Goal: Contribute content: Contribute content

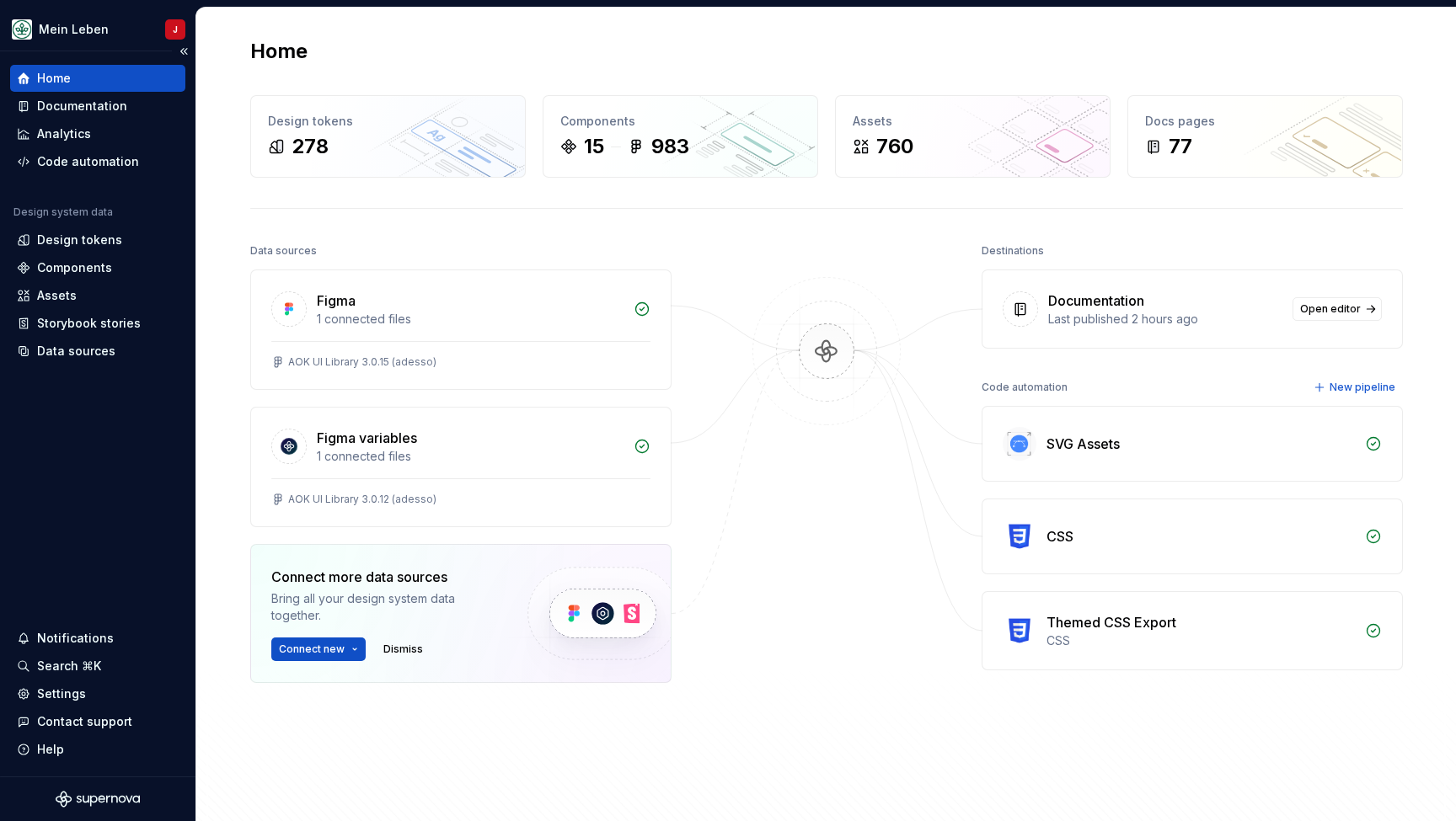
scroll to position [2, 0]
click at [110, 100] on div "Documentation" at bounding box center [82, 106] width 90 height 17
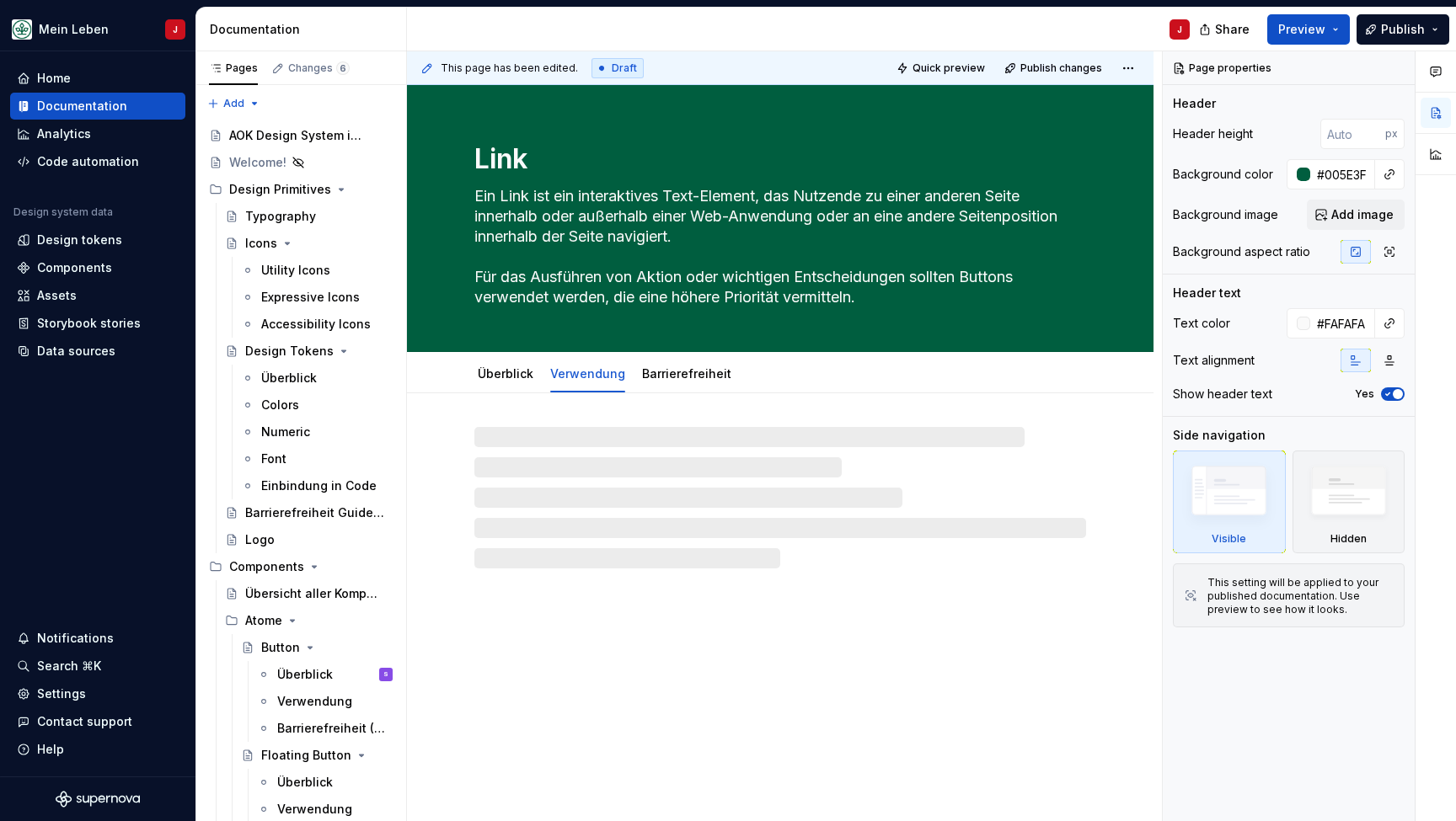
type textarea "*"
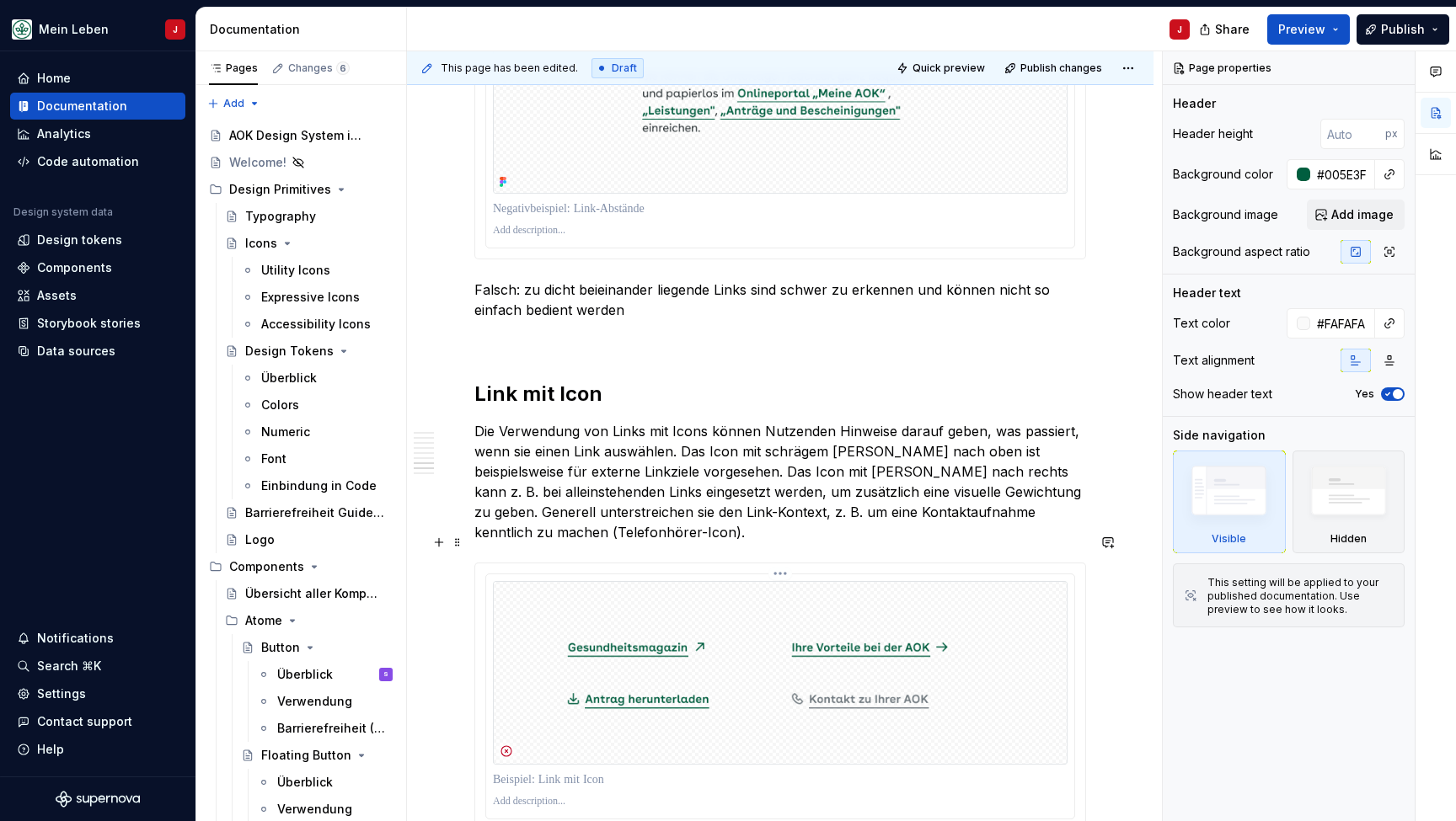
scroll to position [2868, 0]
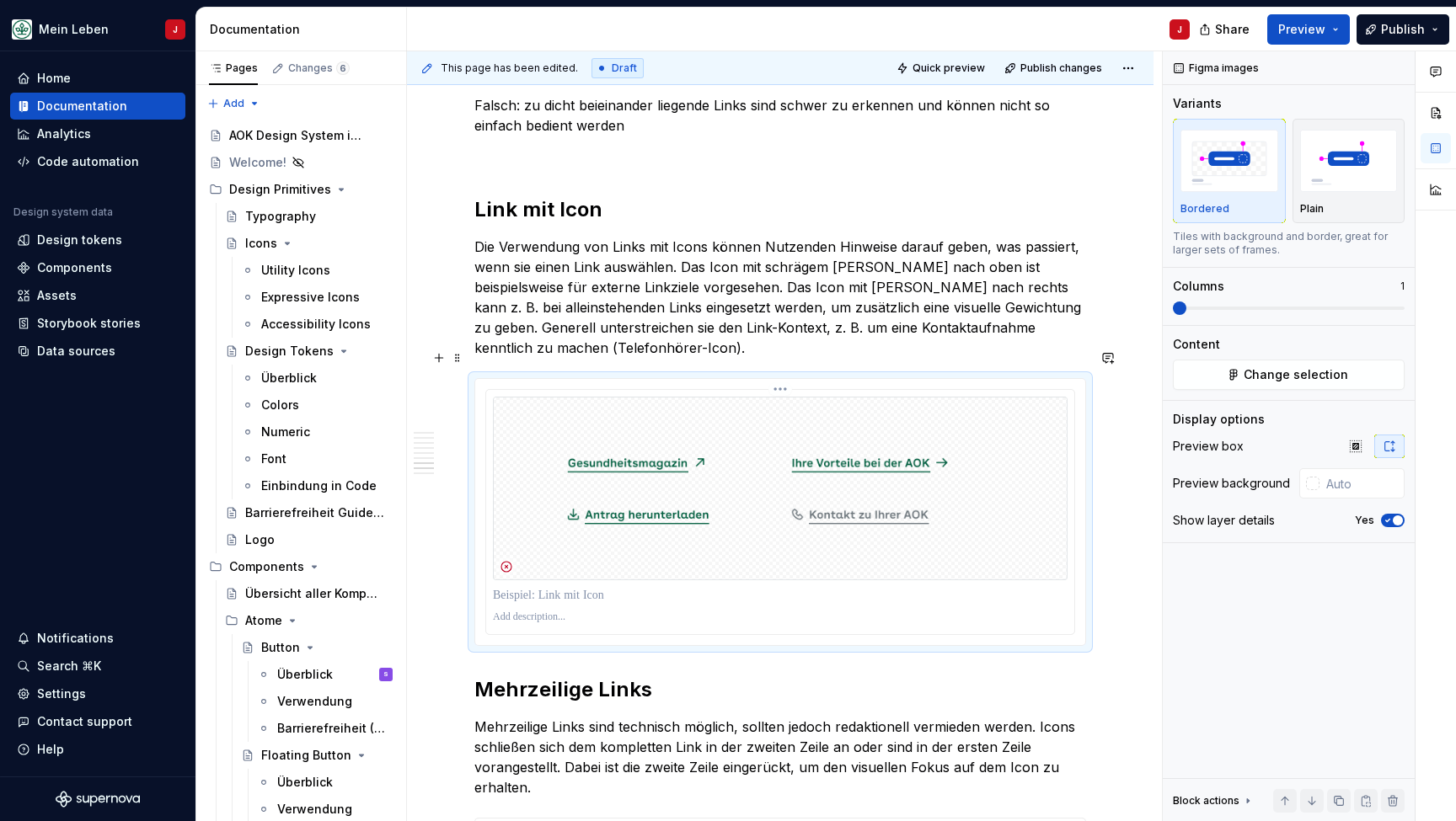
click at [491, 504] on div at bounding box center [780, 512] width 588 height 244
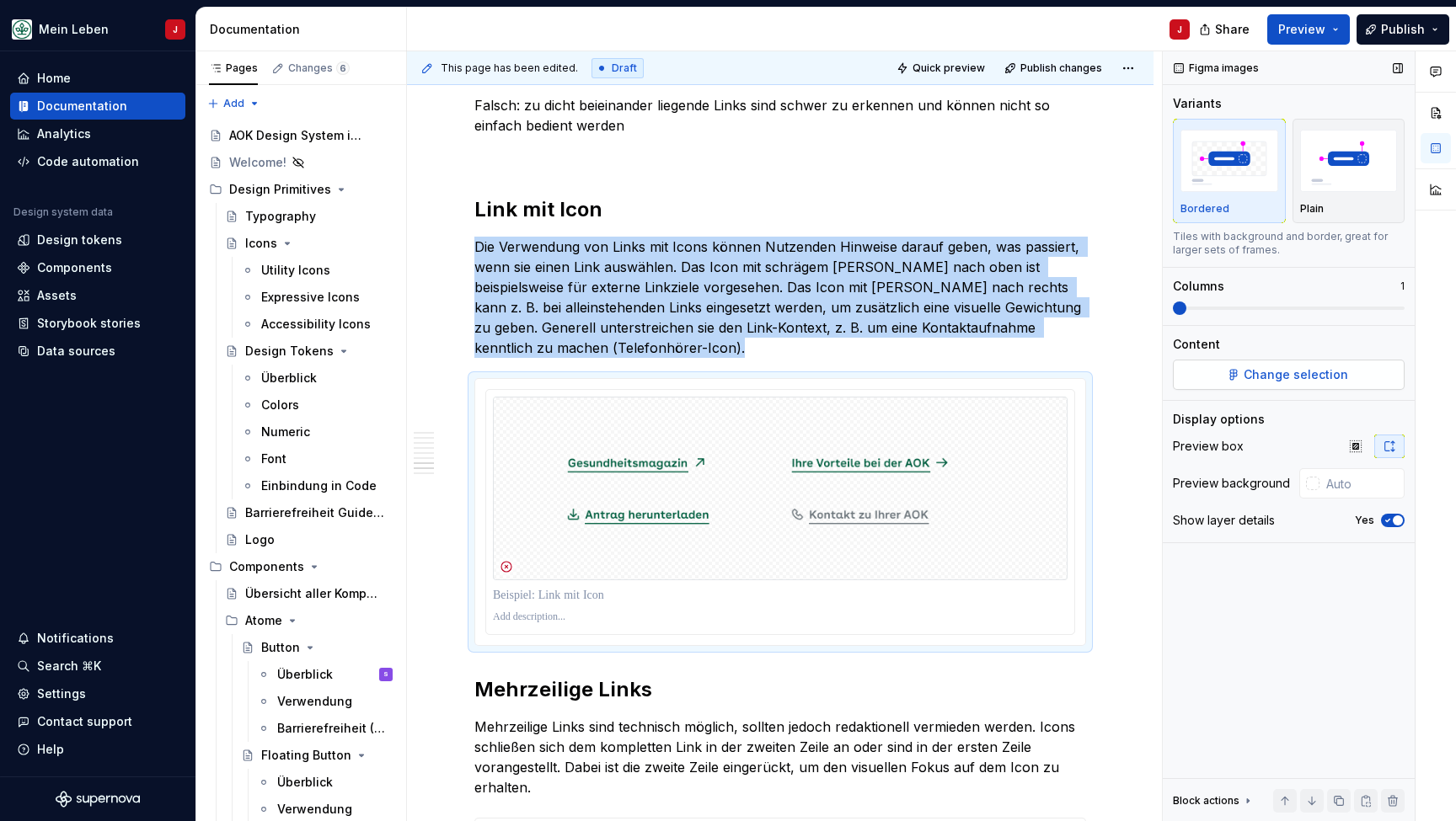
click at [1235, 369] on button "Change selection" at bounding box center [1289, 375] width 232 height 31
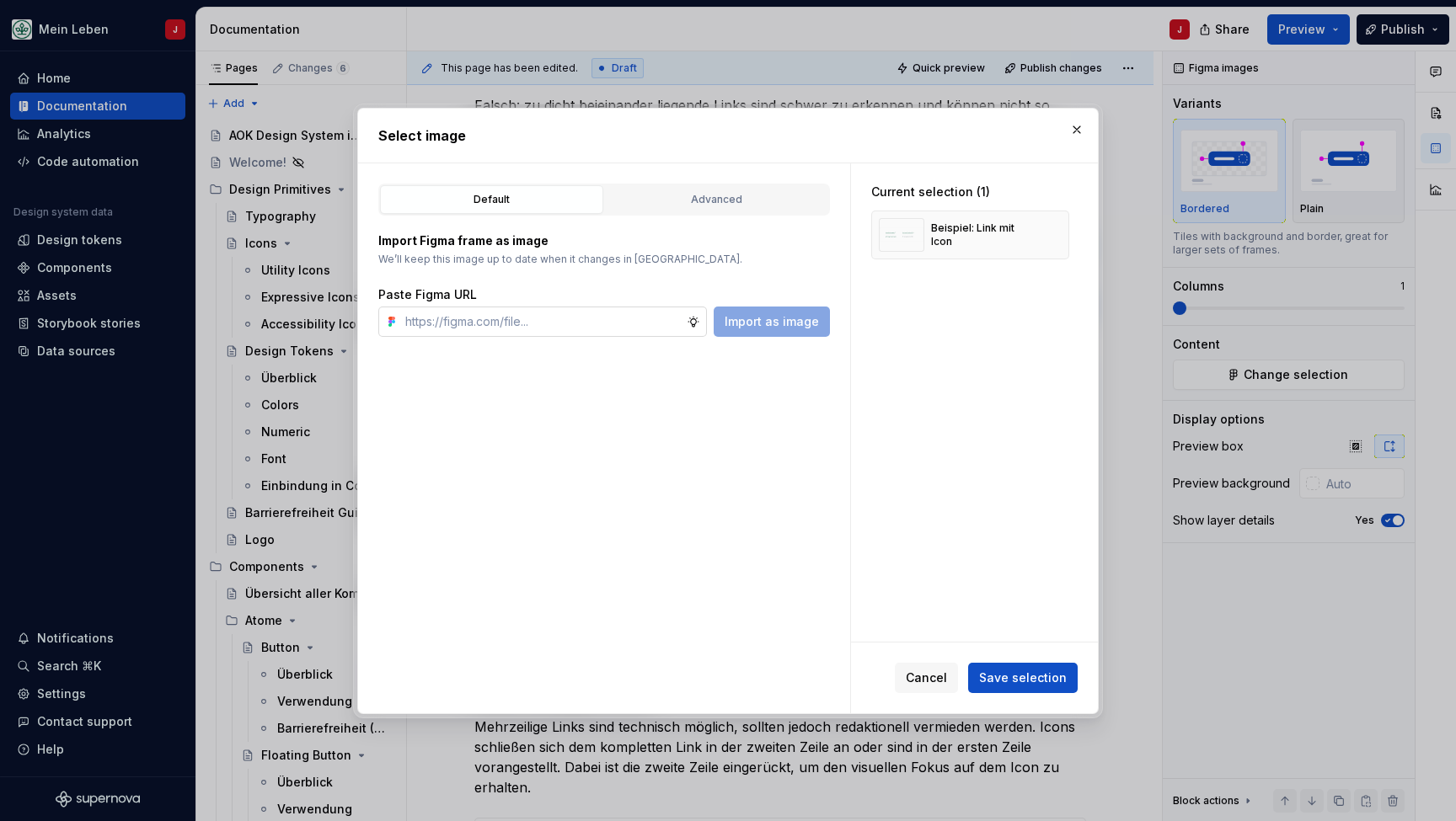
click at [562, 318] on input "text" at bounding box center [542, 322] width 288 height 31
type input "[URL][DOMAIN_NAME]"
click at [743, 331] on button "Import as image" at bounding box center [772, 322] width 116 height 31
click at [585, 323] on input "text" at bounding box center [542, 322] width 288 height 31
paste input "[URL][DOMAIN_NAME]"
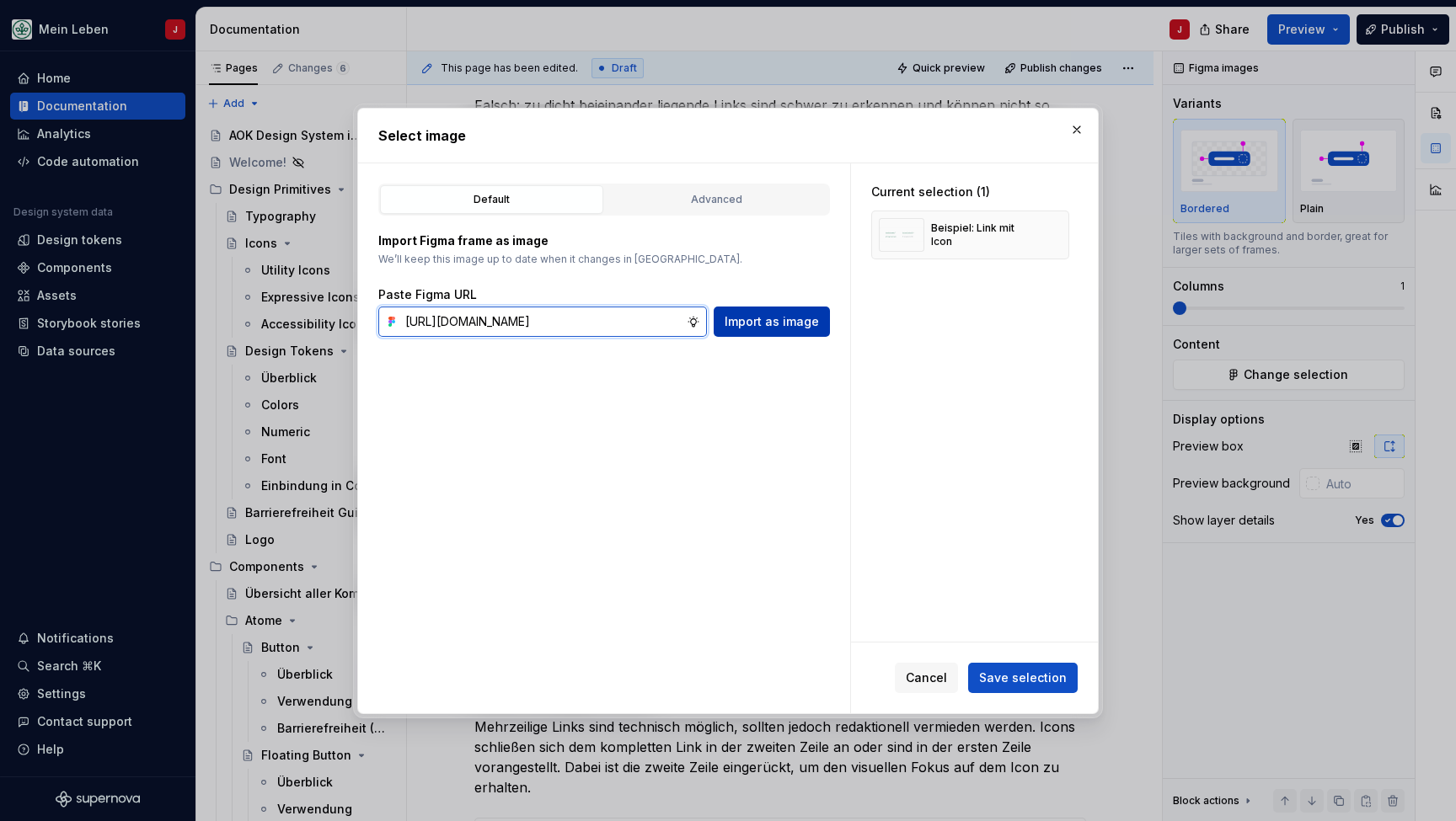
type input "[URL][DOMAIN_NAME]"
click at [759, 322] on span "Import as image" at bounding box center [771, 322] width 94 height 17
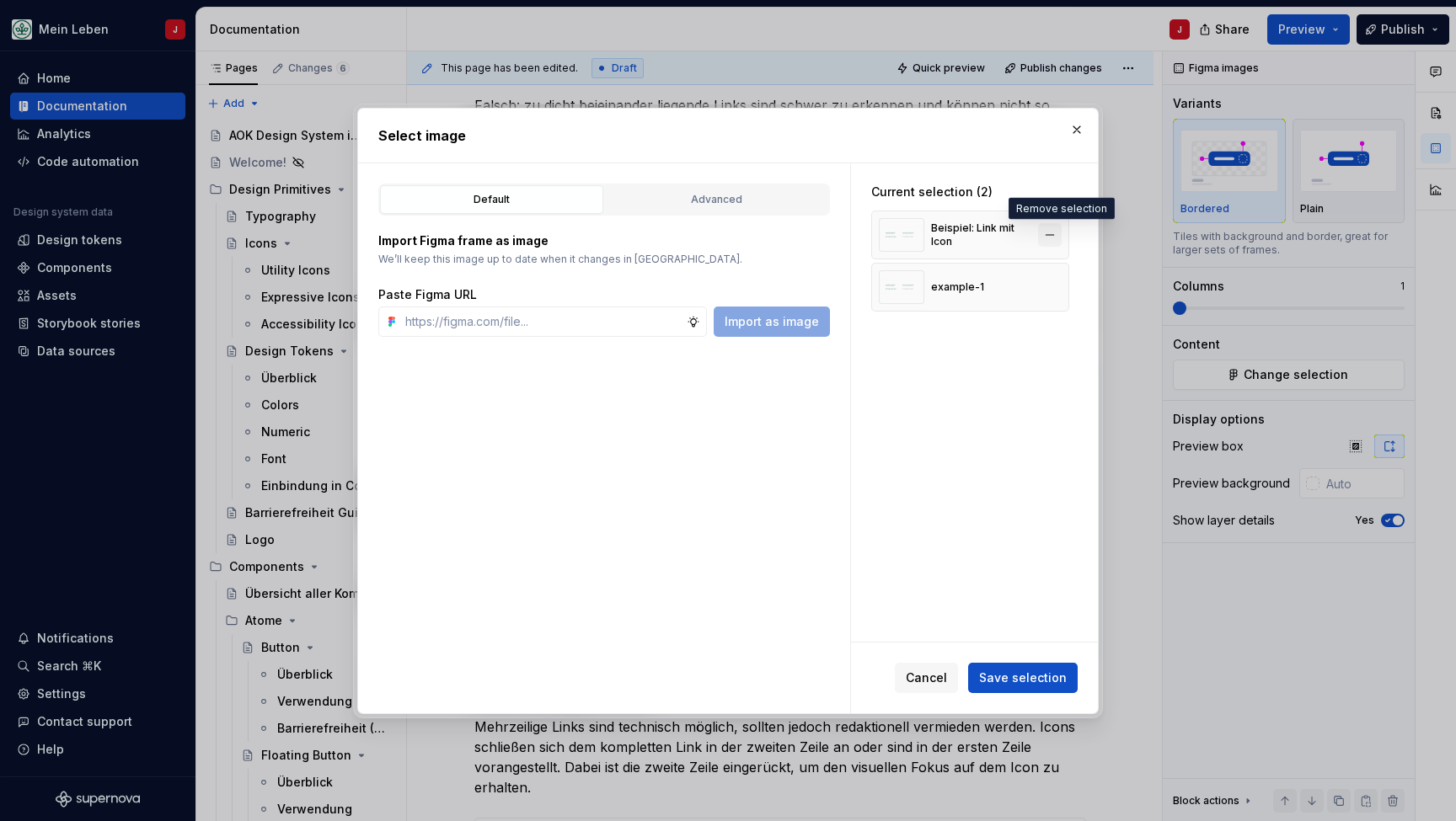
click at [1056, 225] on button "button" at bounding box center [1050, 235] width 24 height 24
click at [1045, 679] on span "Save selection" at bounding box center [1023, 678] width 88 height 17
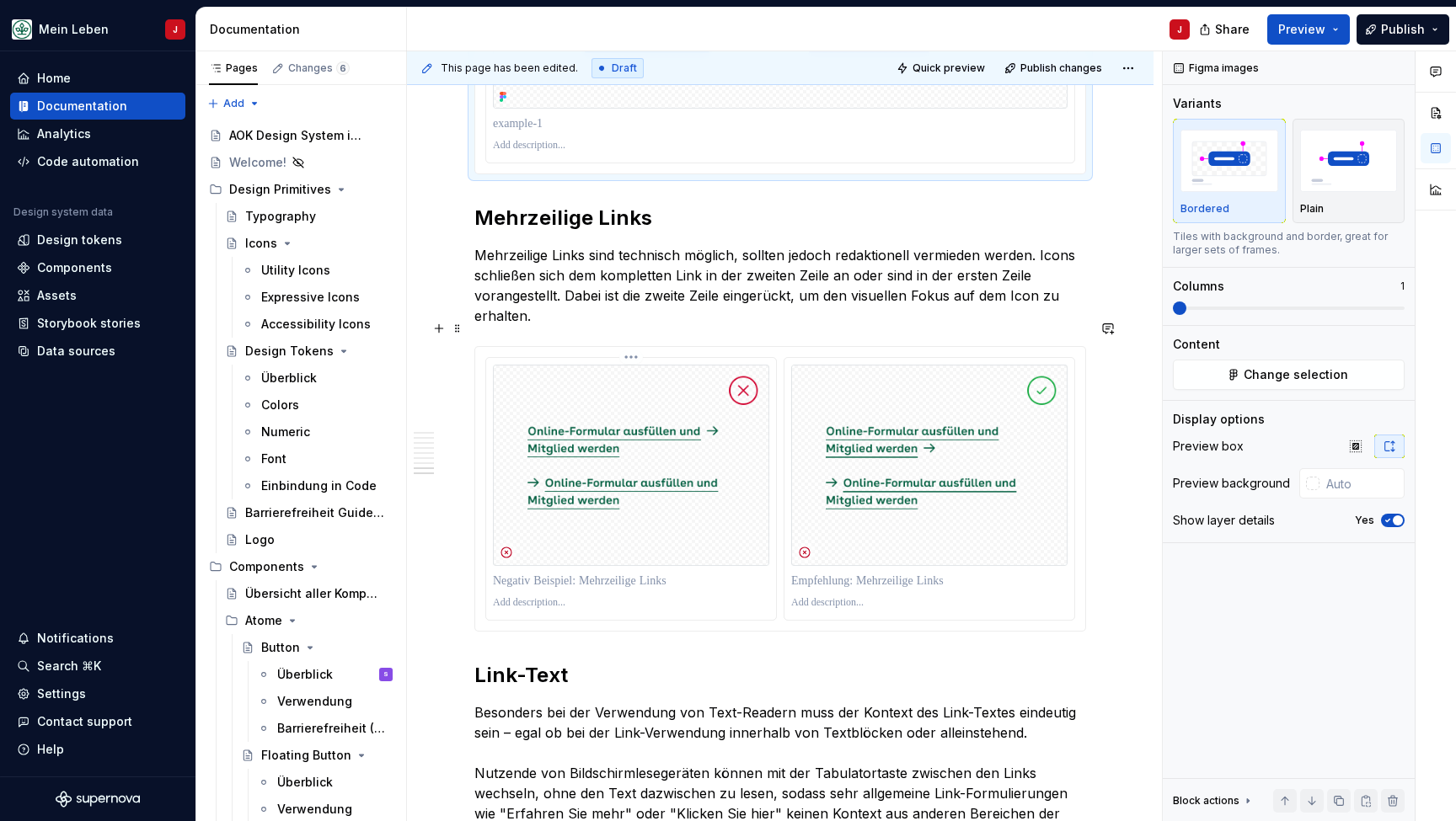
scroll to position [3349, 0]
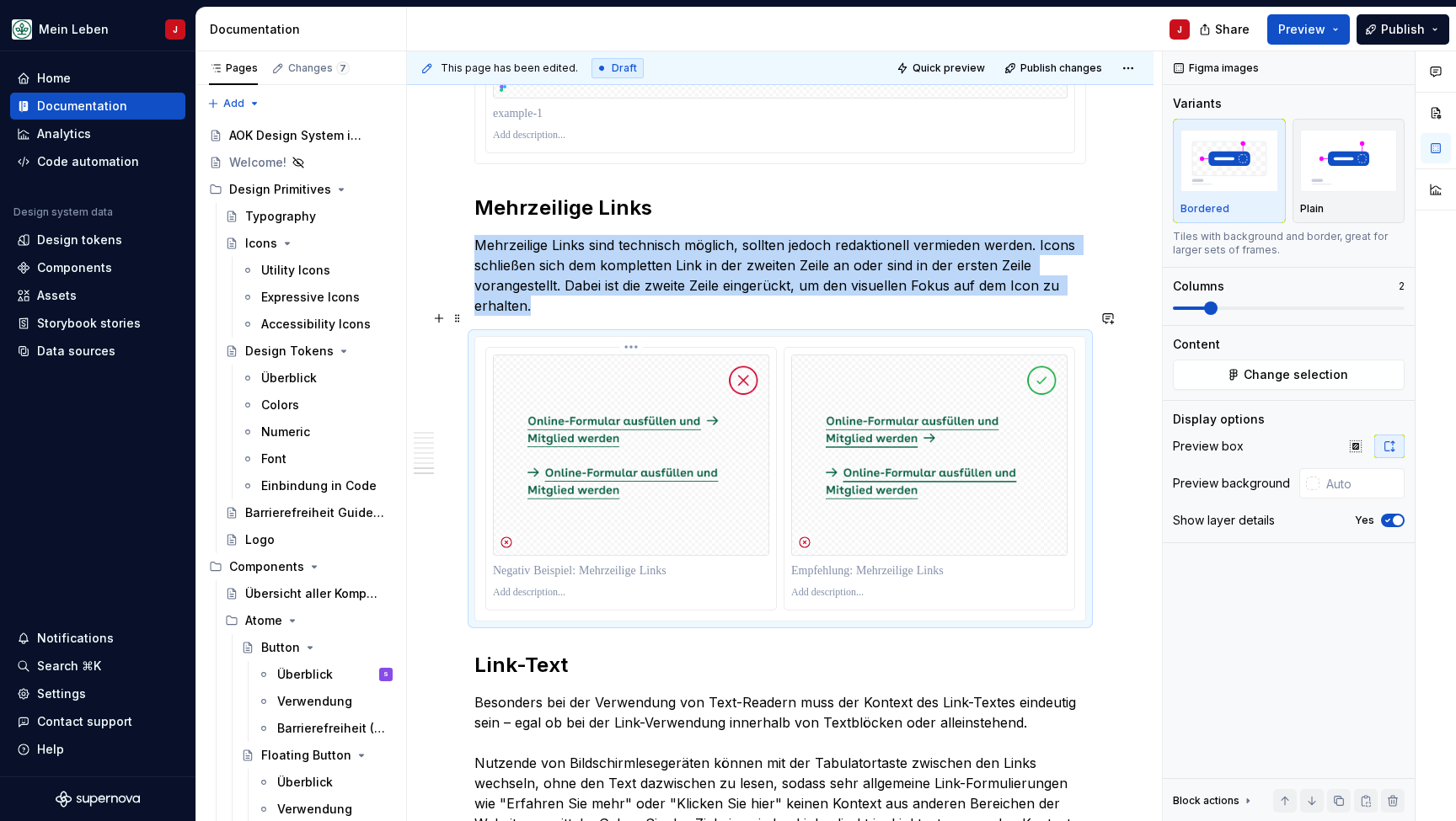
click at [669, 462] on img at bounding box center [631, 455] width 276 height 201
click at [1238, 382] on button "Change selection" at bounding box center [1289, 375] width 232 height 31
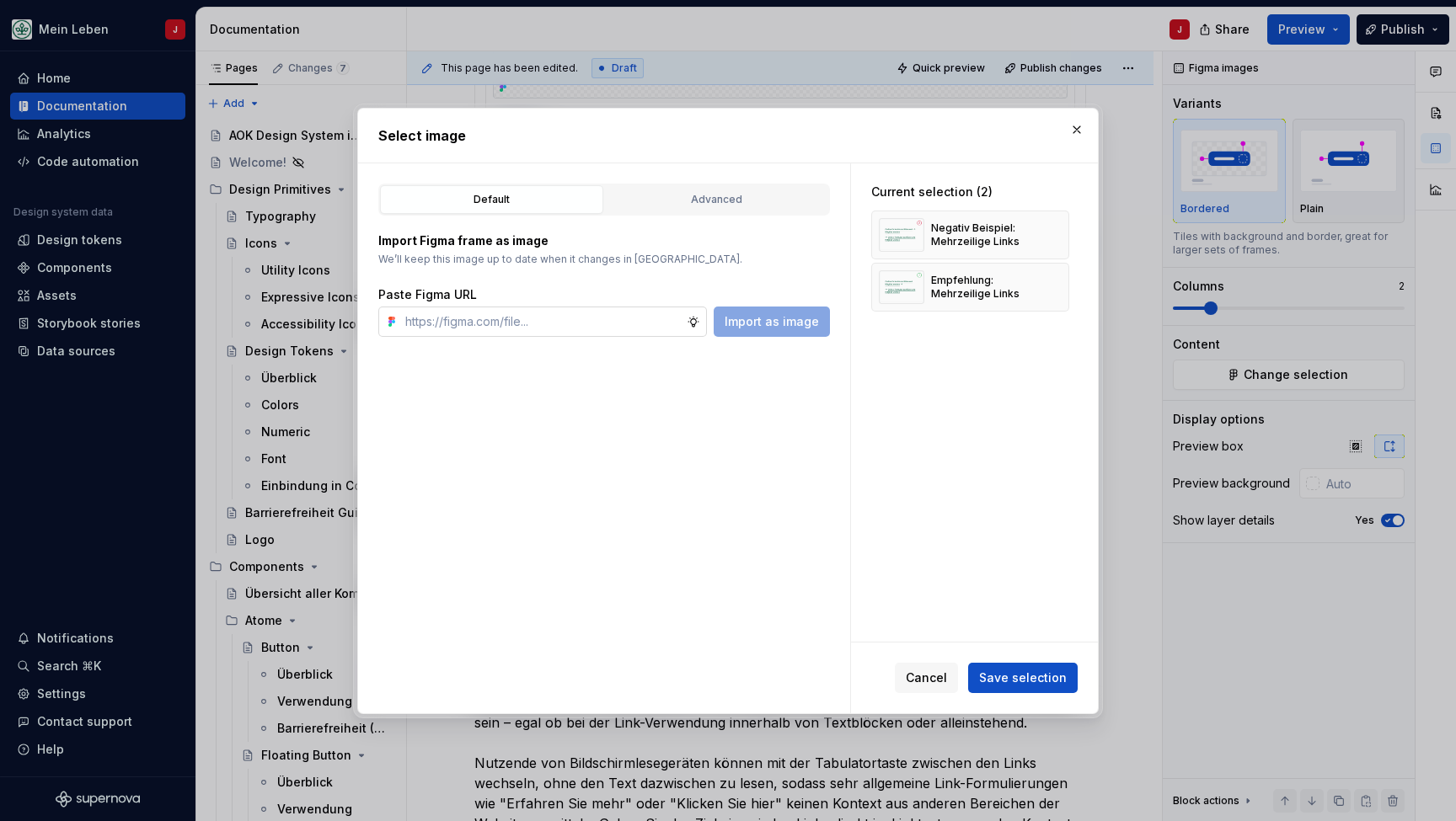
type textarea "*"
click at [524, 324] on input "text" at bounding box center [542, 322] width 288 height 31
type input "[URL][DOMAIN_NAME]"
click at [785, 322] on span "Import as image" at bounding box center [771, 322] width 94 height 17
click at [1057, 283] on button "button" at bounding box center [1050, 287] width 24 height 24
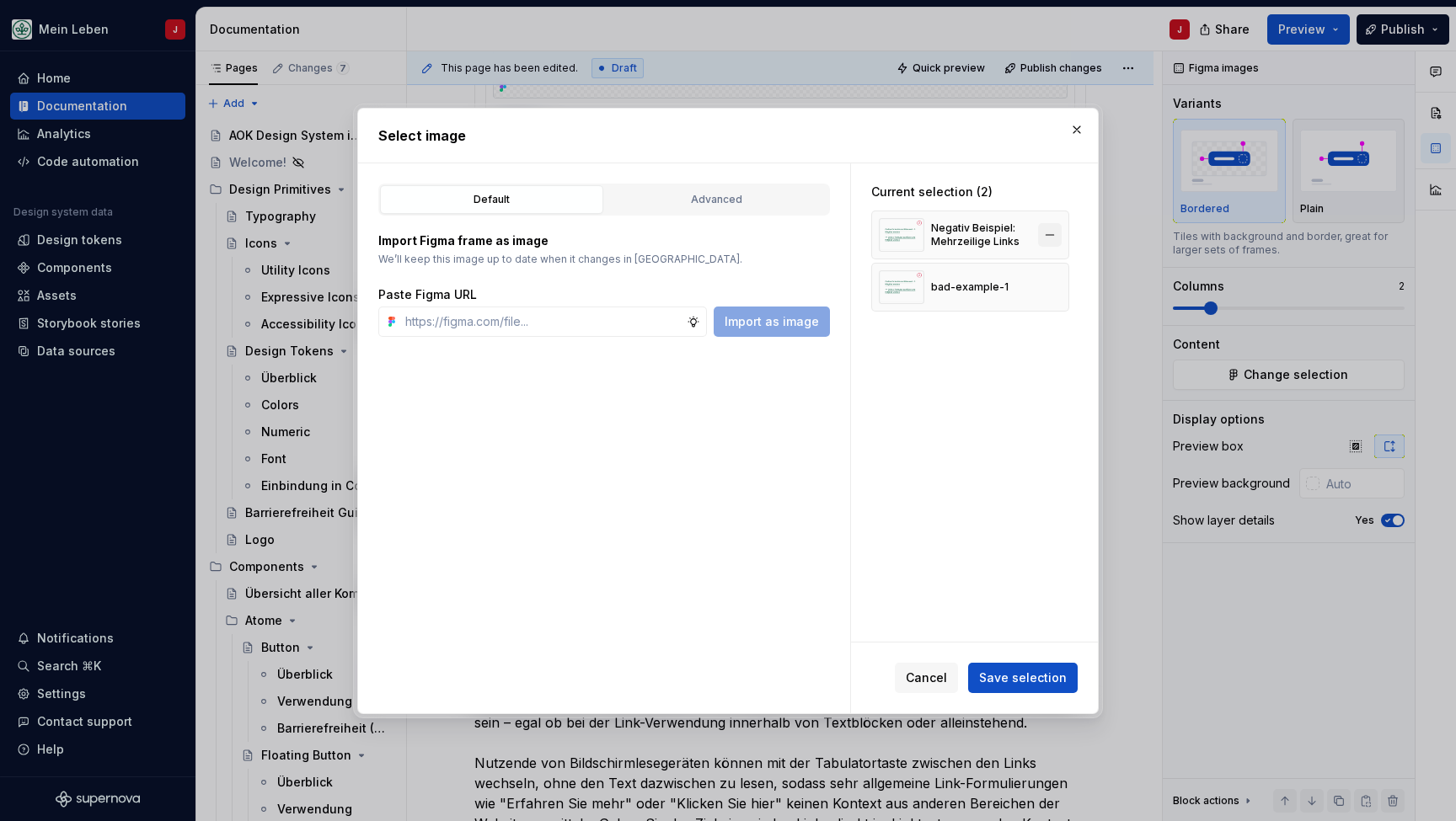
click at [1057, 229] on button "button" at bounding box center [1050, 235] width 24 height 24
click at [501, 307] on input "text" at bounding box center [542, 322] width 288 height 31
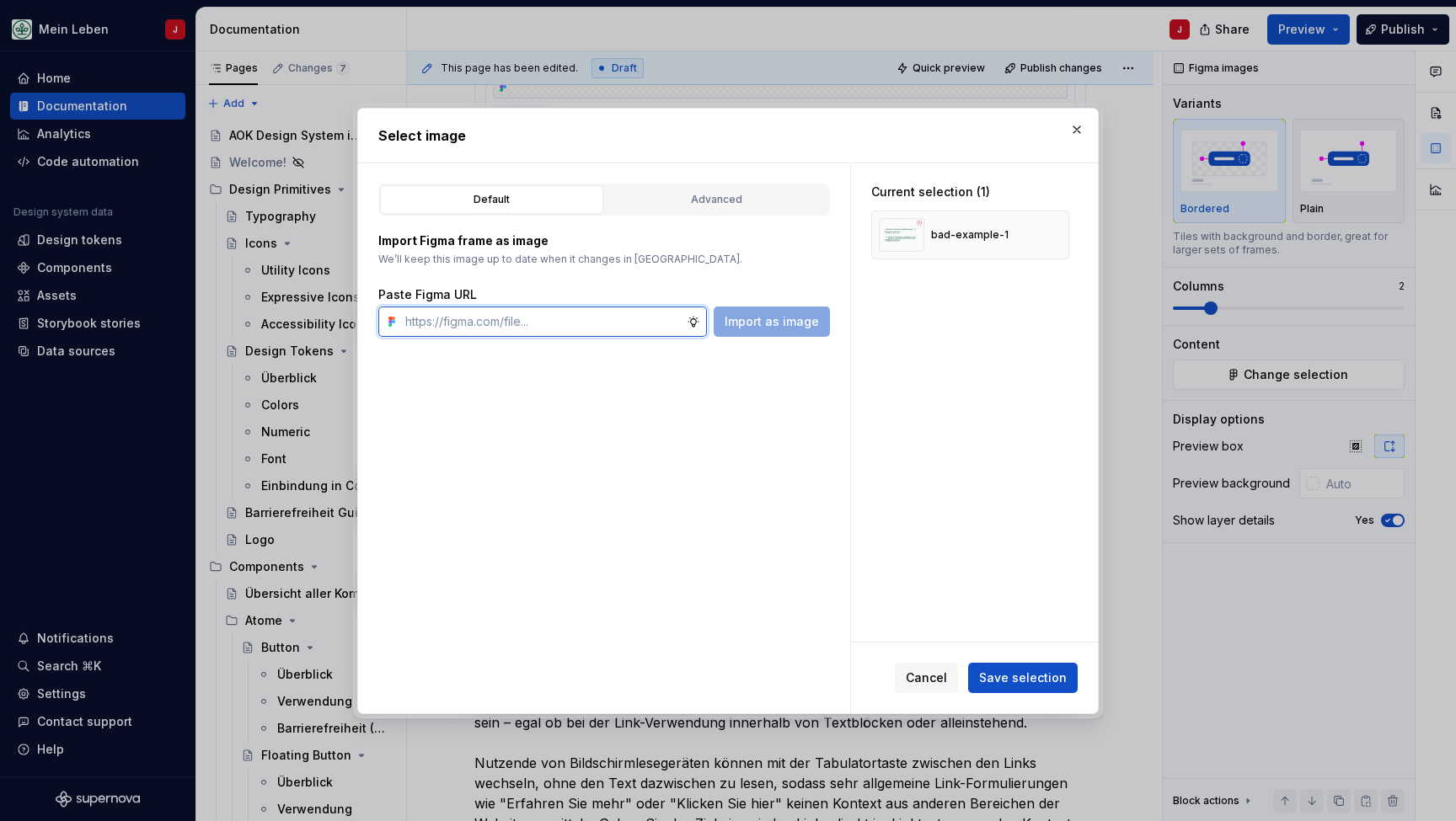
paste input "[URL][DOMAIN_NAME]"
type input "[URL][DOMAIN_NAME]"
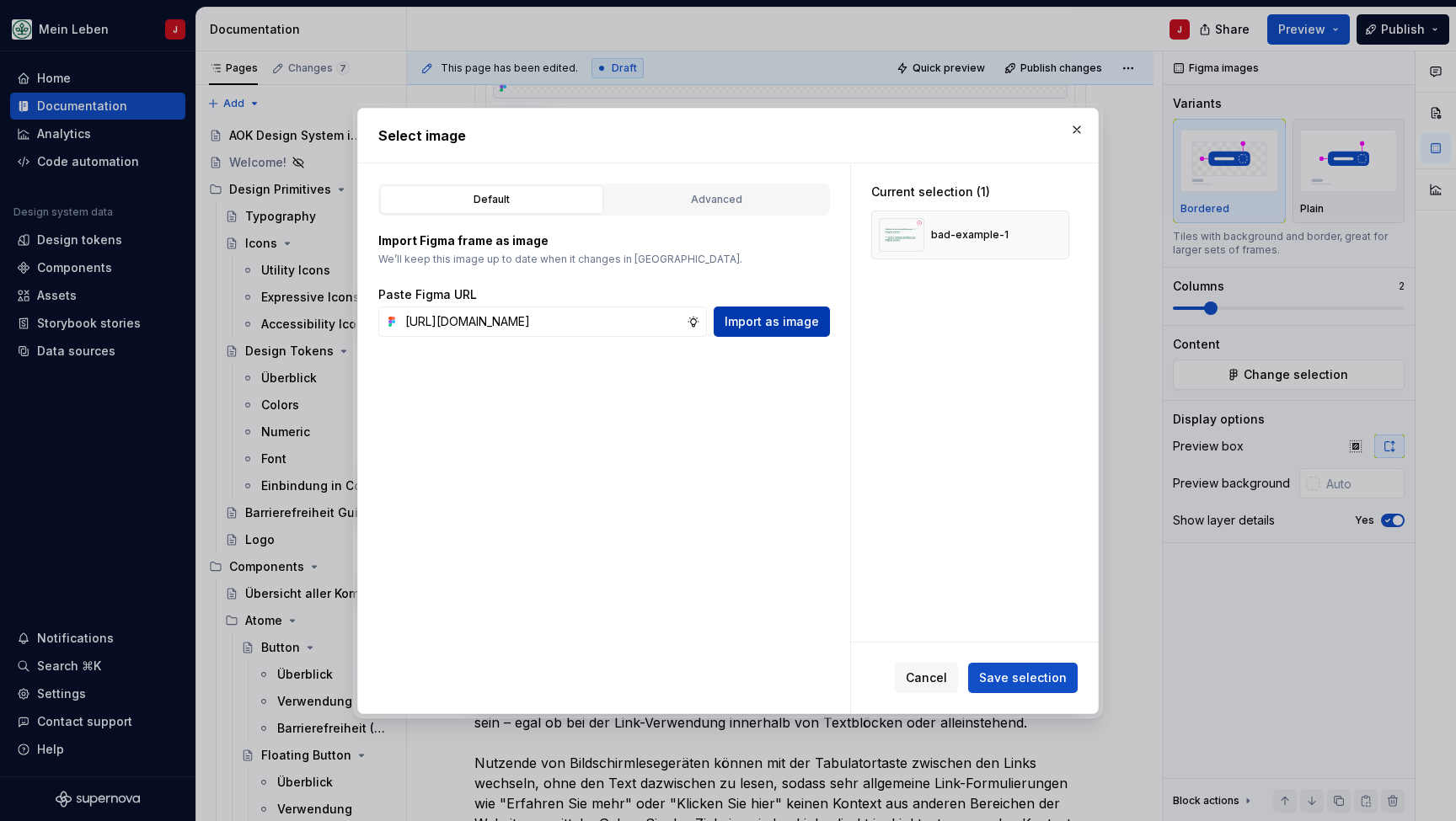
click at [732, 323] on span "Import as image" at bounding box center [771, 322] width 94 height 17
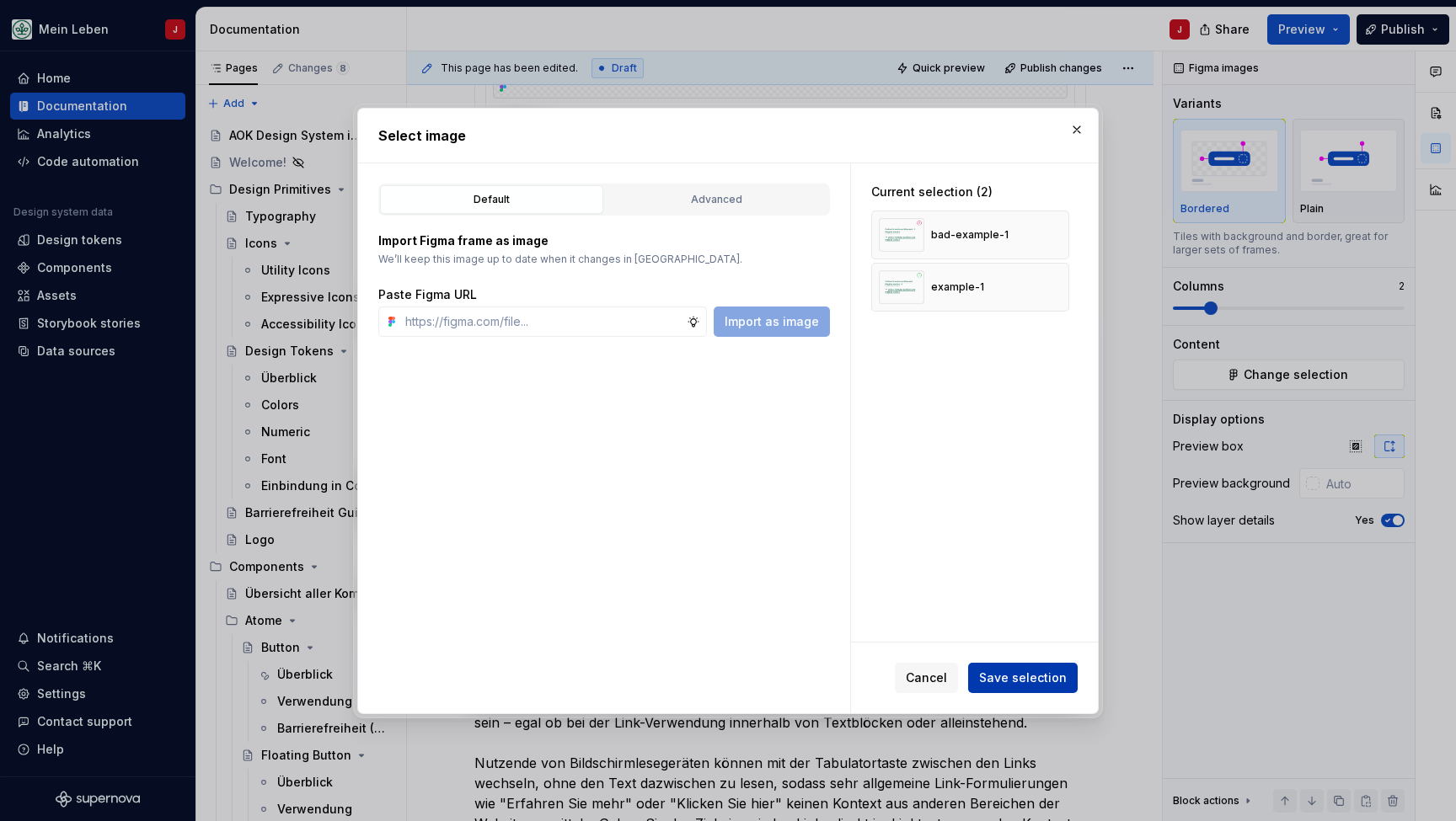
click at [1008, 686] on span "Save selection" at bounding box center [1023, 678] width 88 height 17
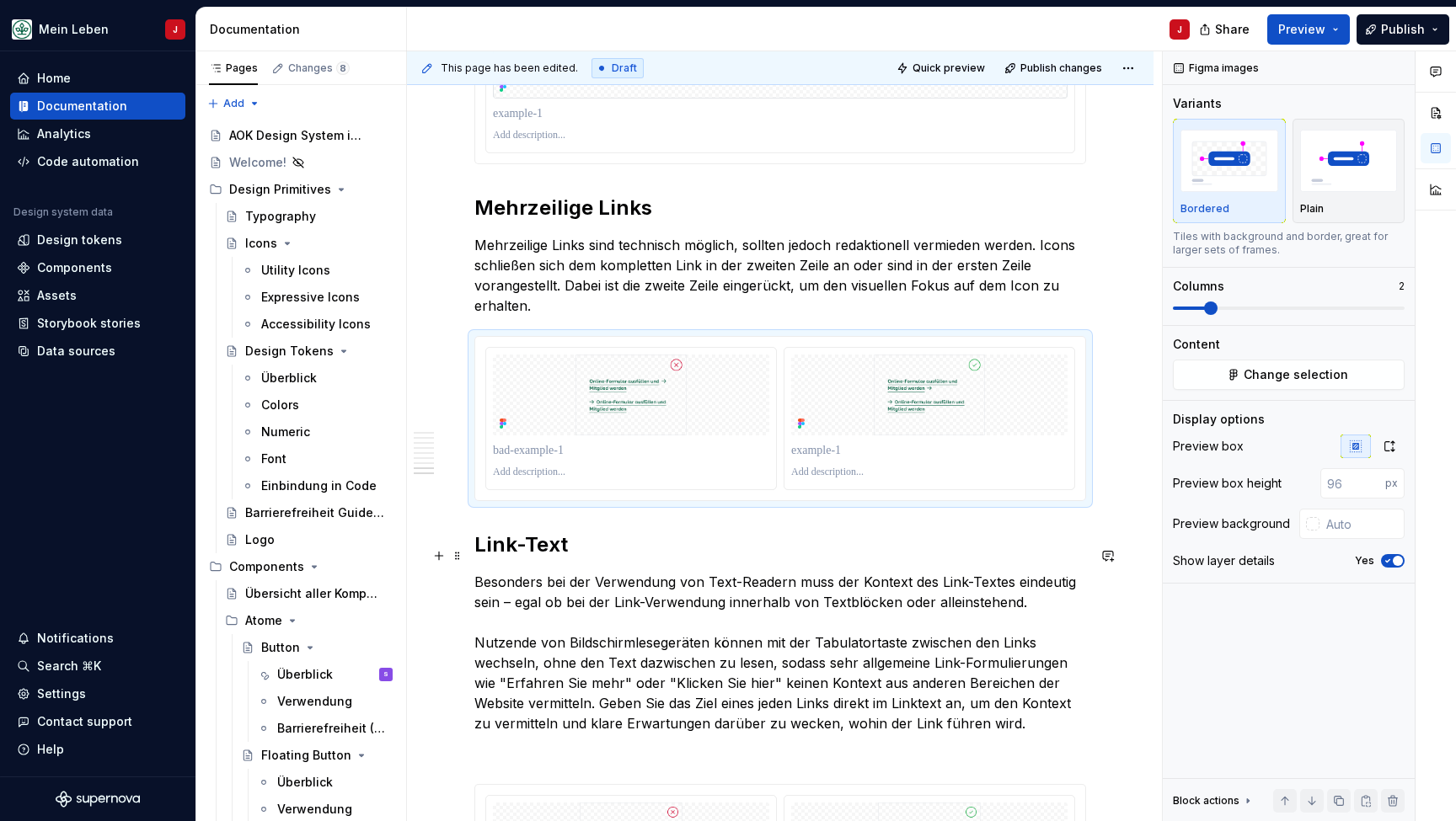
scroll to position [3356, 0]
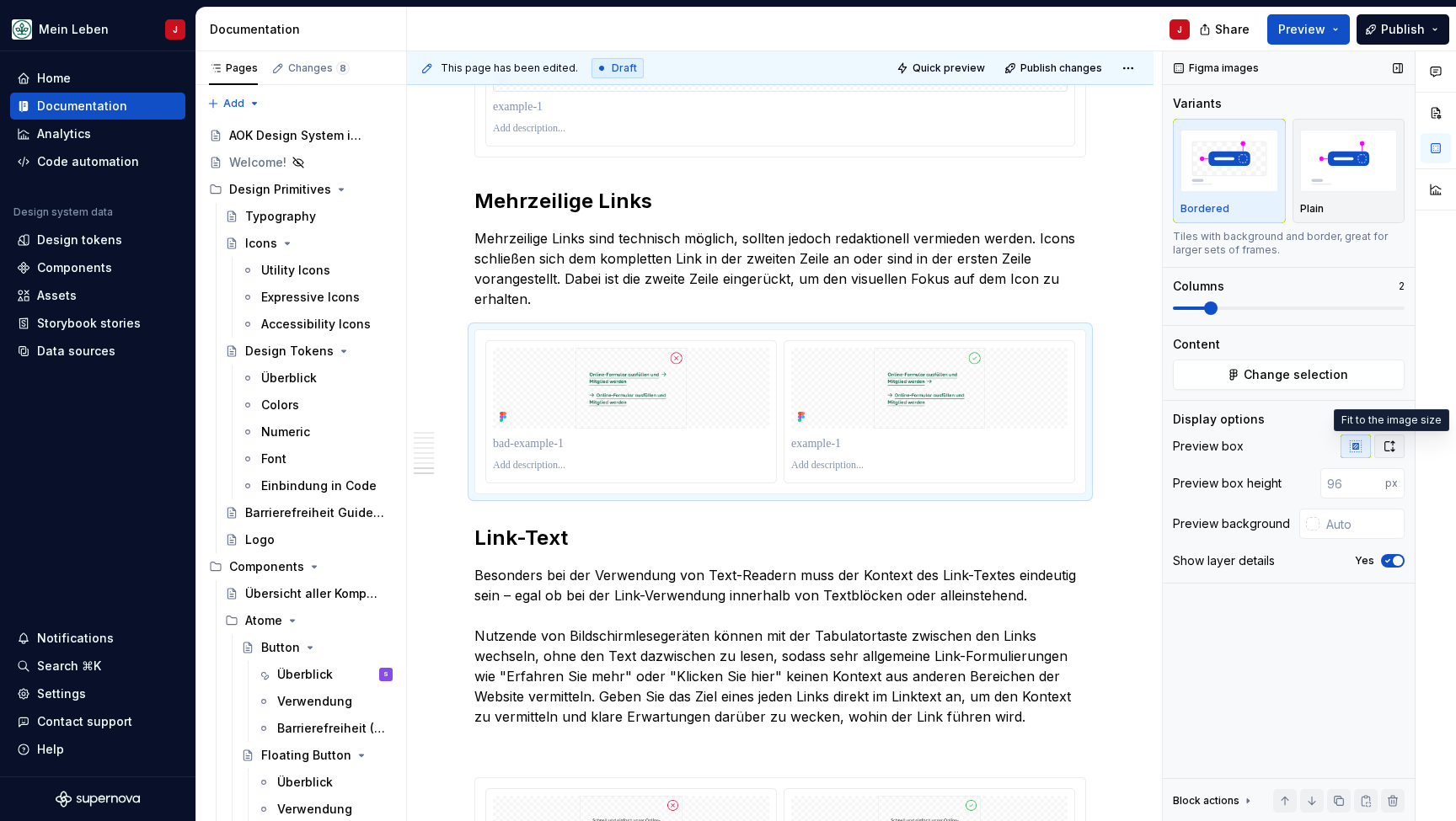
click at [1395, 448] on icon "button" at bounding box center [1389, 446] width 14 height 14
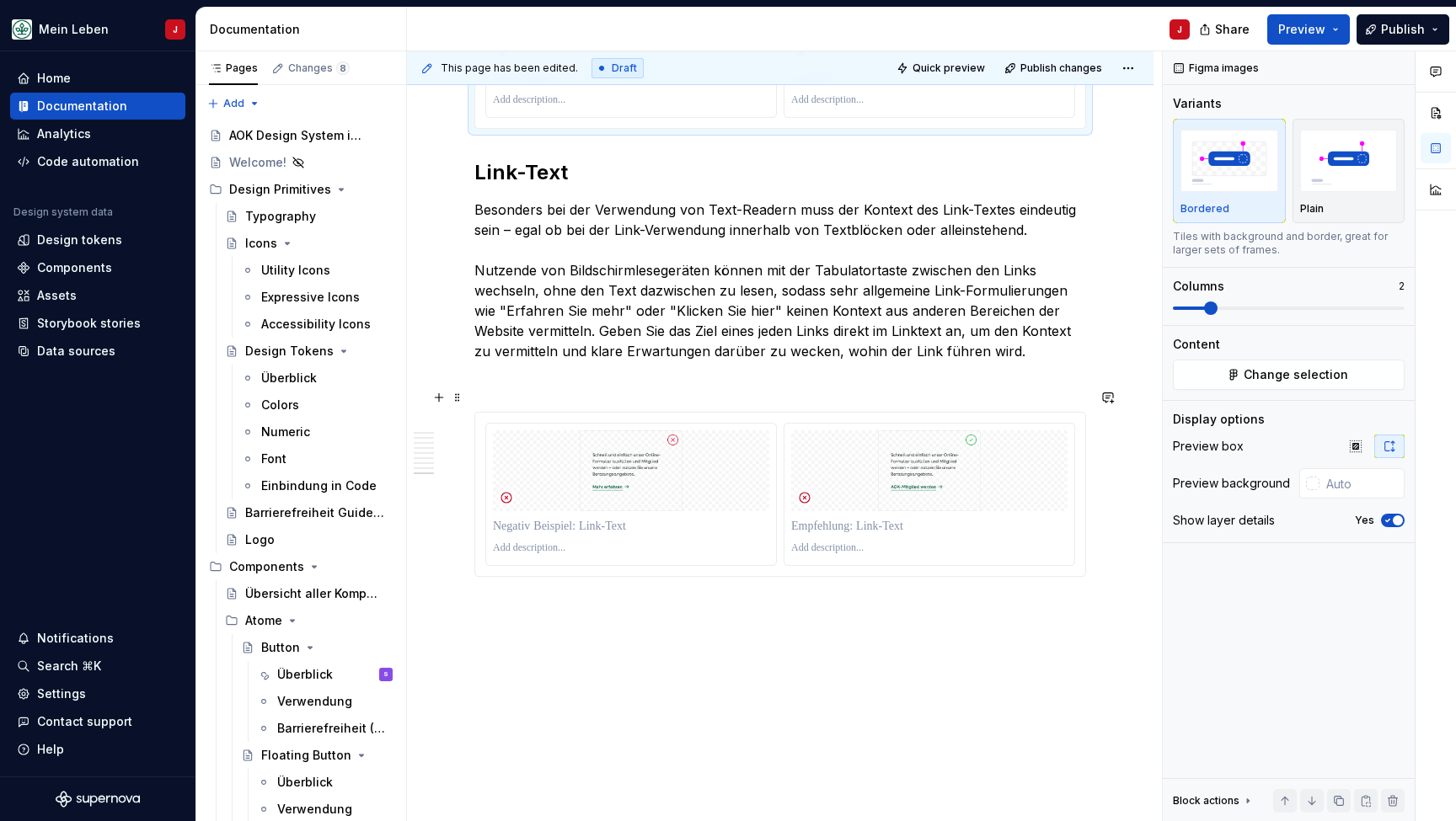
scroll to position [3842, 0]
click at [671, 441] on img at bounding box center [631, 471] width 276 height 81
click at [1294, 382] on span "Change selection" at bounding box center [1295, 375] width 105 height 17
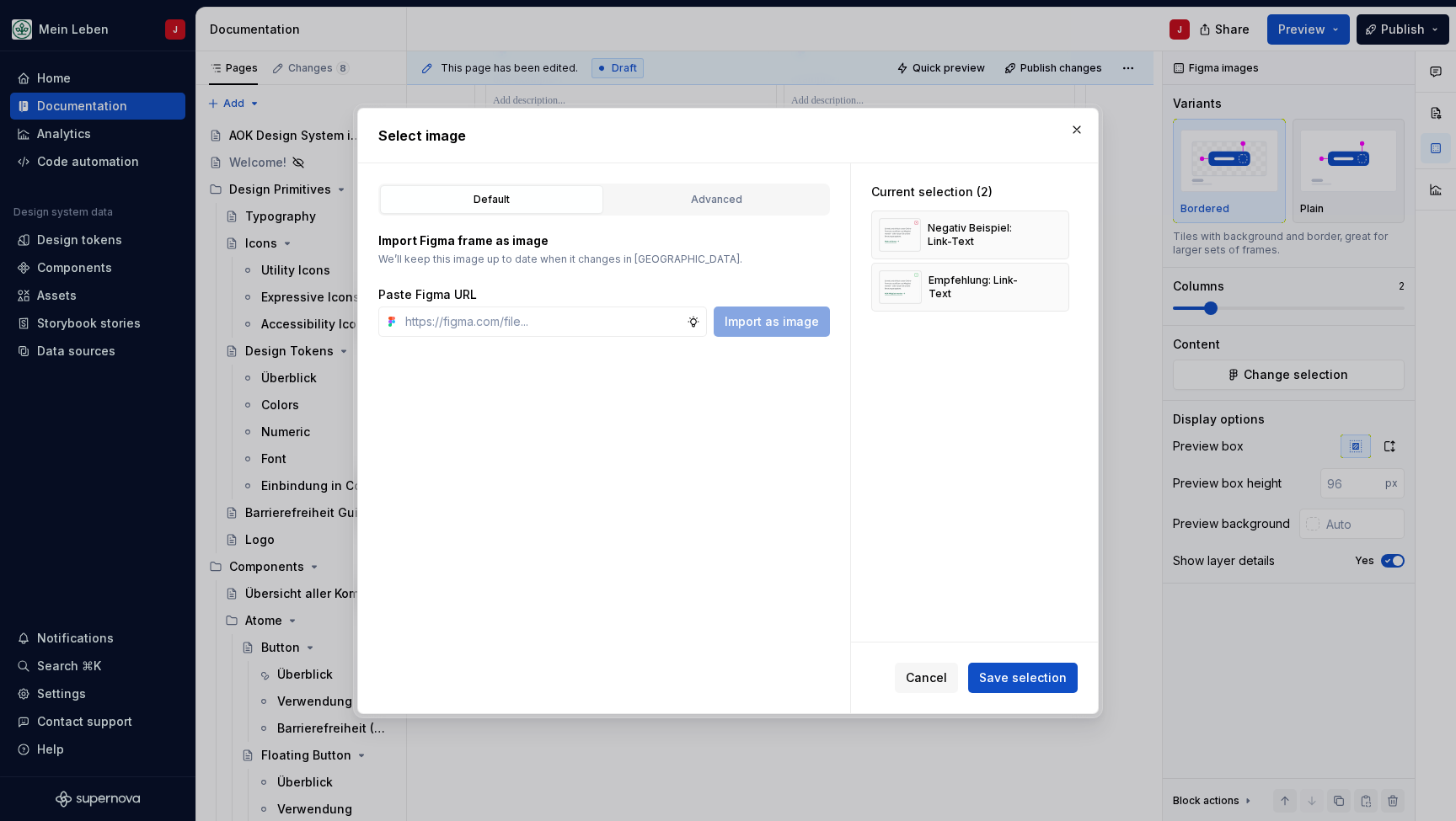
type textarea "*"
click at [579, 326] on input "text" at bounding box center [542, 322] width 288 height 31
type input "[URL][DOMAIN_NAME]"
click at [758, 326] on span "Import as image" at bounding box center [771, 322] width 94 height 17
type textarea "*"
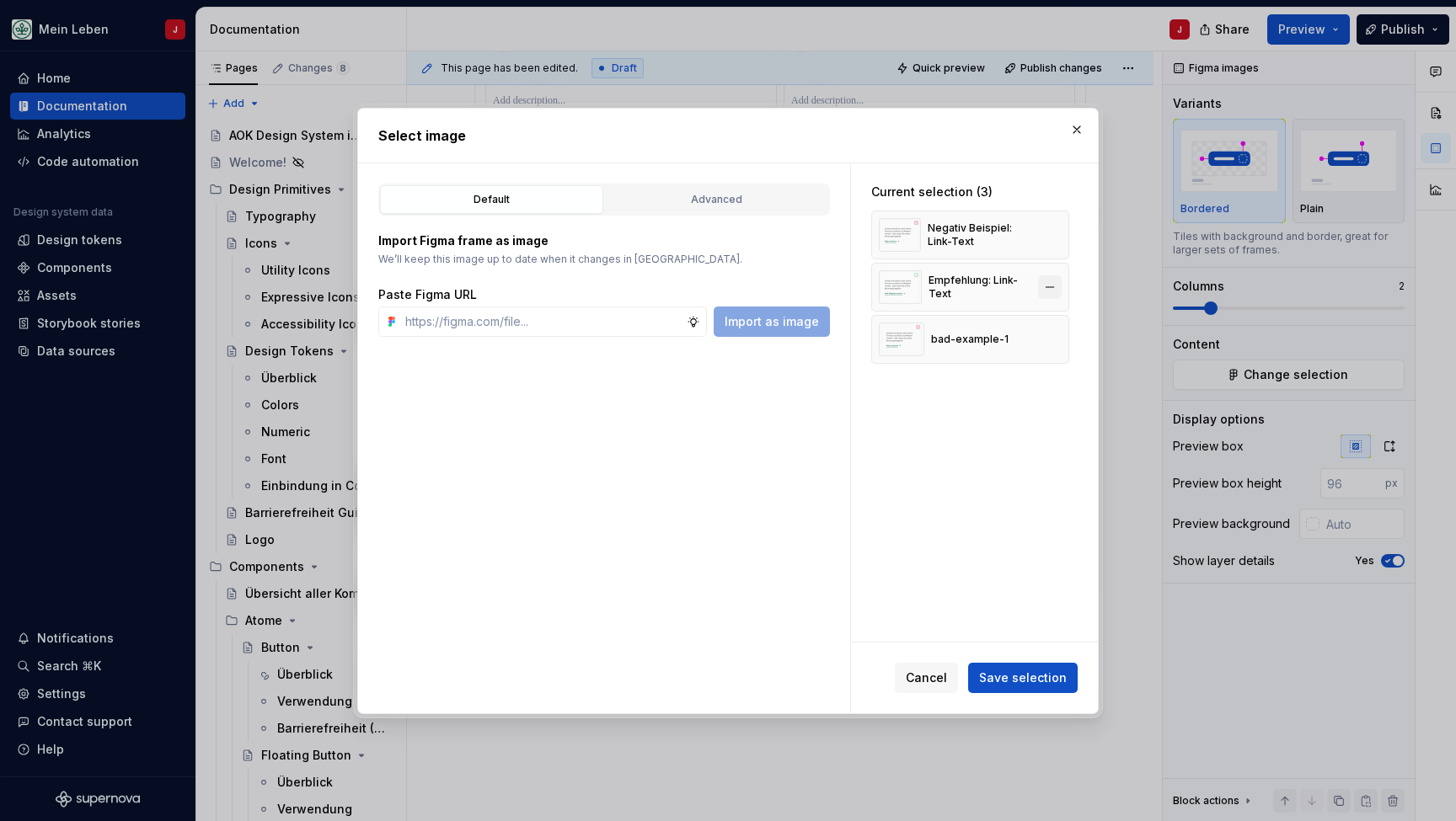
click at [1058, 280] on button "button" at bounding box center [1050, 287] width 24 height 24
click at [1059, 236] on button "button" at bounding box center [1050, 235] width 24 height 24
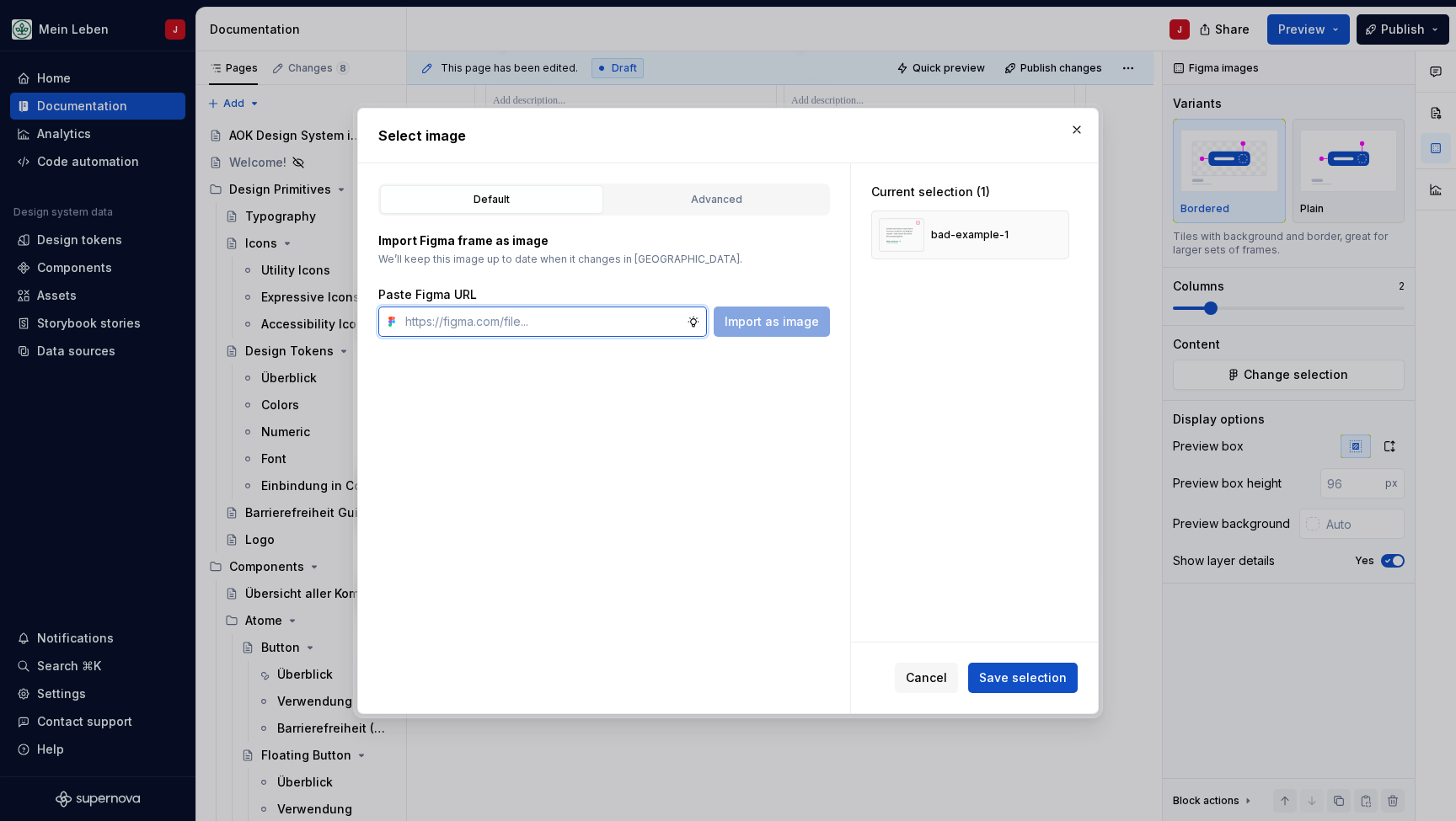
click at [430, 322] on input "text" at bounding box center [542, 322] width 288 height 31
paste input "[URL][DOMAIN_NAME]"
type input "[URL][DOMAIN_NAME]"
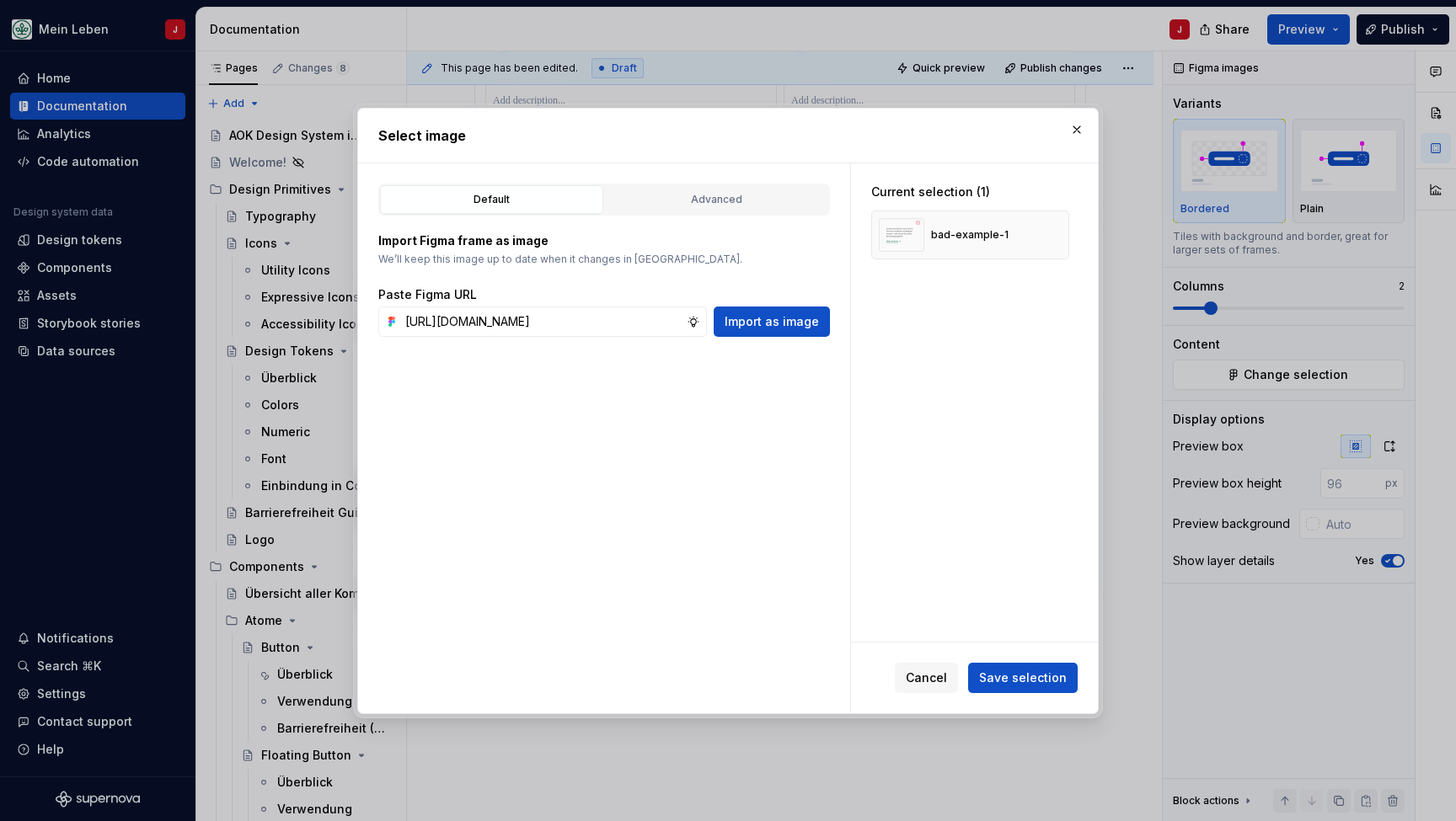
click at [776, 343] on div "Default Advanced Import Figma frame as image We’ll keep this image up to date w…" at bounding box center [603, 438] width 492 height 550
click at [806, 320] on span "Import as image" at bounding box center [771, 322] width 94 height 17
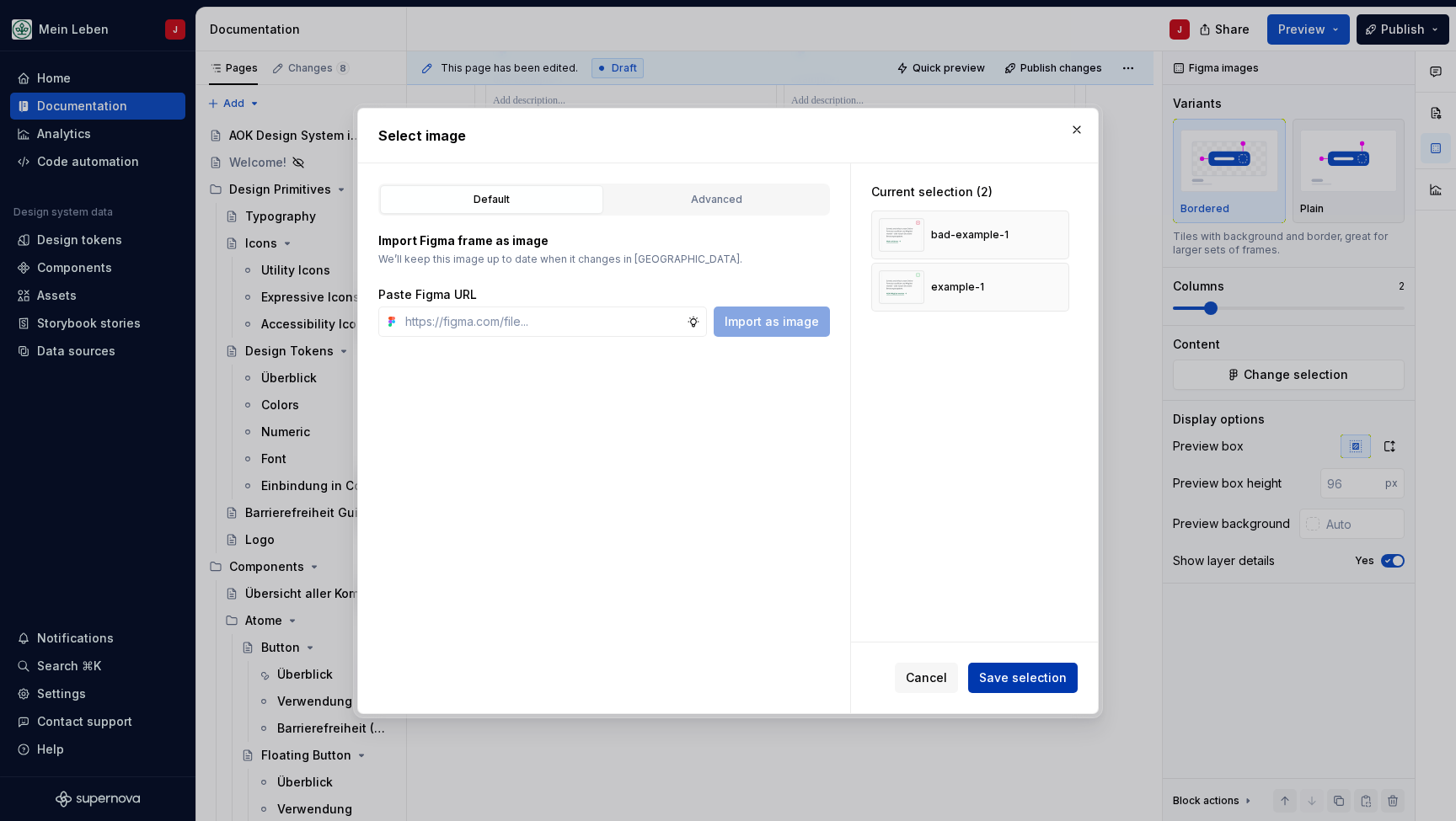
click at [1014, 681] on span "Save selection" at bounding box center [1023, 678] width 88 height 17
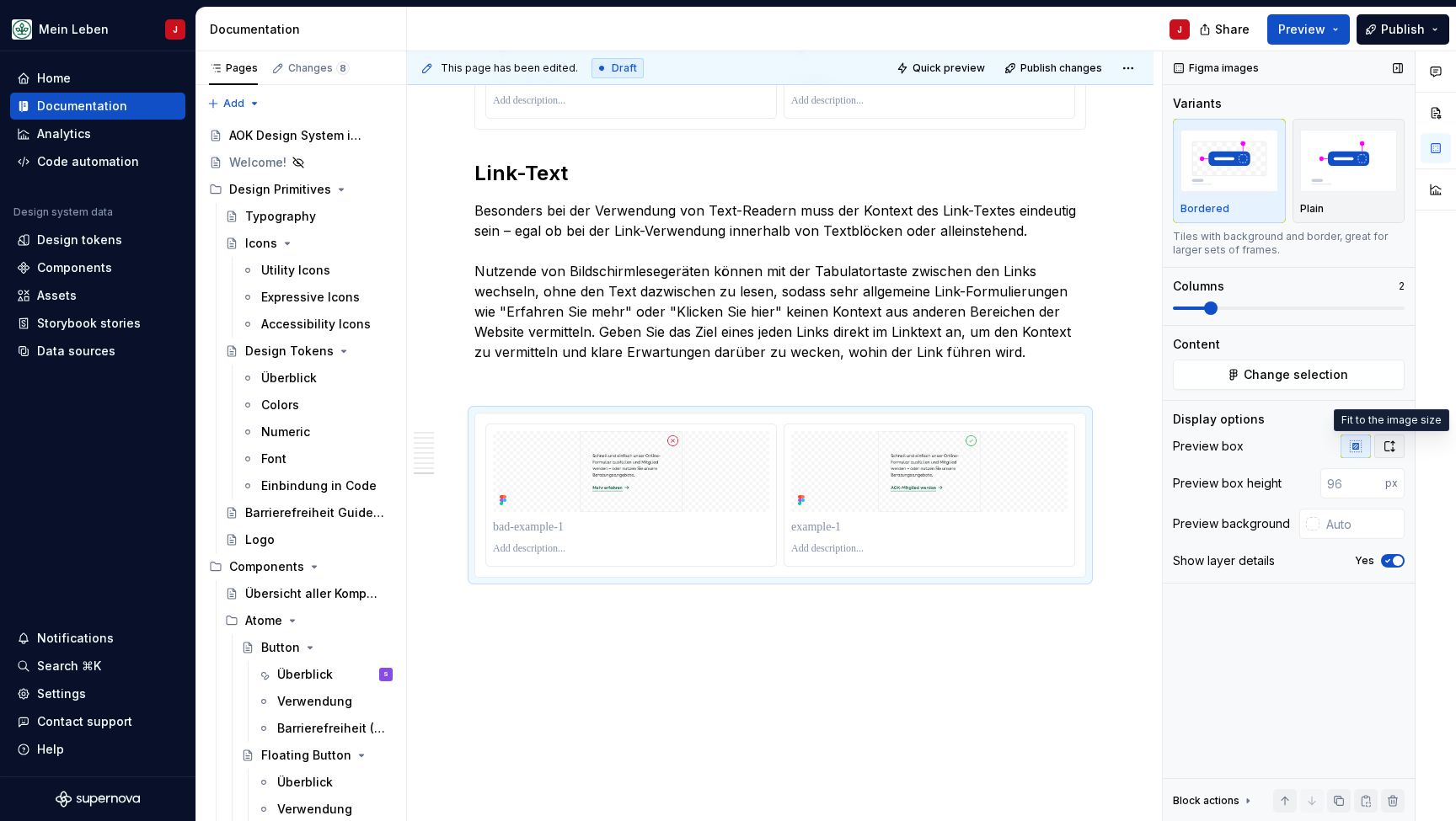
click at [1391, 440] on icon "button" at bounding box center [1389, 446] width 14 height 14
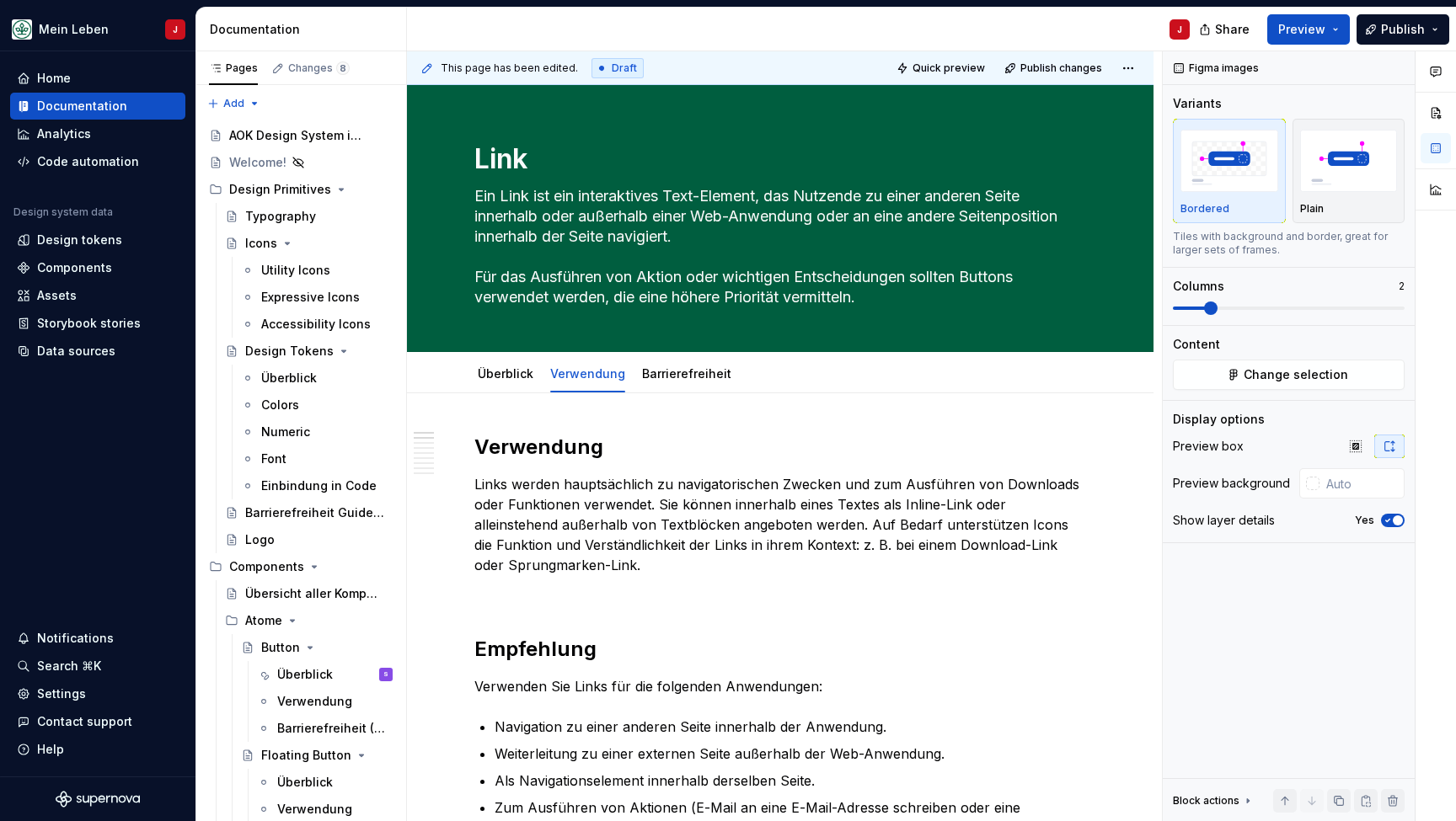
scroll to position [0, 0]
click at [670, 365] on div "Barrierefreiheit" at bounding box center [686, 374] width 89 height 17
click at [671, 379] on link "Barrierefreiheit" at bounding box center [686, 373] width 89 height 14
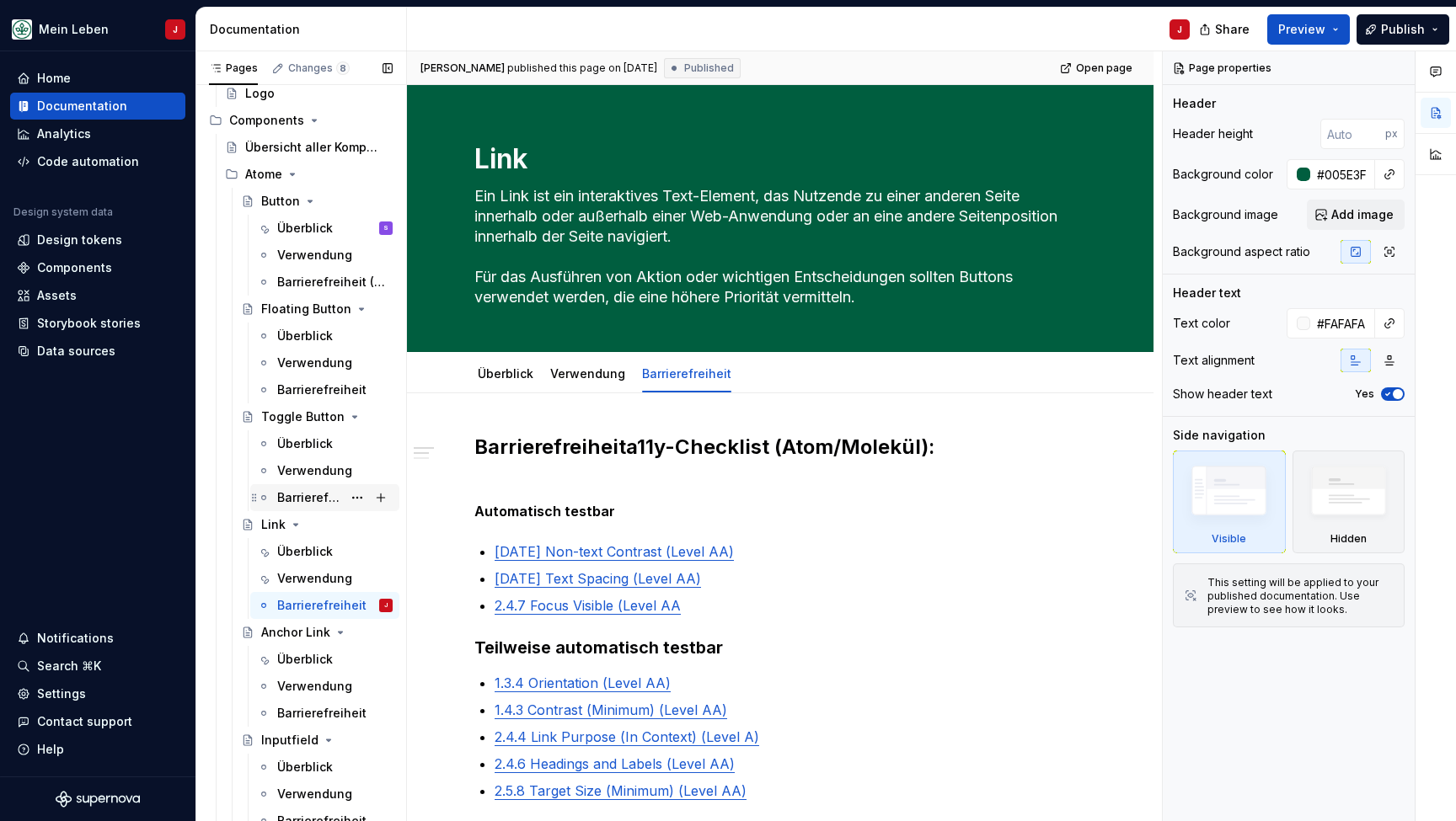
scroll to position [458, 0]
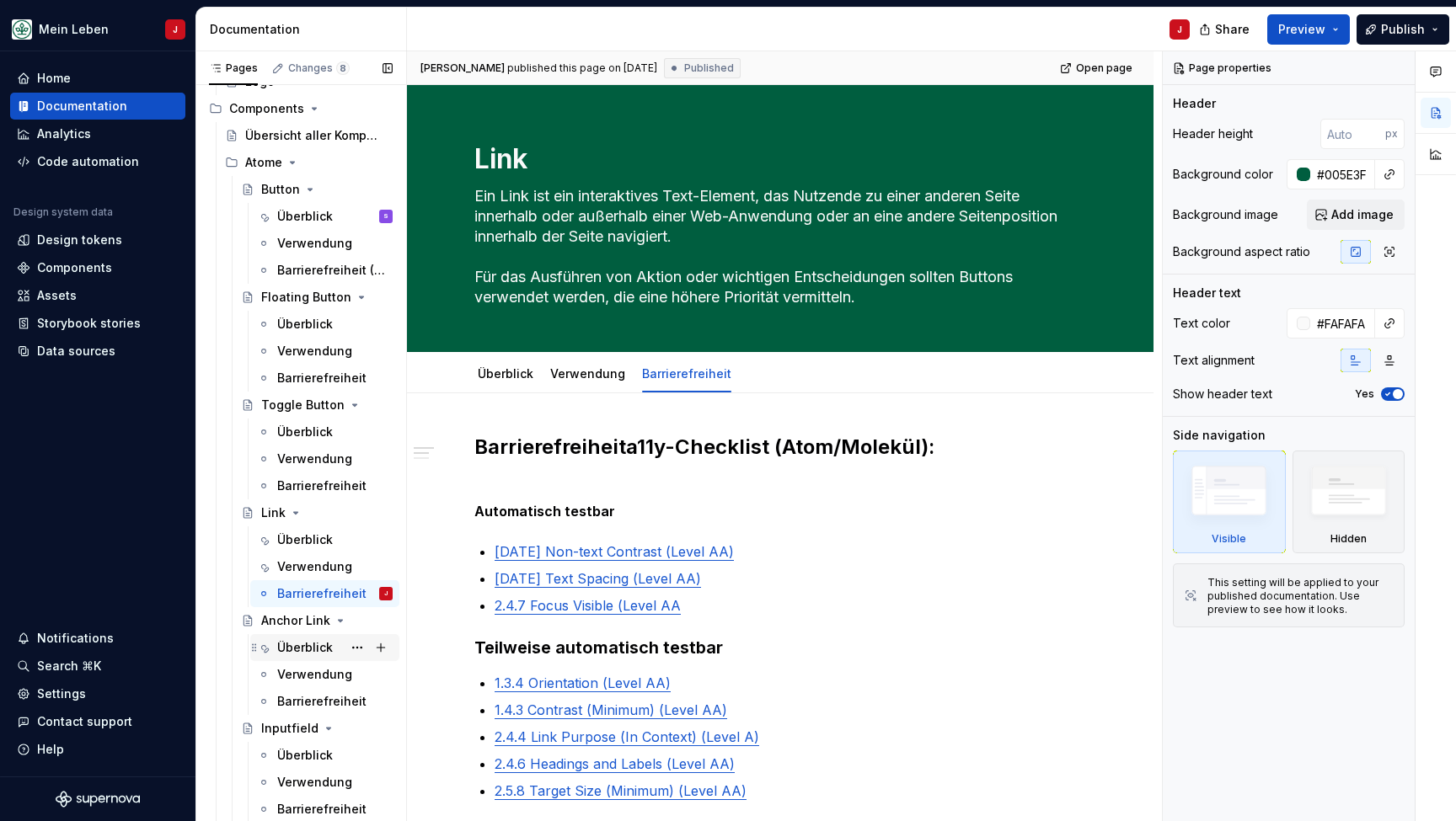
click at [311, 635] on div "Überblick" at bounding box center [324, 648] width 149 height 27
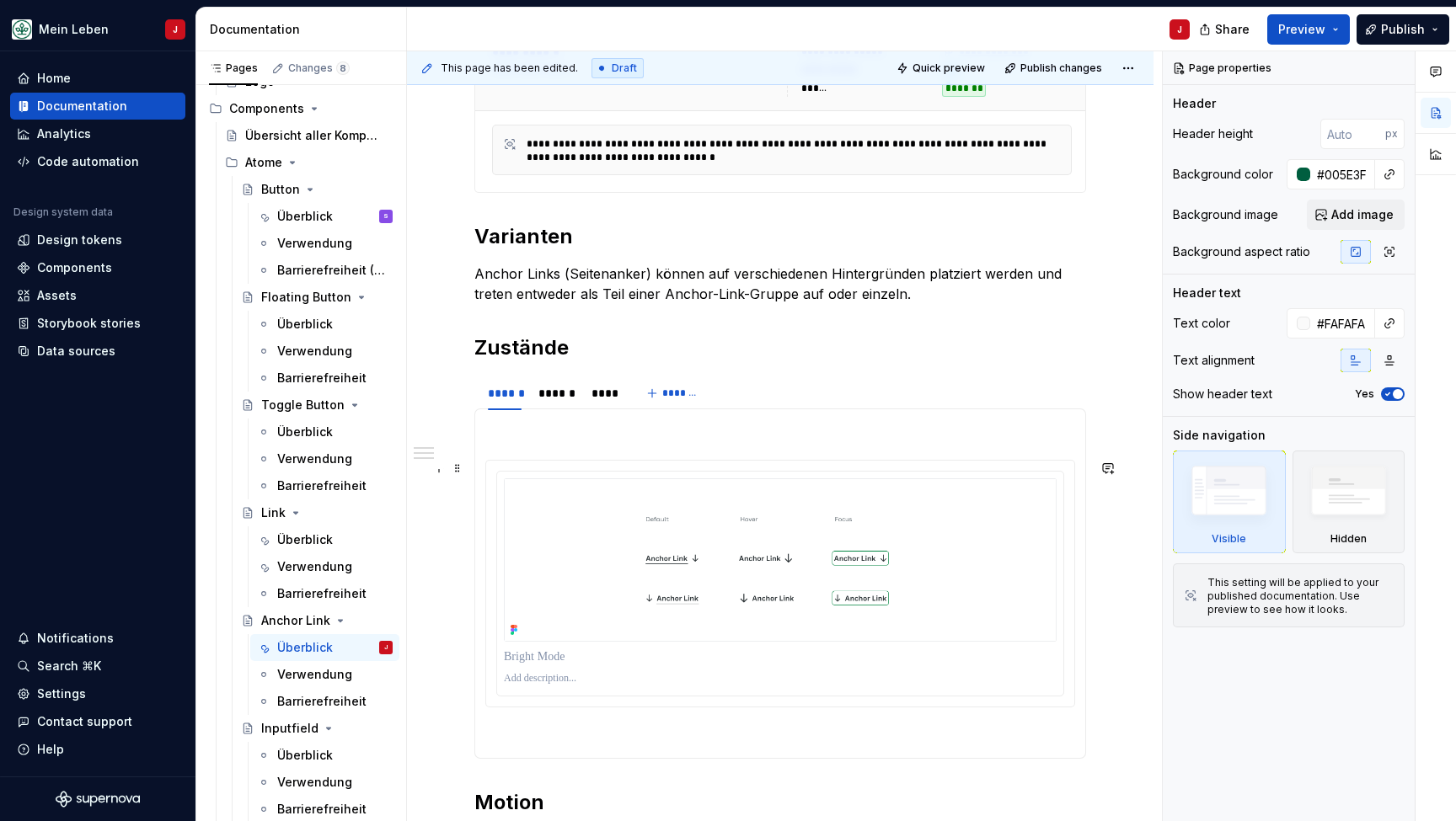
scroll to position [500, 0]
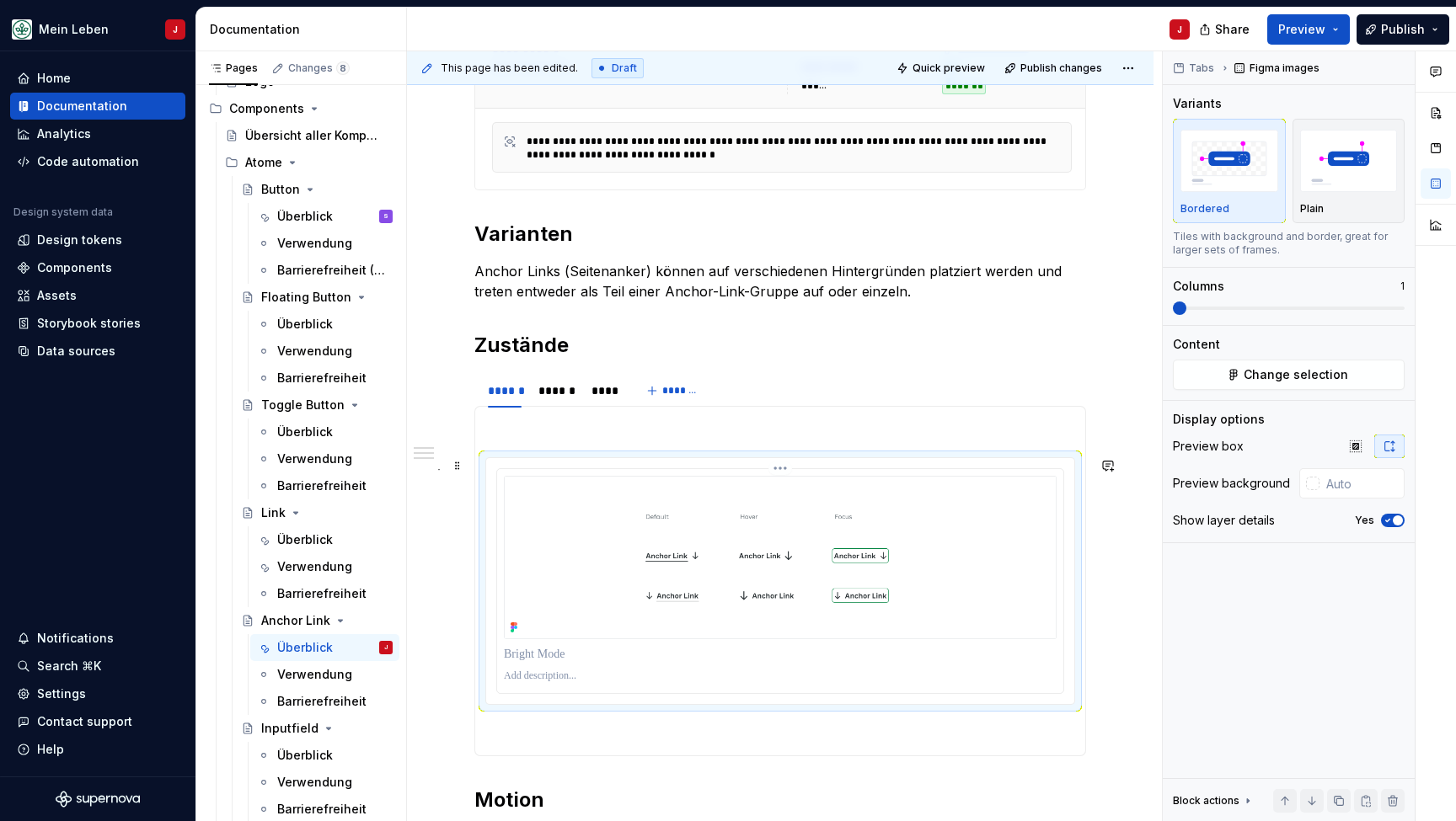
click at [680, 510] on img at bounding box center [780, 558] width 552 height 163
click at [1249, 378] on span "Change selection" at bounding box center [1295, 375] width 105 height 17
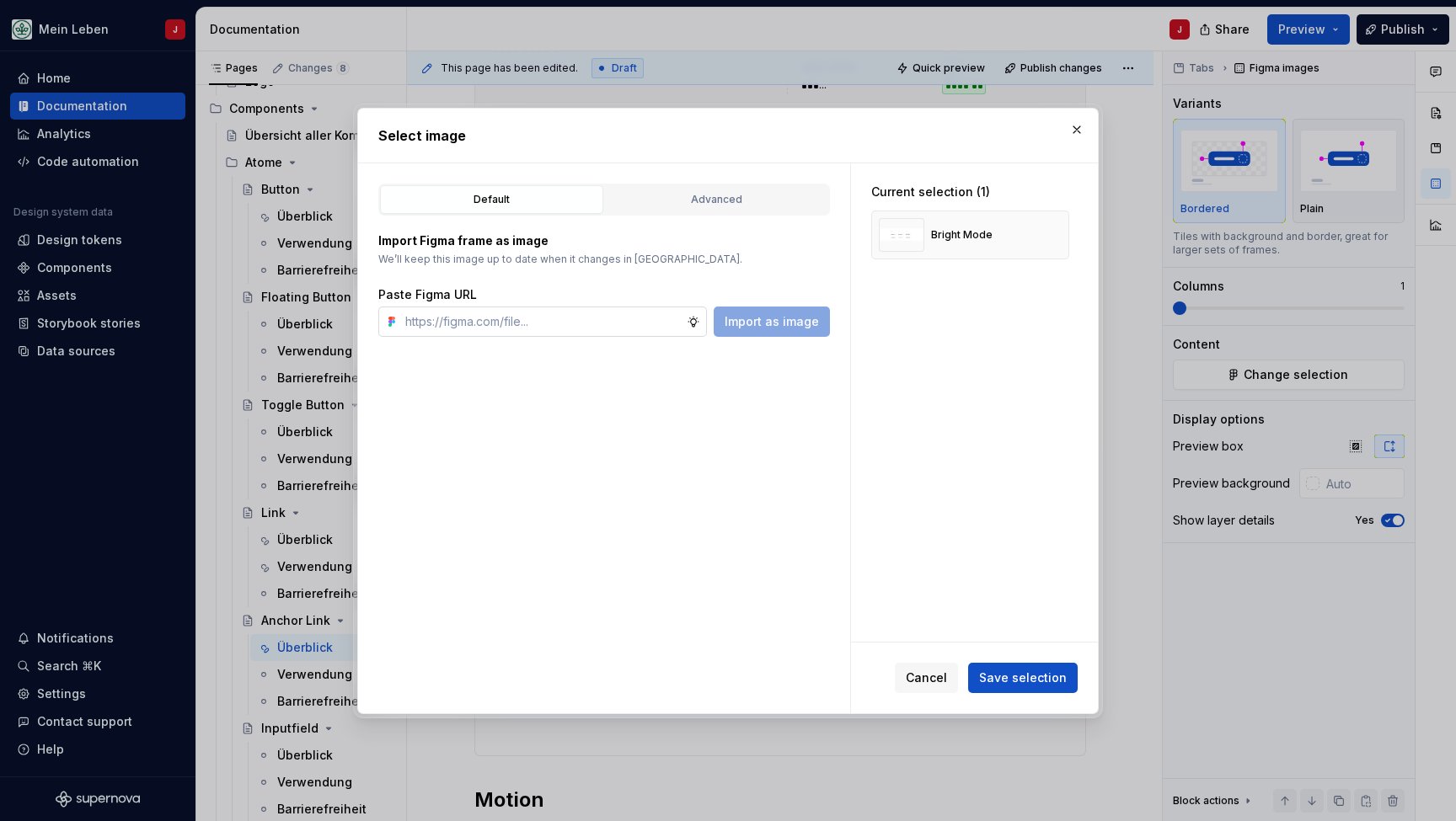
type textarea "*"
click at [566, 320] on input "text" at bounding box center [542, 322] width 288 height 31
type input "[URL][DOMAIN_NAME]"
type textarea "*"
type input "[URL][DOMAIN_NAME]"
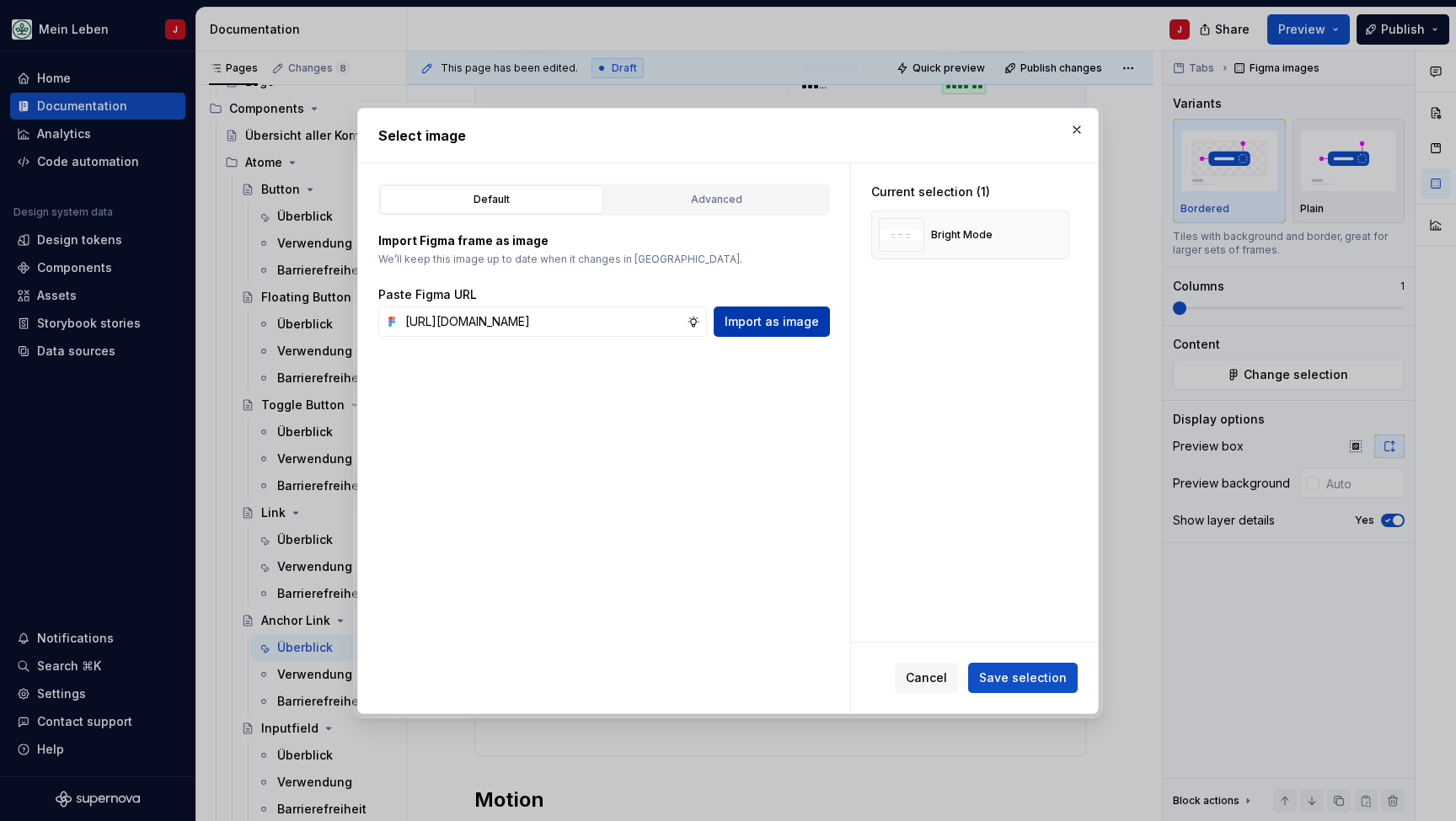
click at [793, 325] on span "Import as image" at bounding box center [771, 322] width 94 height 17
click at [1049, 235] on button "button" at bounding box center [1050, 235] width 24 height 24
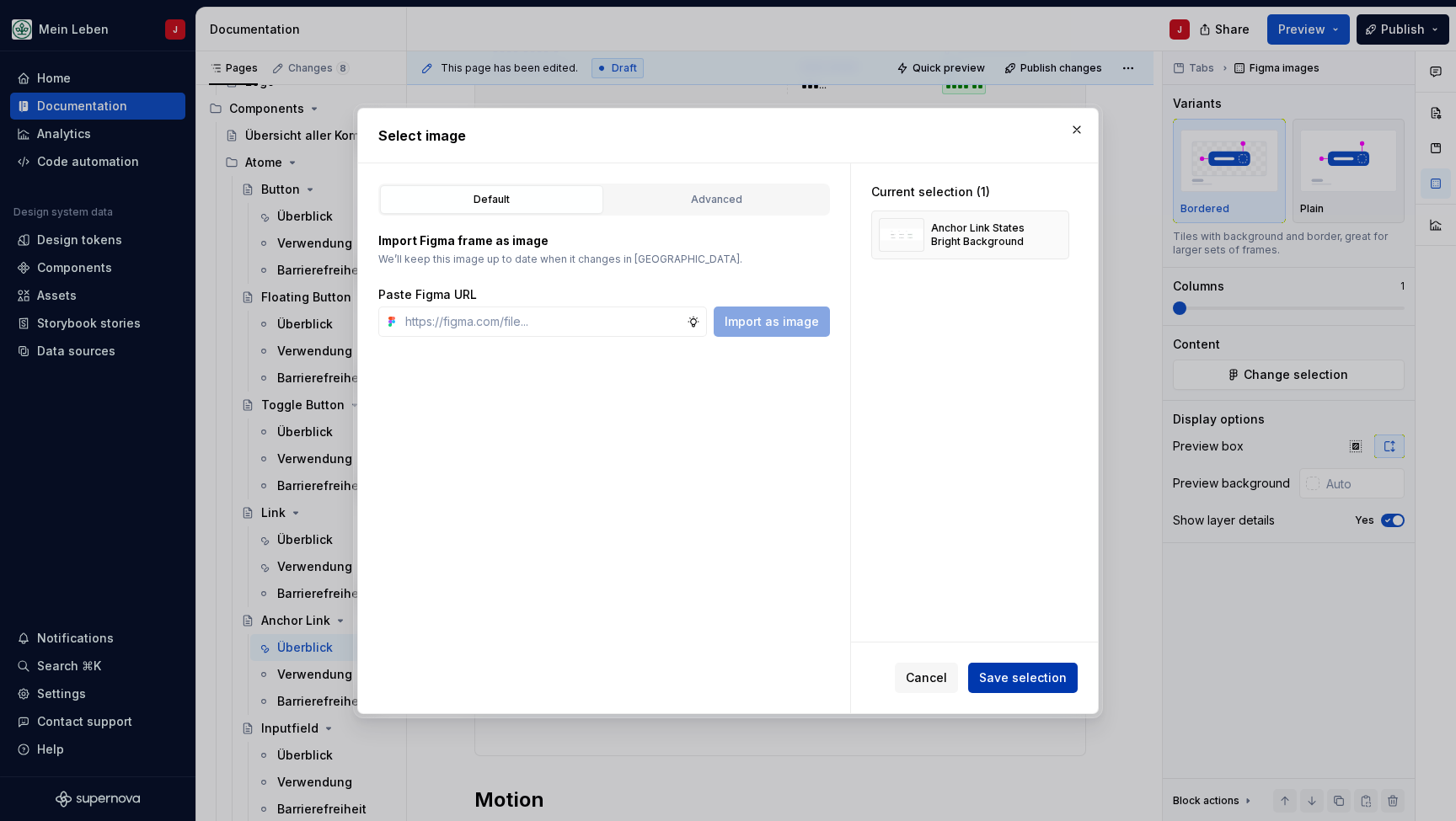
click at [1011, 674] on span "Save selection" at bounding box center [1023, 678] width 88 height 17
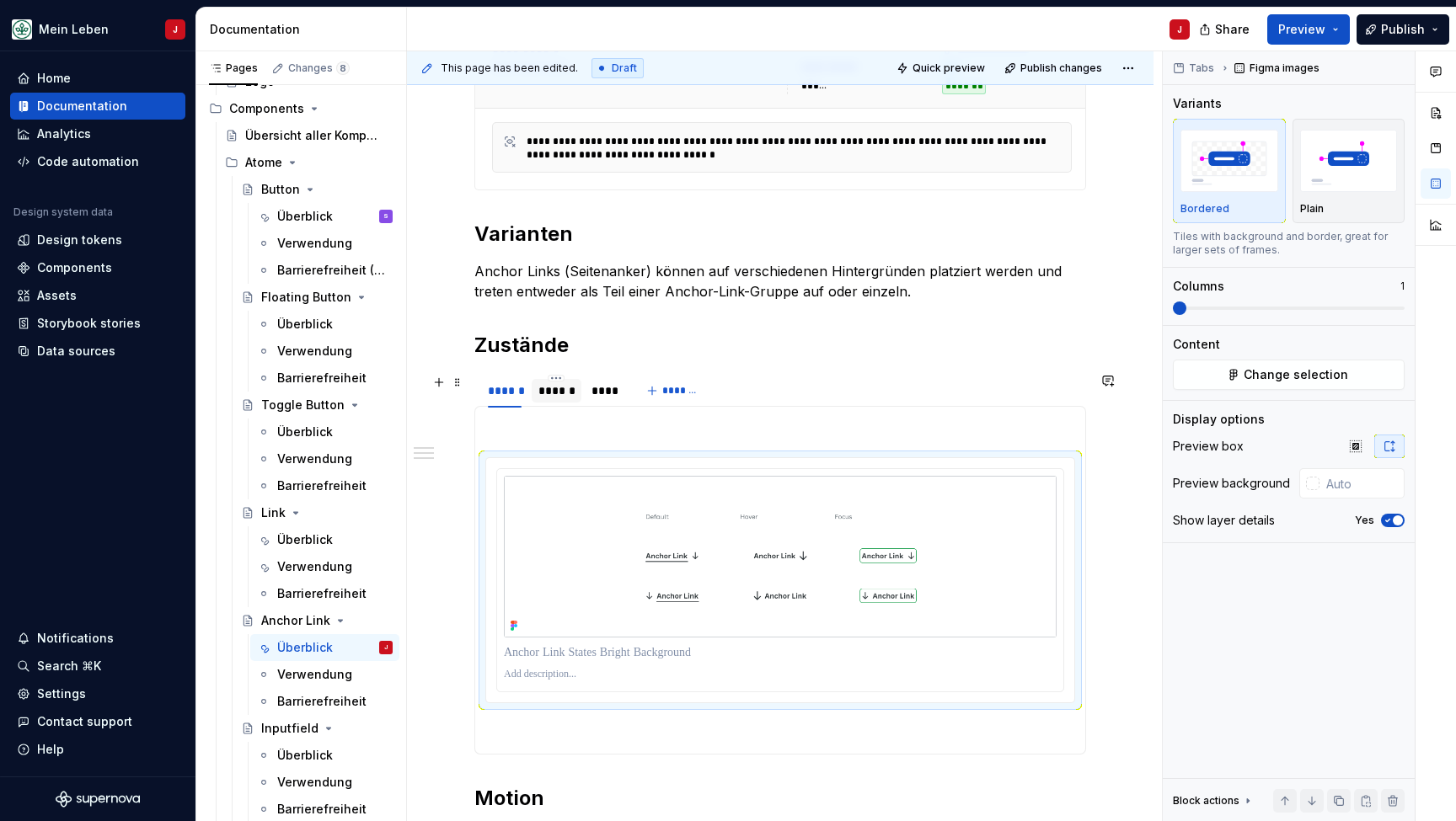
click at [561, 394] on div "******" at bounding box center [556, 391] width 37 height 17
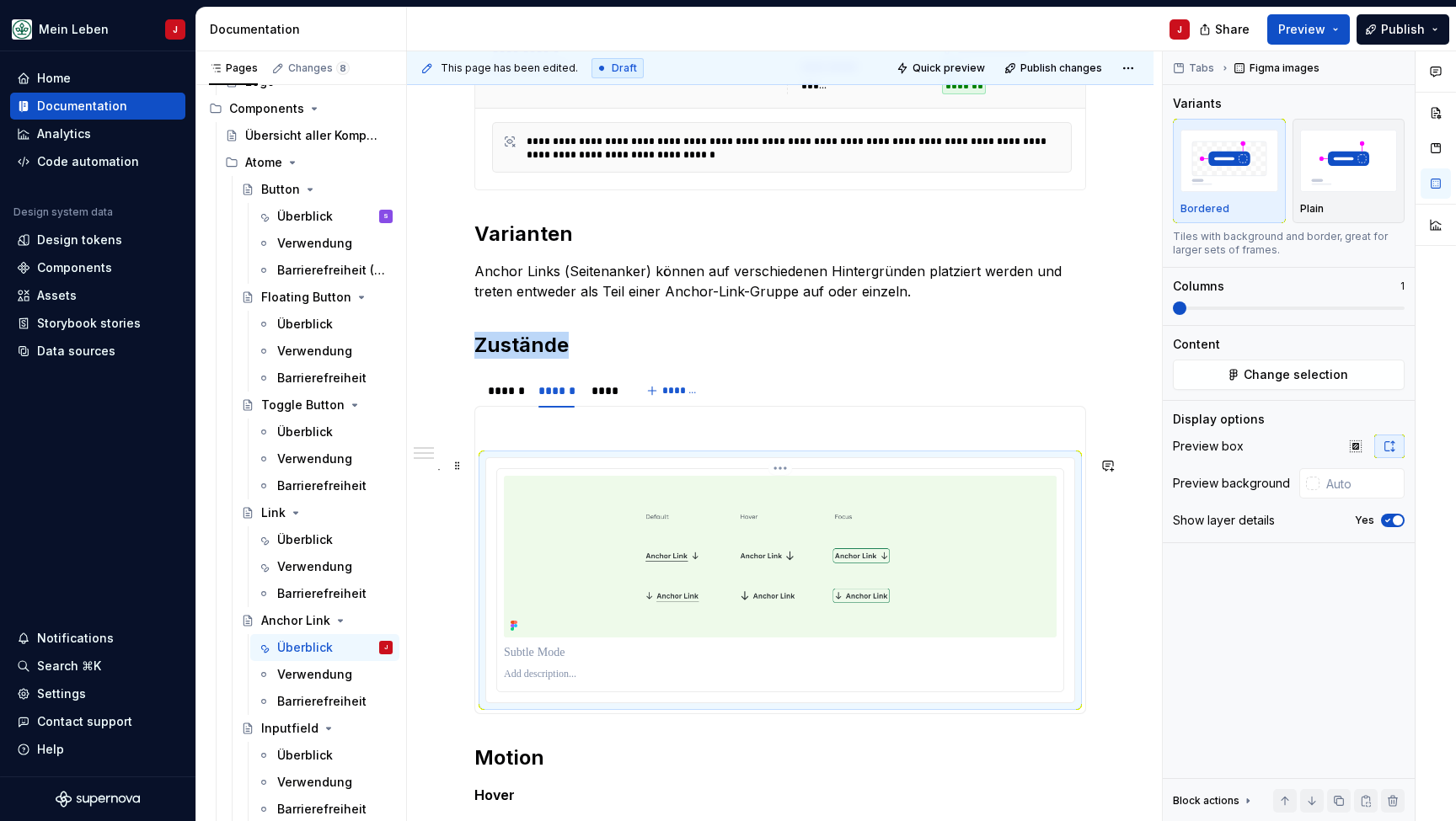
click at [625, 592] on img at bounding box center [780, 557] width 552 height 161
click at [1293, 377] on span "Change selection" at bounding box center [1295, 375] width 105 height 17
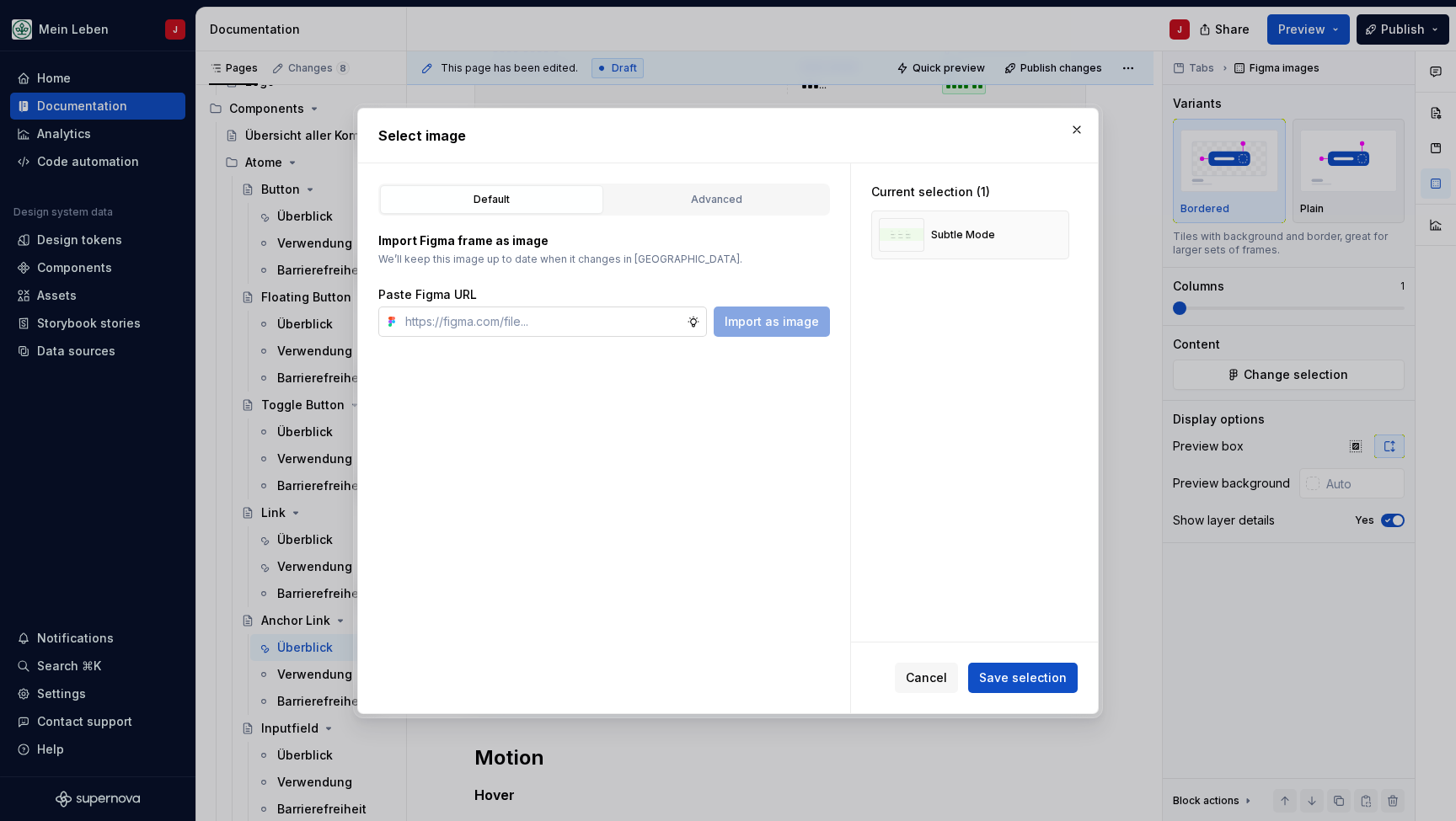
click at [525, 328] on input "text" at bounding box center [542, 322] width 288 height 31
type input "[URL][DOMAIN_NAME]"
click at [784, 321] on span "Import as image" at bounding box center [771, 322] width 94 height 17
click at [1060, 229] on button "button" at bounding box center [1050, 235] width 24 height 24
click at [1011, 682] on span "Save selection" at bounding box center [1023, 678] width 88 height 17
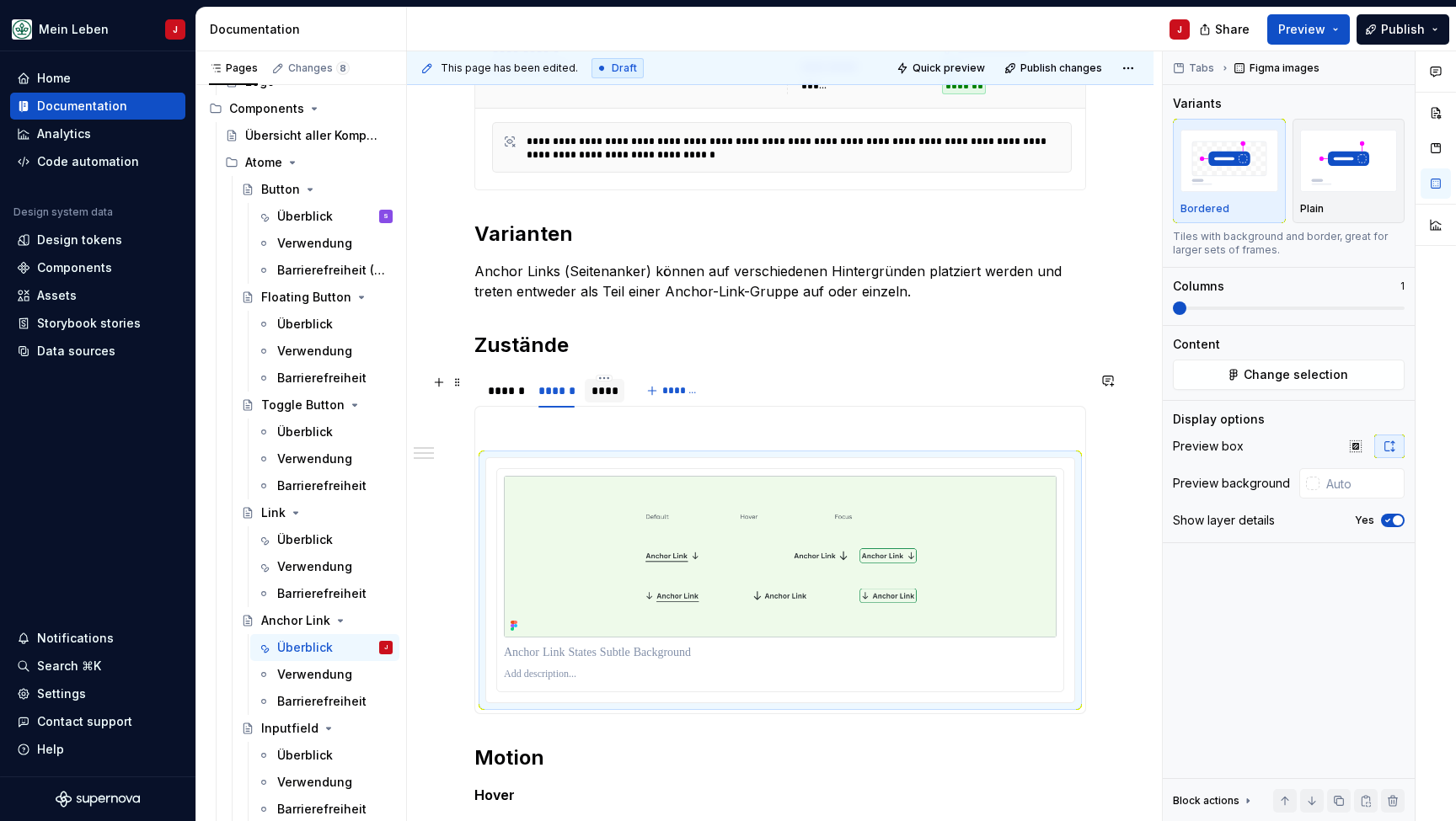
click at [598, 401] on div "****" at bounding box center [605, 391] width 41 height 24
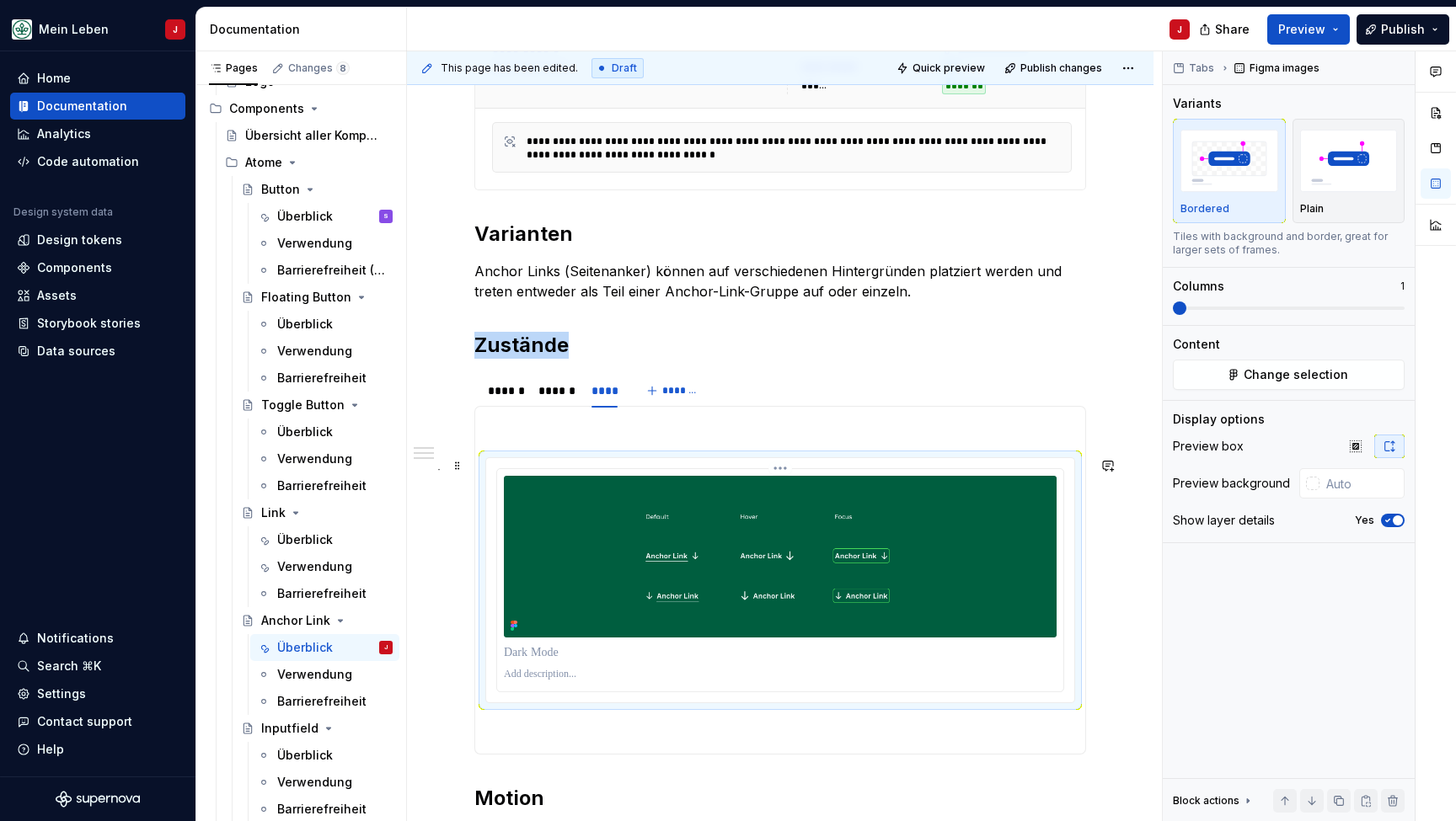
click at [541, 567] on img at bounding box center [780, 557] width 552 height 161
click at [1242, 376] on button "Change selection" at bounding box center [1289, 375] width 232 height 31
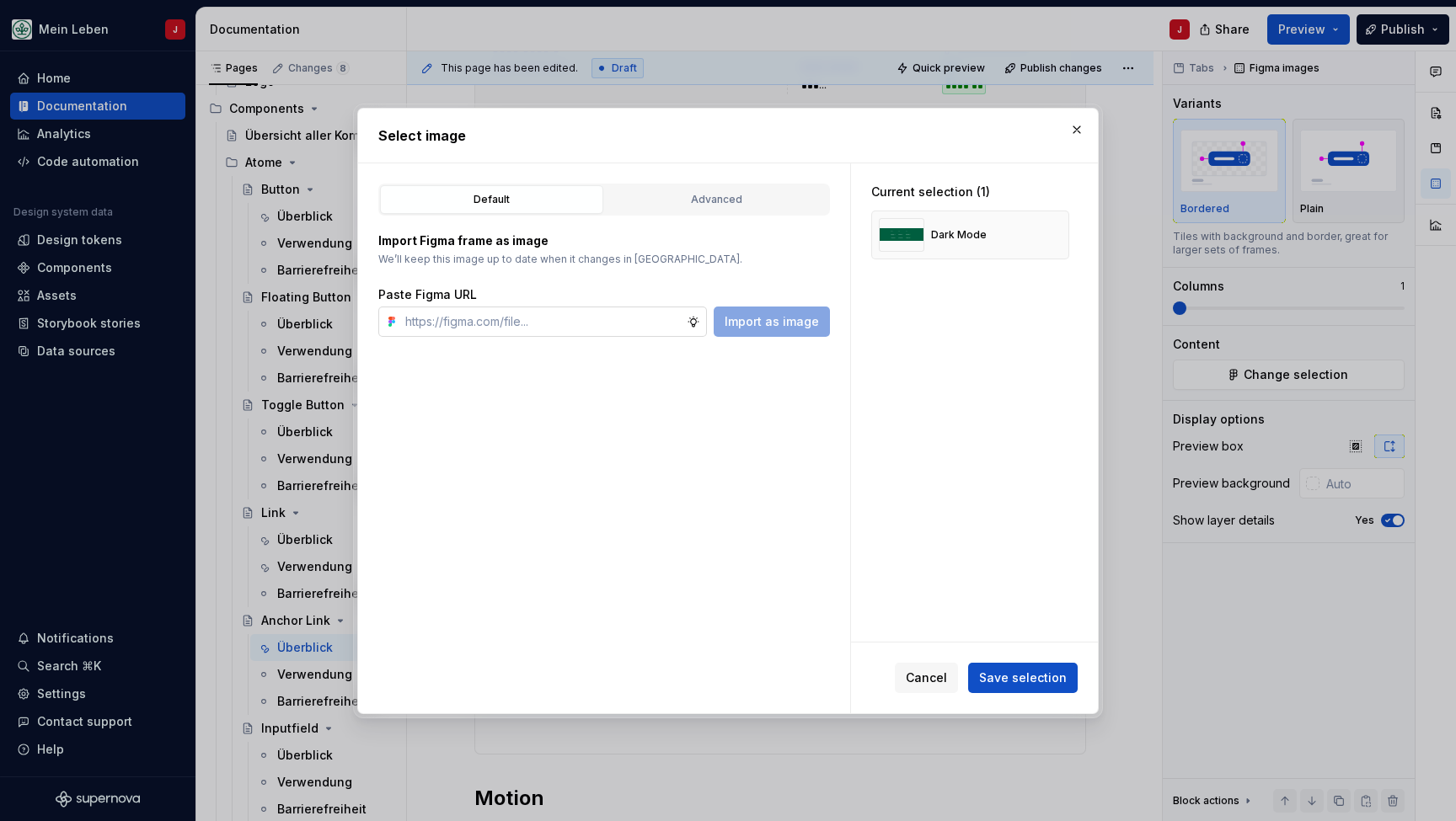
click at [562, 318] on input "text" at bounding box center [542, 322] width 288 height 31
type textarea "*"
type input "[URL][DOMAIN_NAME]"
click at [791, 314] on span "Import as image" at bounding box center [771, 322] width 94 height 17
click at [1059, 237] on button "button" at bounding box center [1050, 235] width 24 height 24
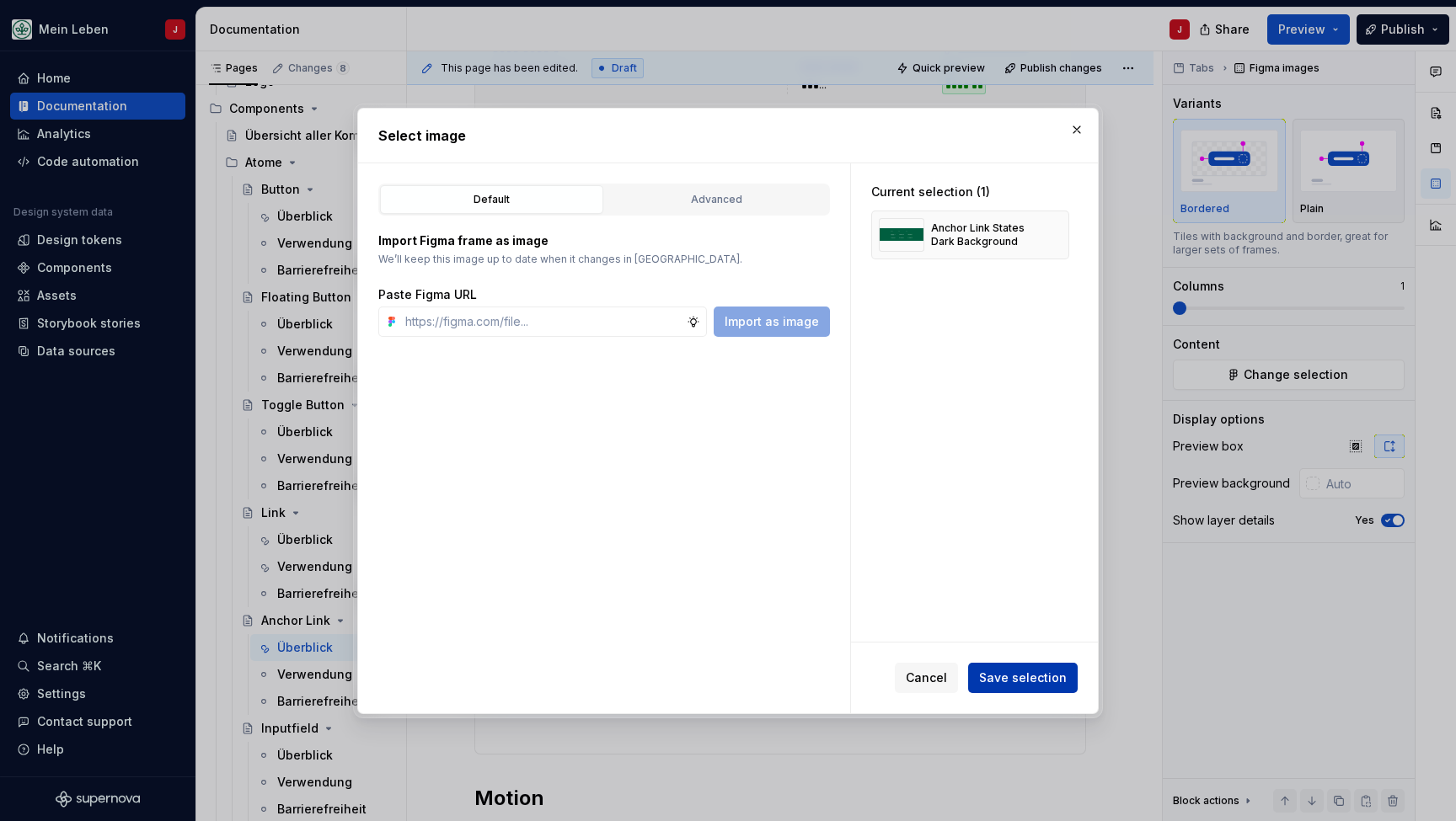
click at [996, 671] on span "Save selection" at bounding box center [1023, 678] width 88 height 17
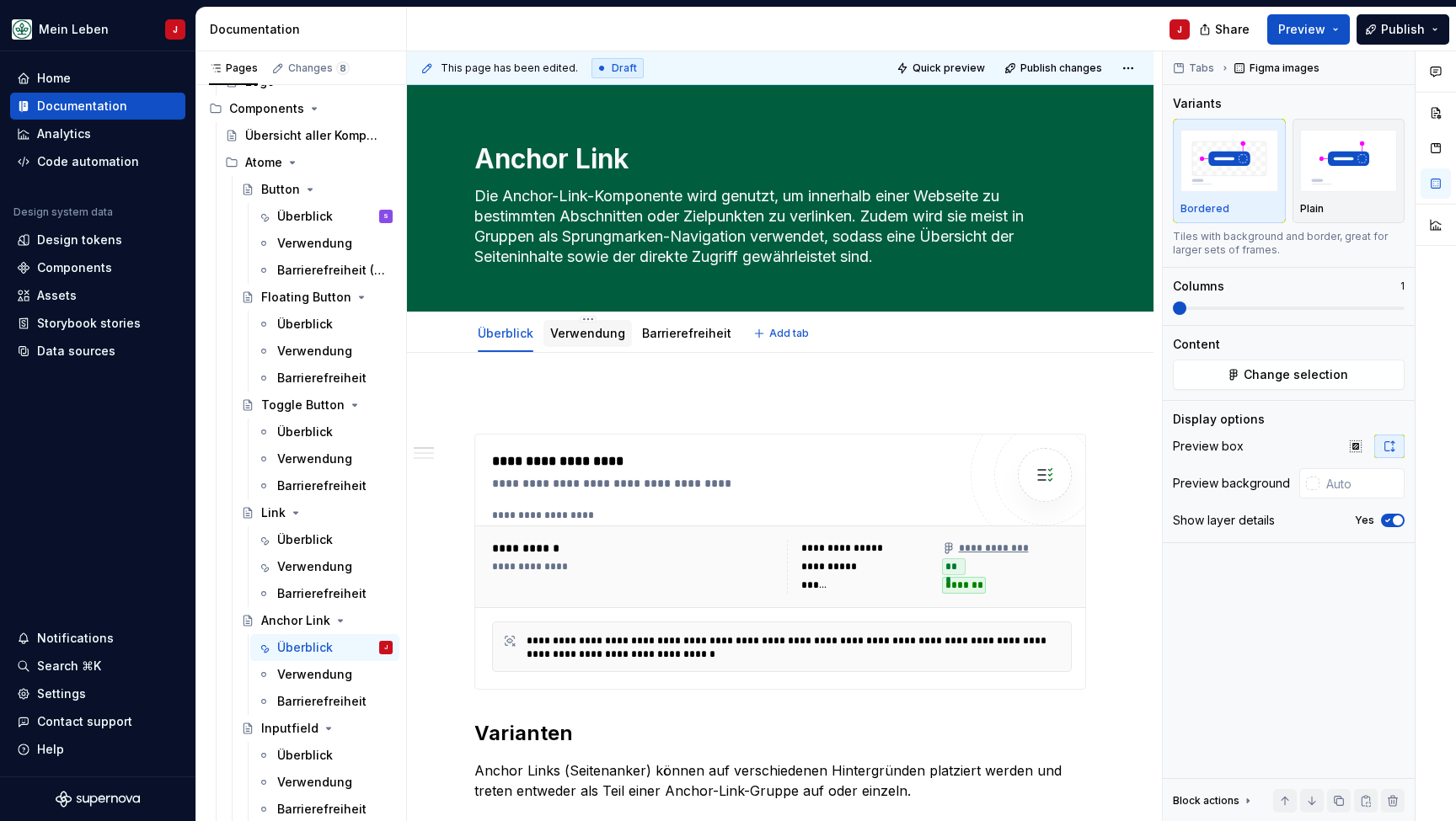
scroll to position [0, 0]
click at [571, 331] on link "Verwendung" at bounding box center [587, 333] width 75 height 14
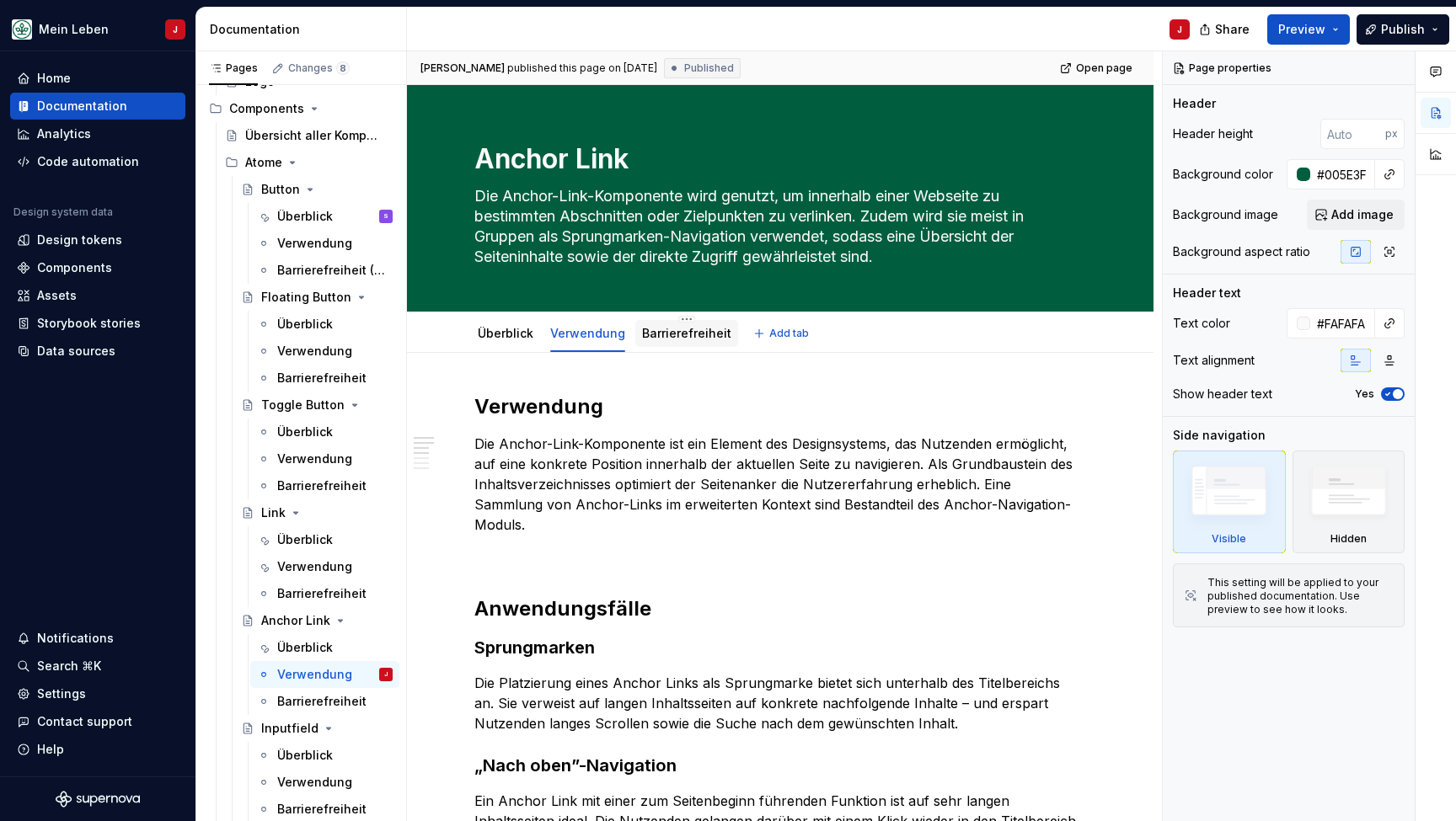
click at [670, 346] on div "Barrierefreiheit" at bounding box center [686, 334] width 103 height 27
click at [679, 334] on link "Barrierefreiheit" at bounding box center [686, 333] width 89 height 14
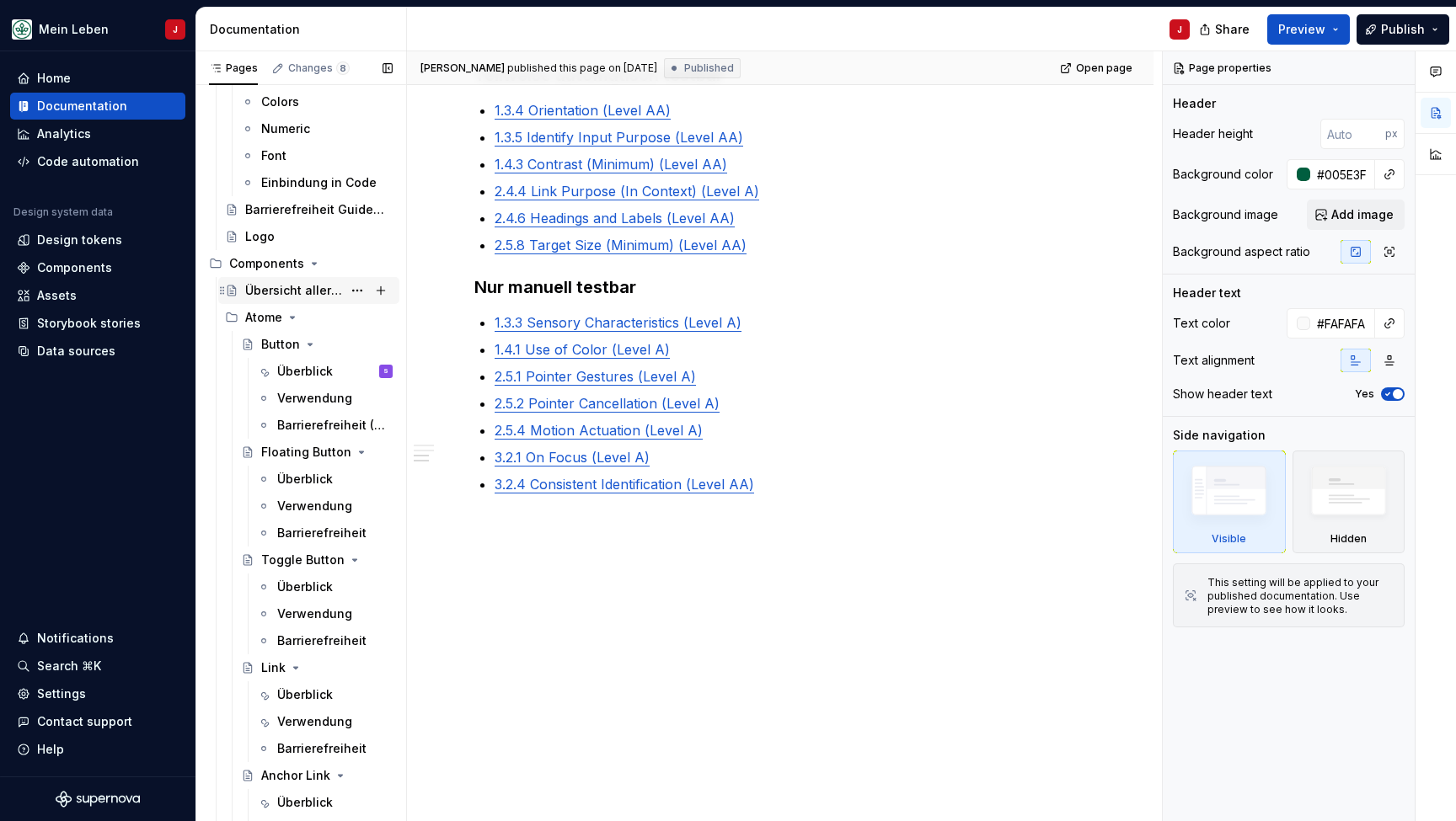
scroll to position [313, 0]
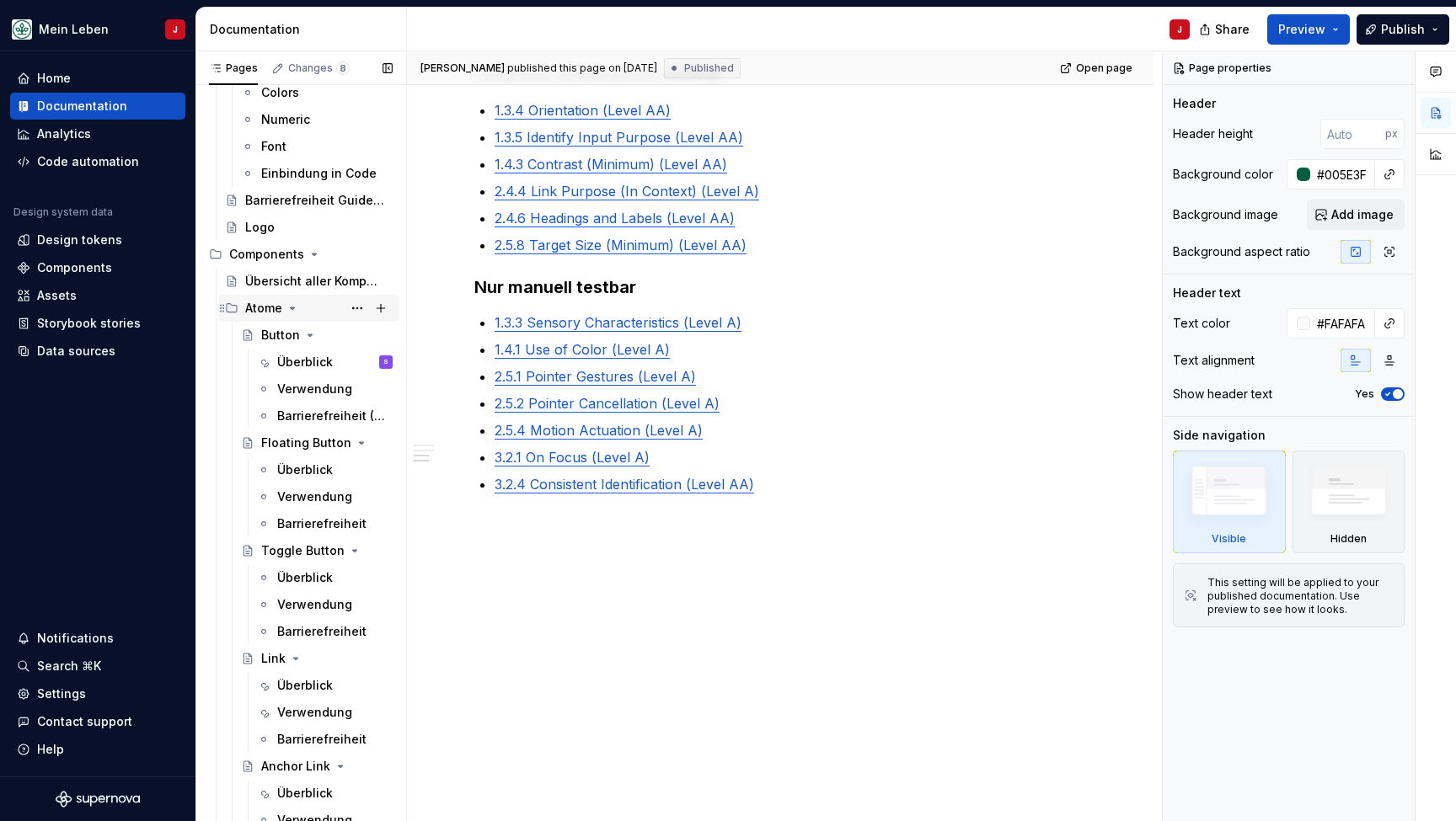
click at [292, 305] on icon "Page tree" at bounding box center [292, 309] width 14 height 14
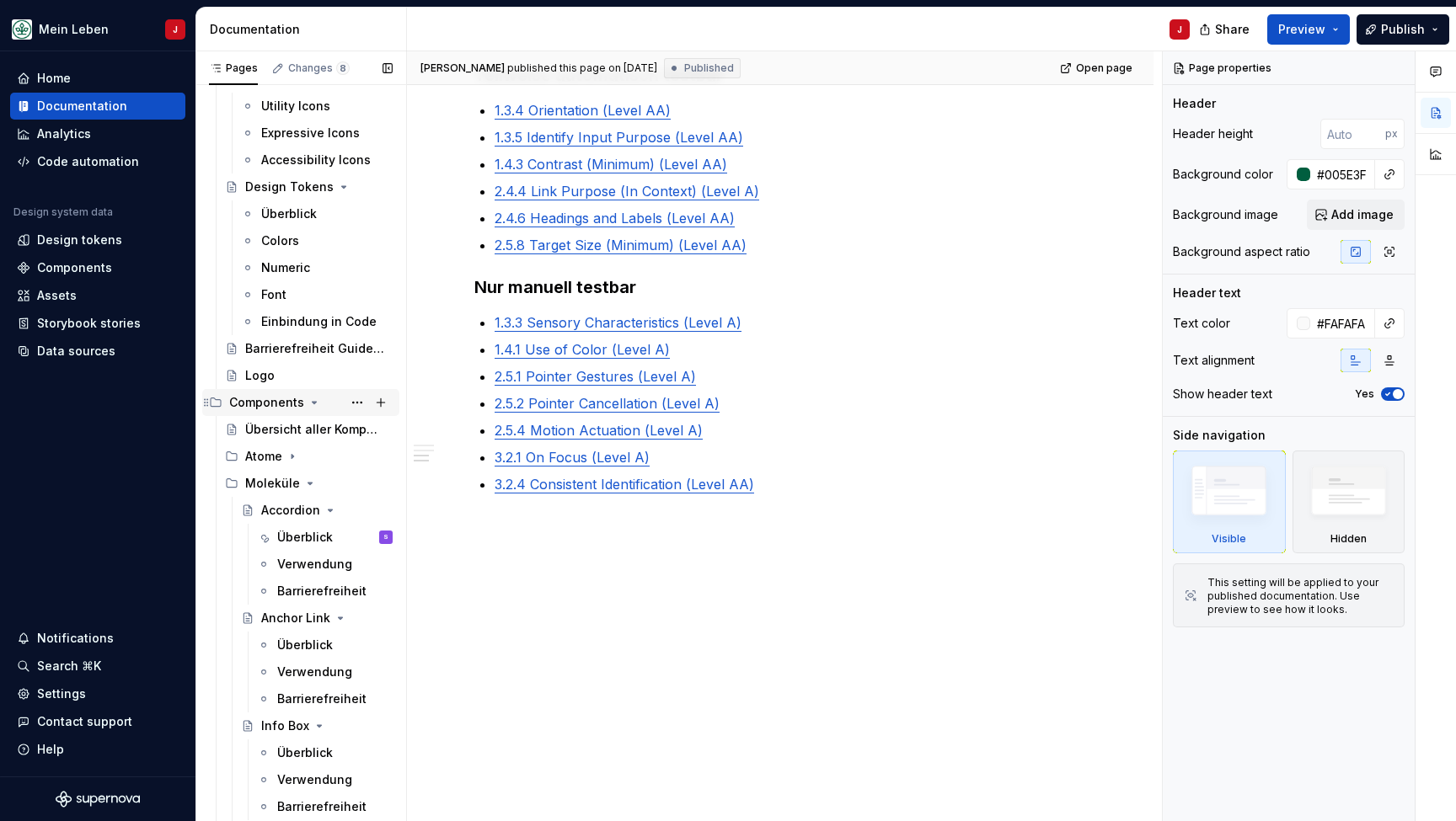
scroll to position [193, 0]
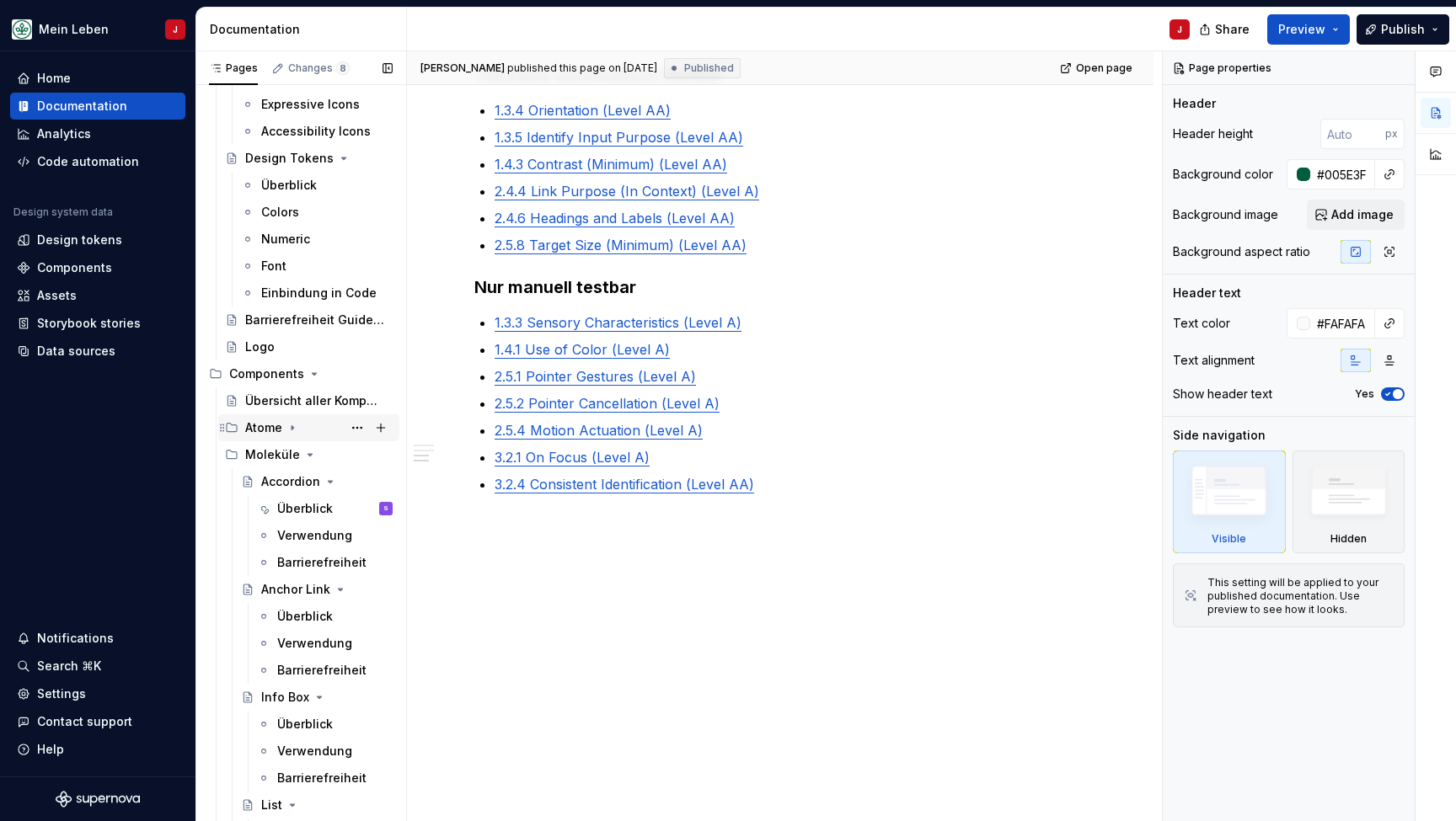
click at [282, 431] on div "Atome" at bounding box center [318, 428] width 147 height 24
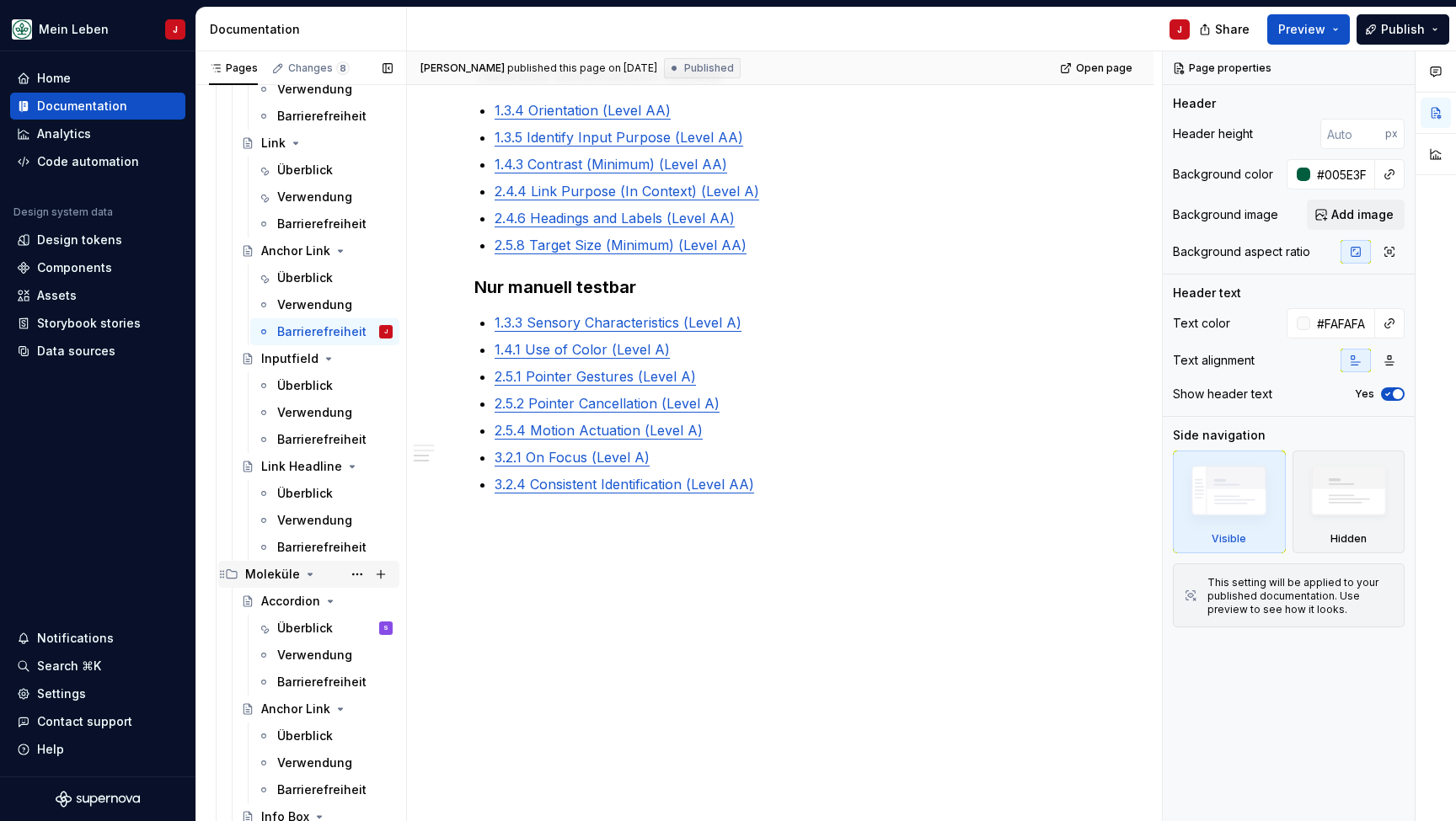
scroll to position [863, 0]
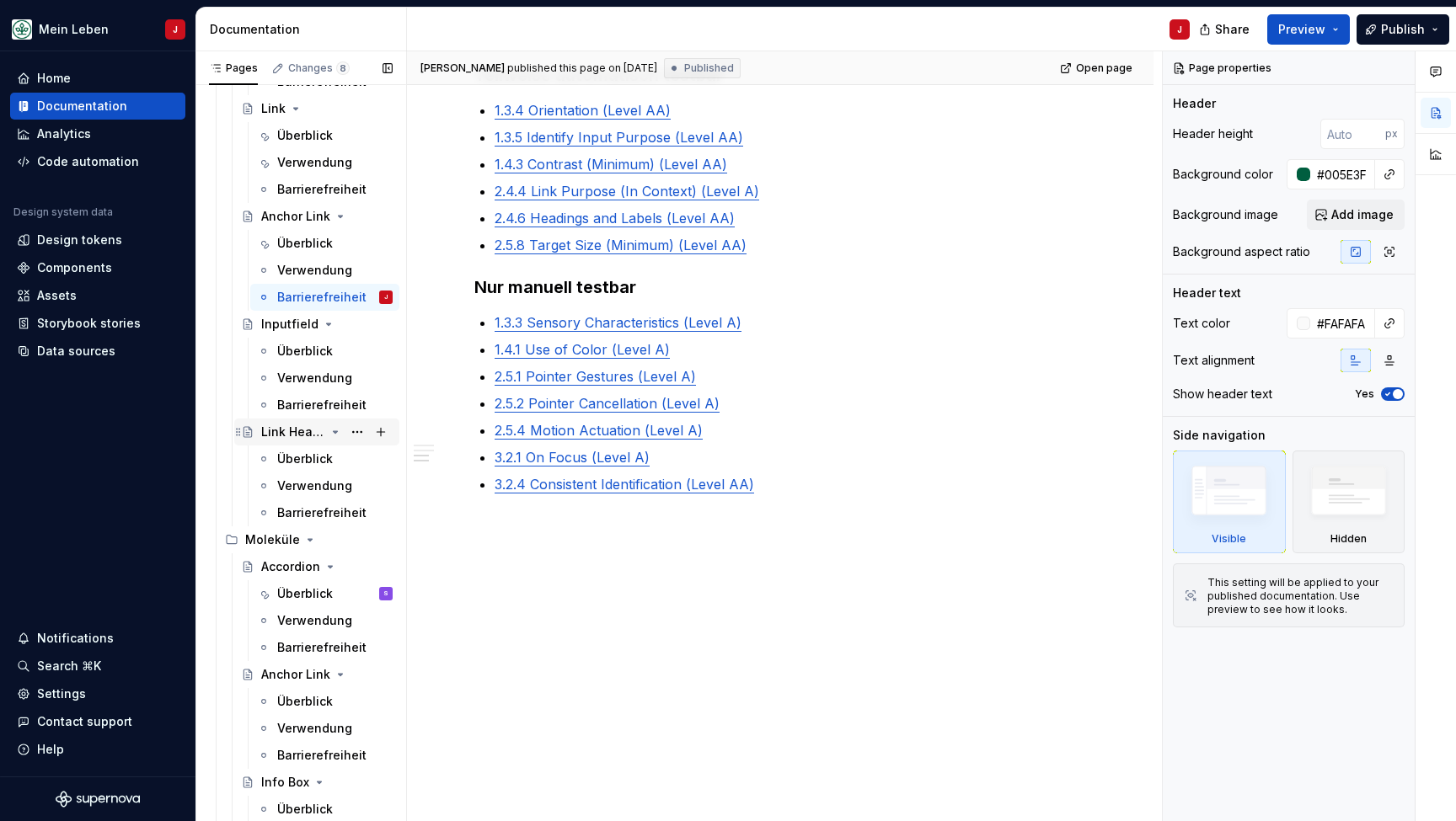
click at [308, 431] on div "Link Headline" at bounding box center [292, 433] width 64 height 17
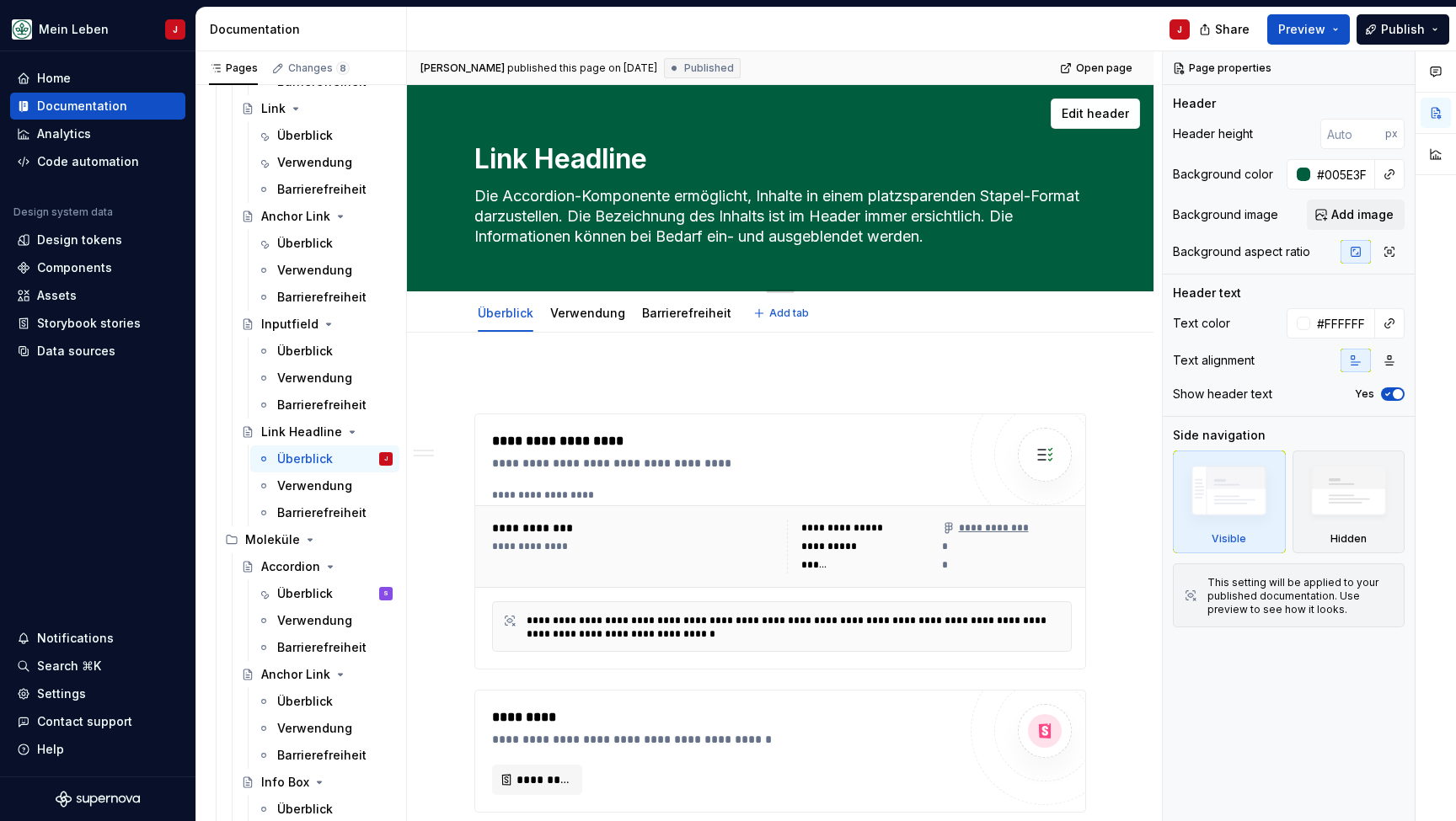
click at [741, 241] on textarea "Die Accordion-Komponente ermöglicht, Inhalte in einem platzsparenden Stapel-For…" at bounding box center [777, 216] width 612 height 67
paste textarea "Link-Headline-Komponente ist ein interaktives Element und kombiniert die Merkma…"
type textarea "*"
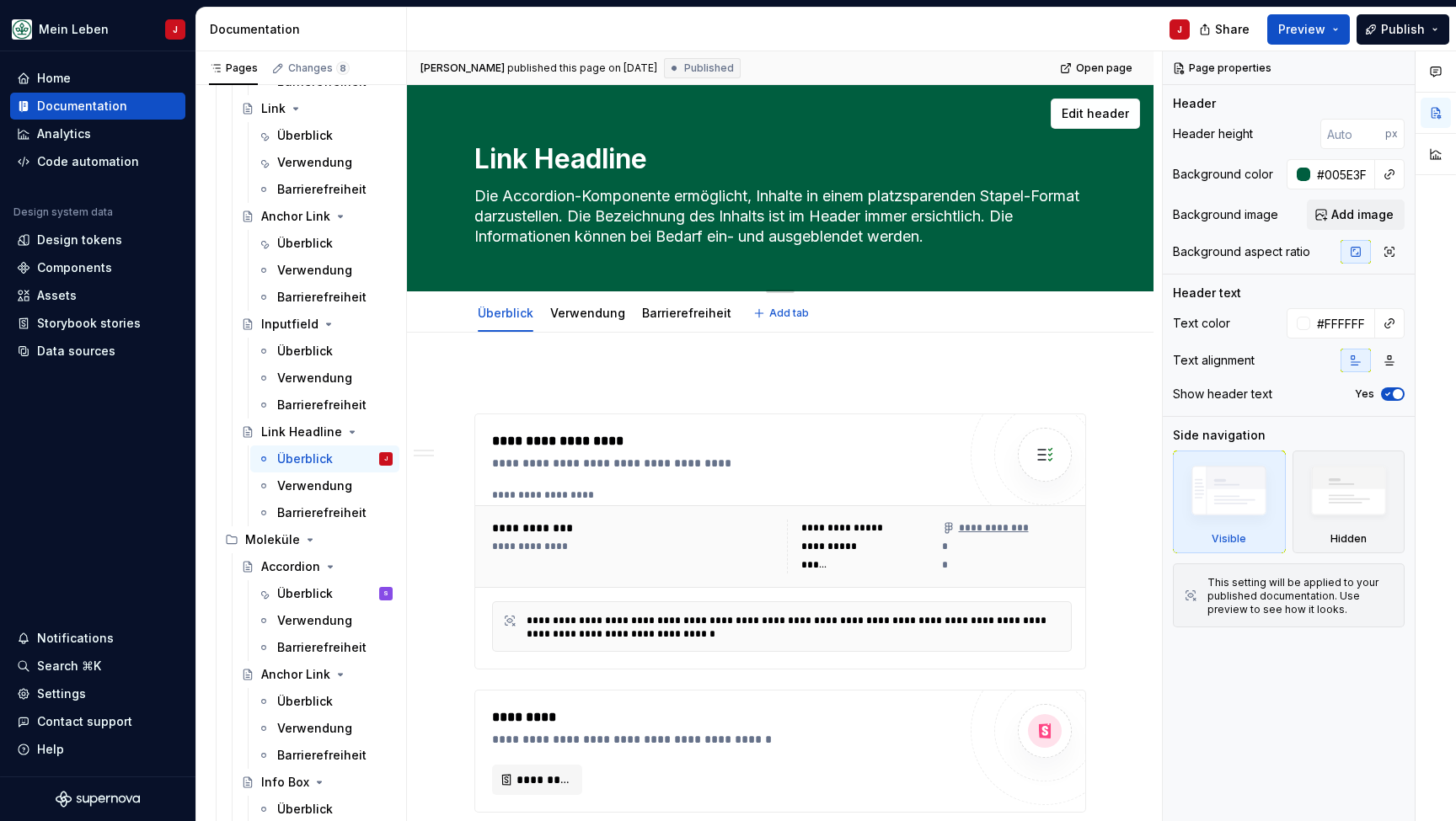
type textarea "Die Link-Headline-Komponente ist ein interaktives Element und kombiniert die Me…"
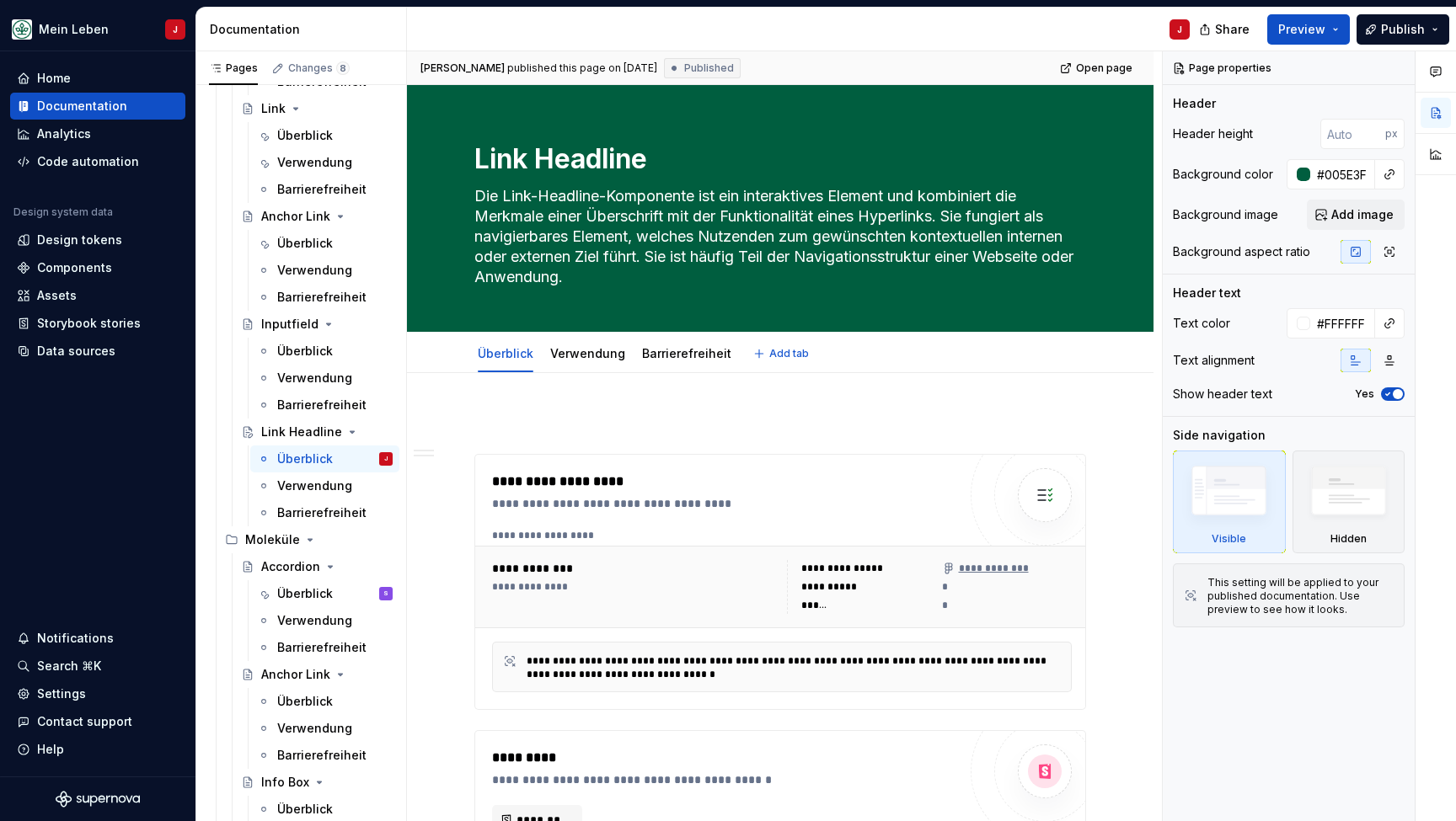
type textarea "*"
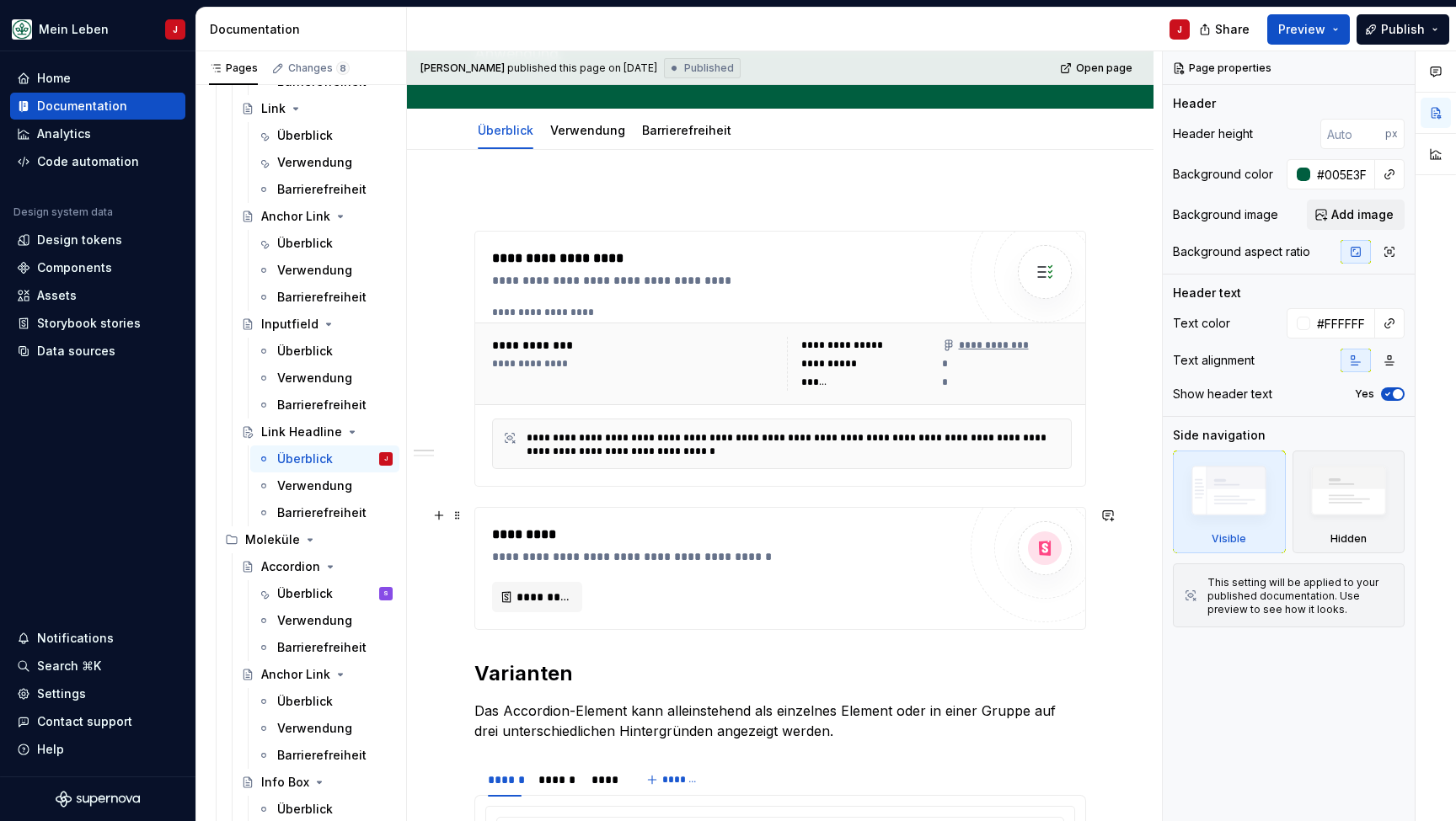
scroll to position [238, 0]
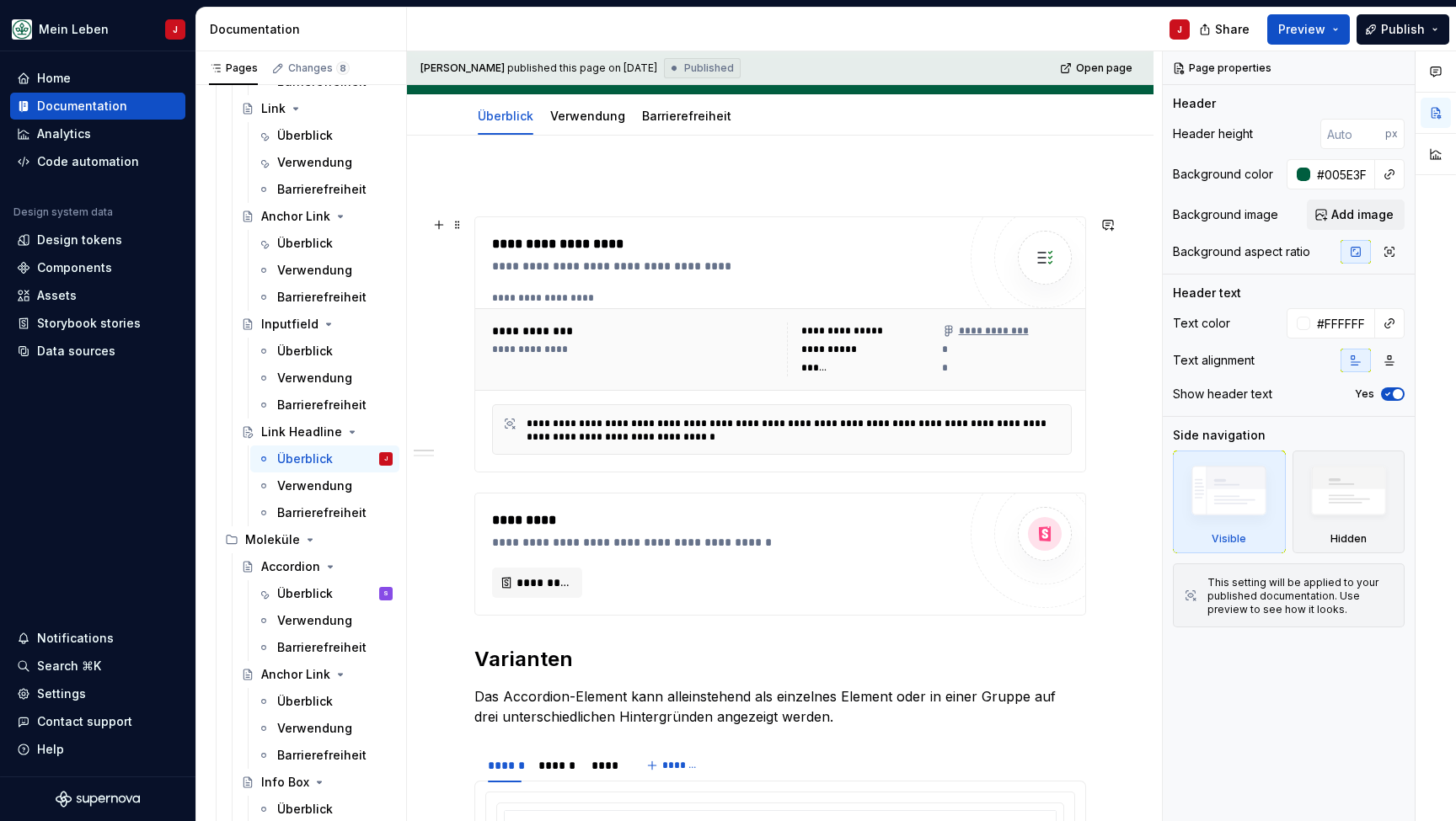
type textarea "Die Link-Headline-Komponente ist ein interaktives Element und kombiniert die Me…"
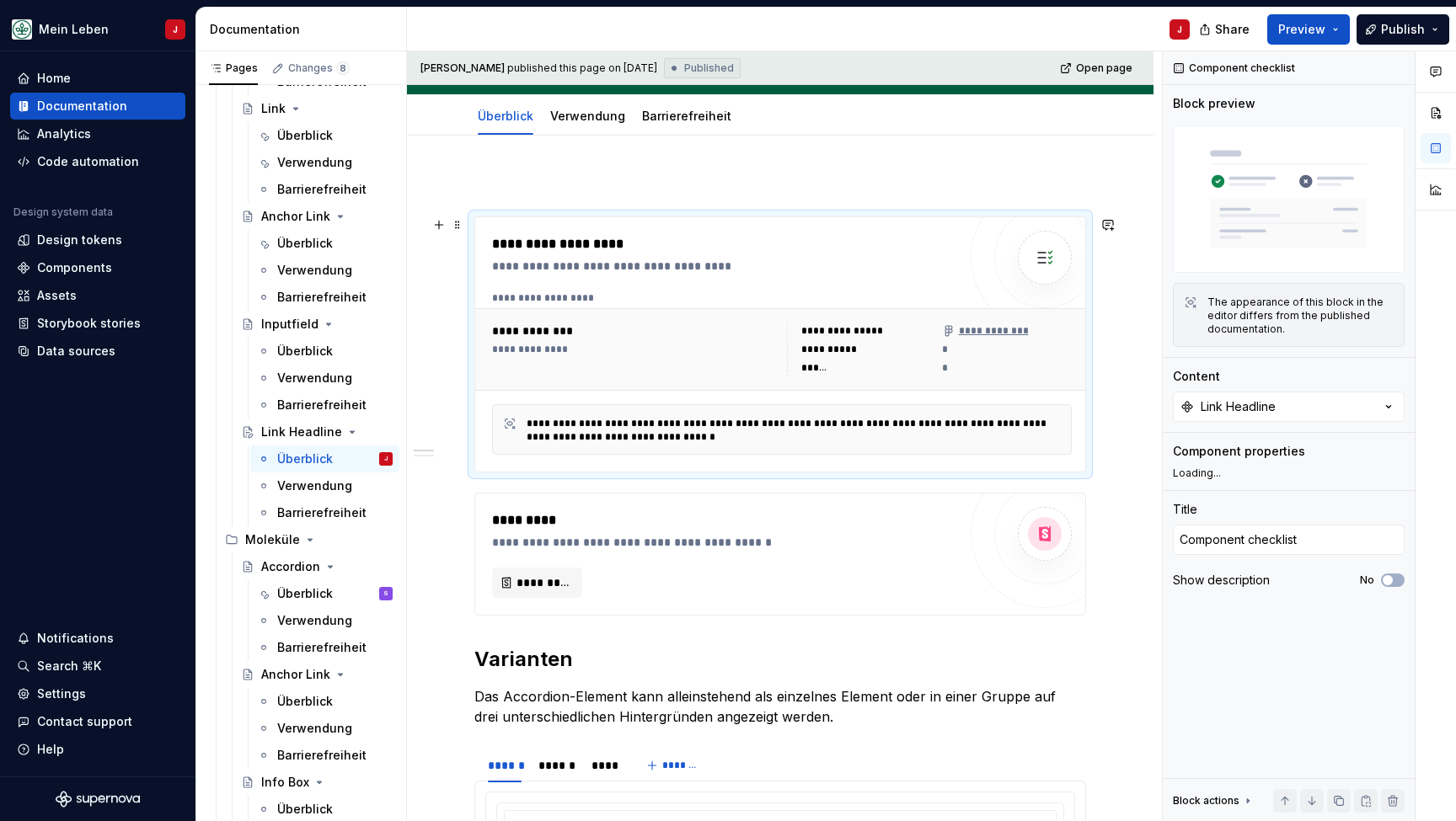
click at [687, 326] on div "**********" at bounding box center [637, 331] width 289 height 17
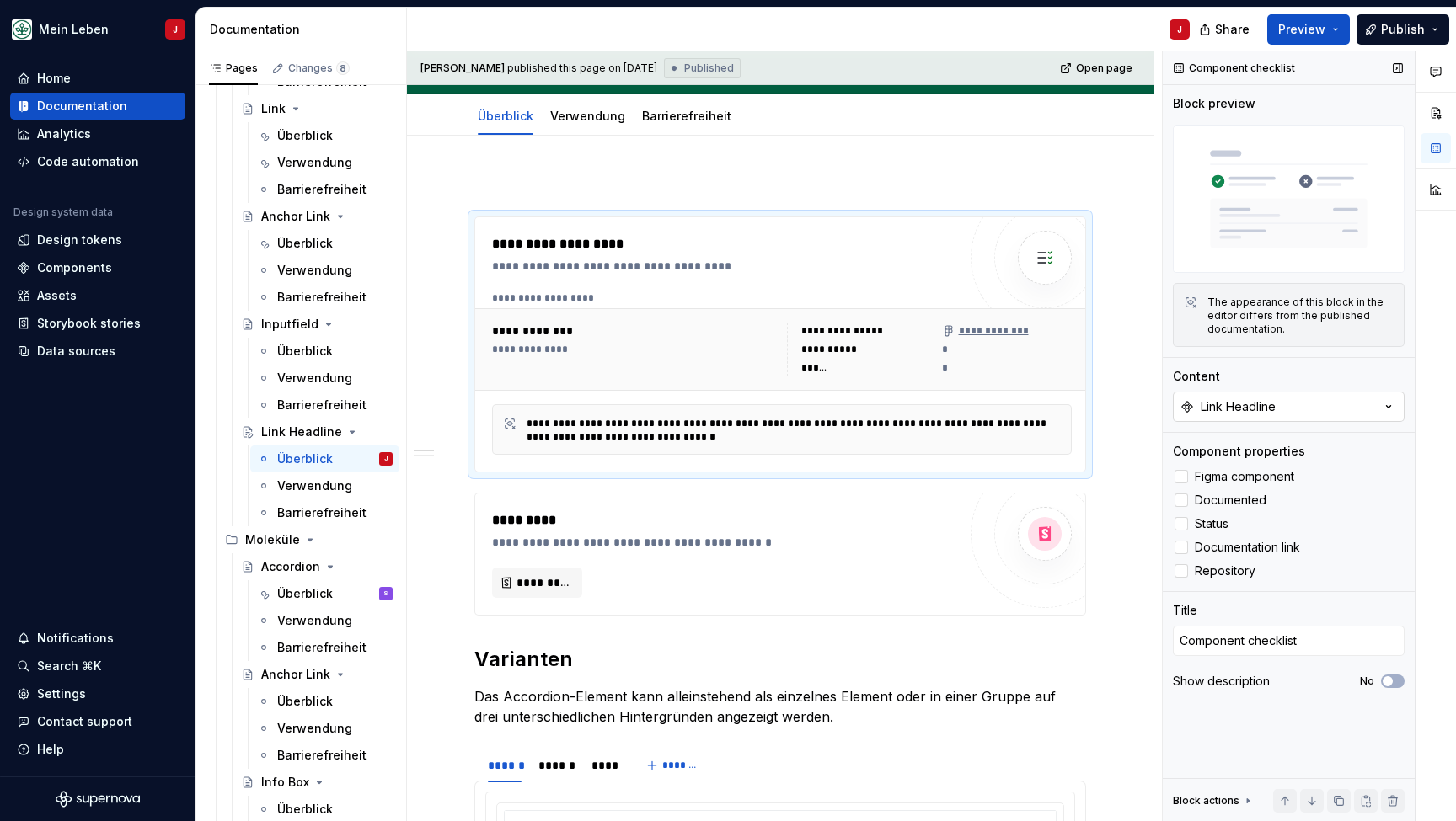
type textarea "*"
click at [1295, 416] on button "Link Headline" at bounding box center [1289, 407] width 232 height 31
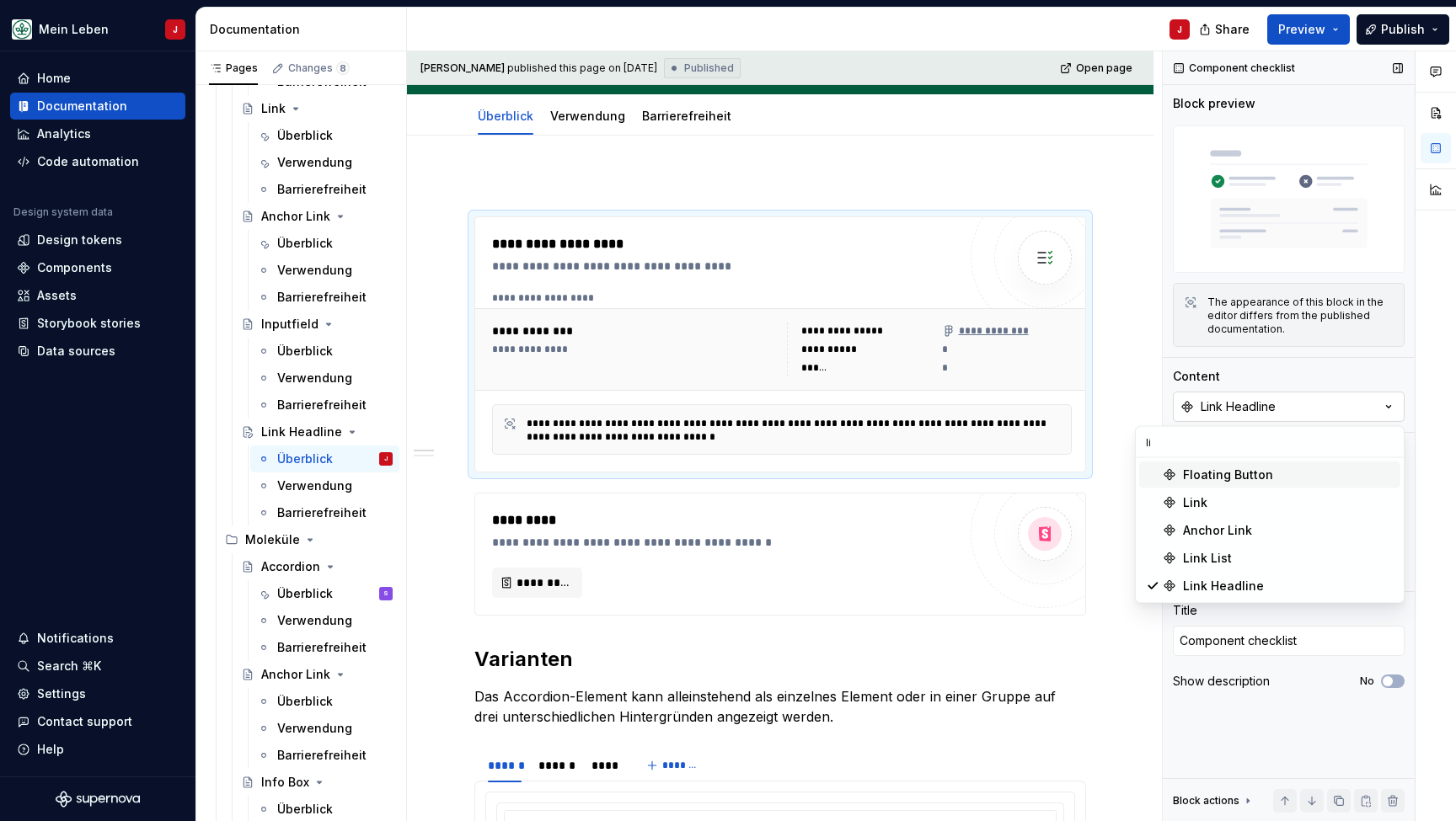
scroll to position [0, 0]
type input "link"
click at [1250, 552] on div "Link Headline" at bounding box center [1223, 558] width 81 height 17
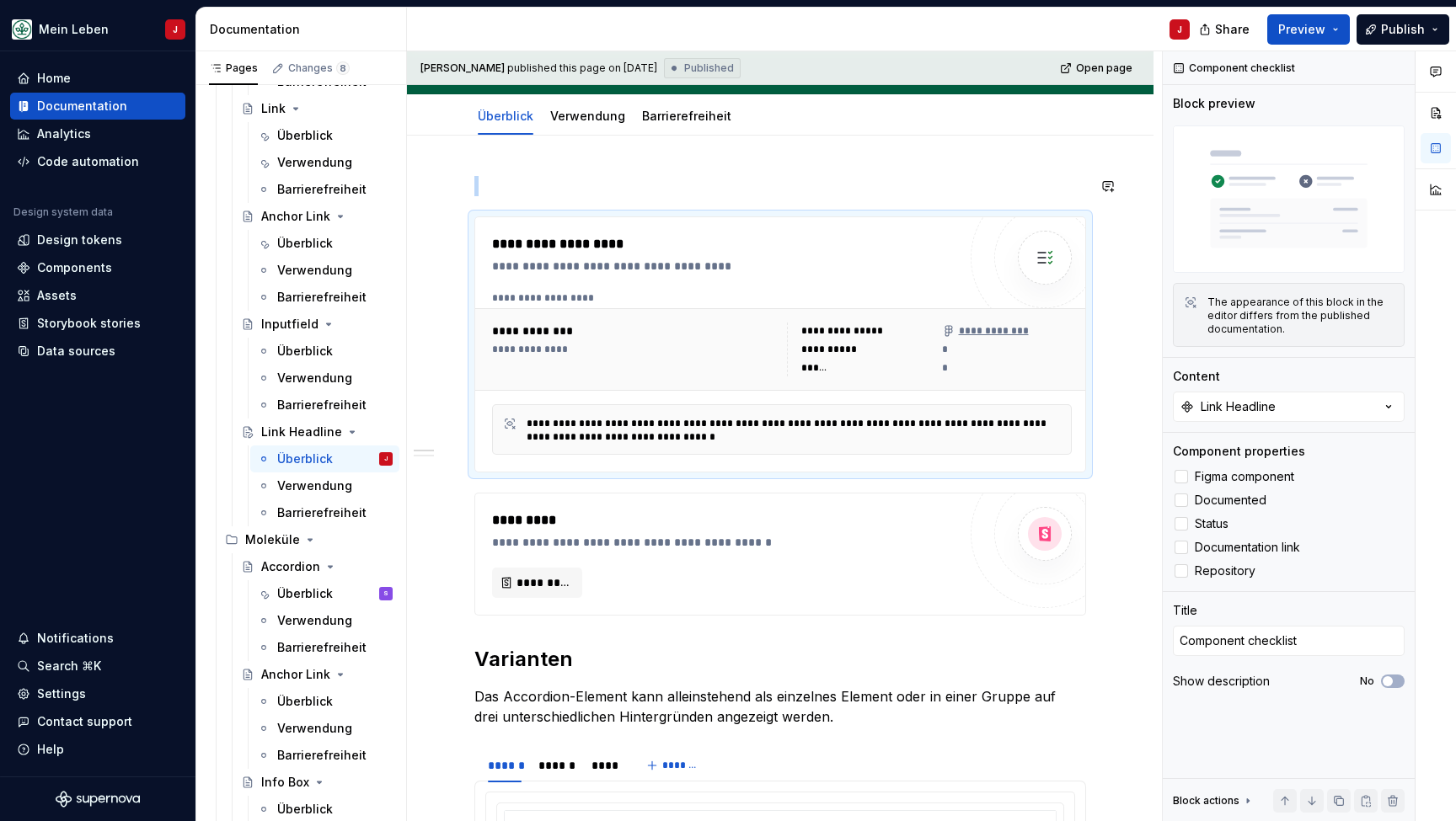
click at [541, 333] on div "**********" at bounding box center [637, 331] width 289 height 17
click at [559, 244] on div "**********" at bounding box center [728, 245] width 473 height 20
click at [545, 241] on div "**********" at bounding box center [728, 245] width 473 height 20
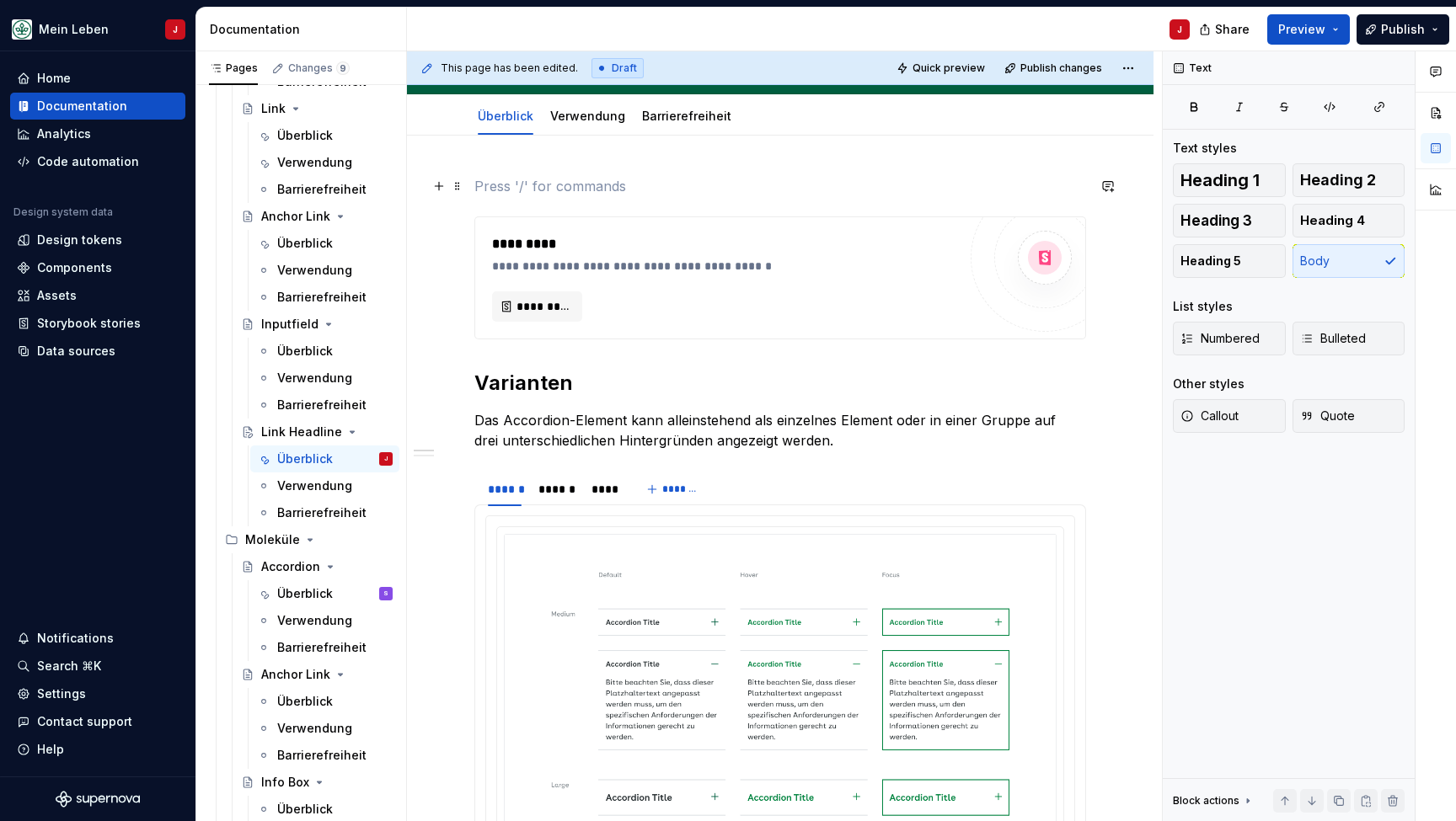
click at [516, 179] on p at bounding box center [780, 186] width 612 height 20
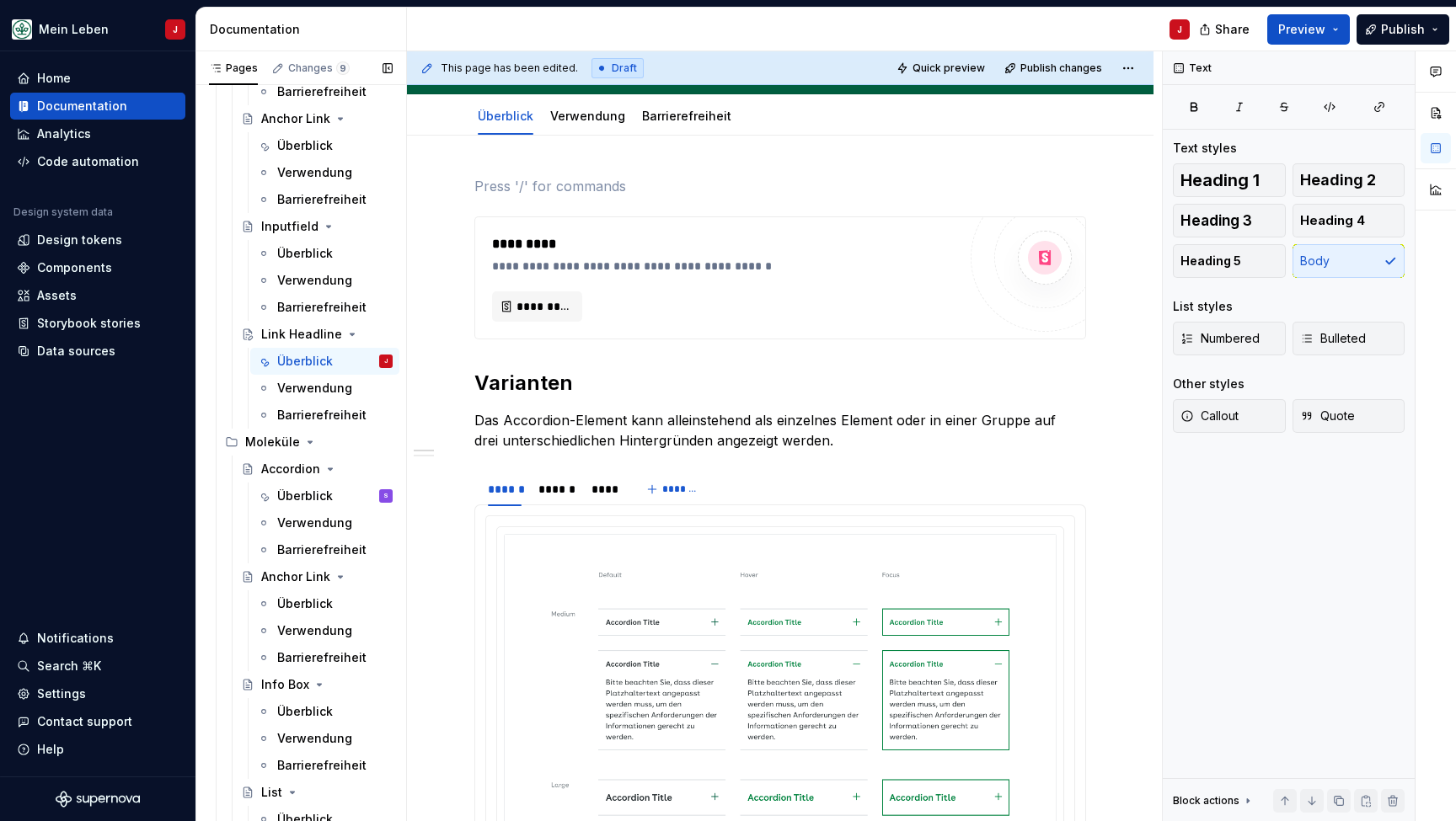
scroll to position [963, 0]
click at [292, 456] on div "Accordion" at bounding box center [326, 467] width 132 height 24
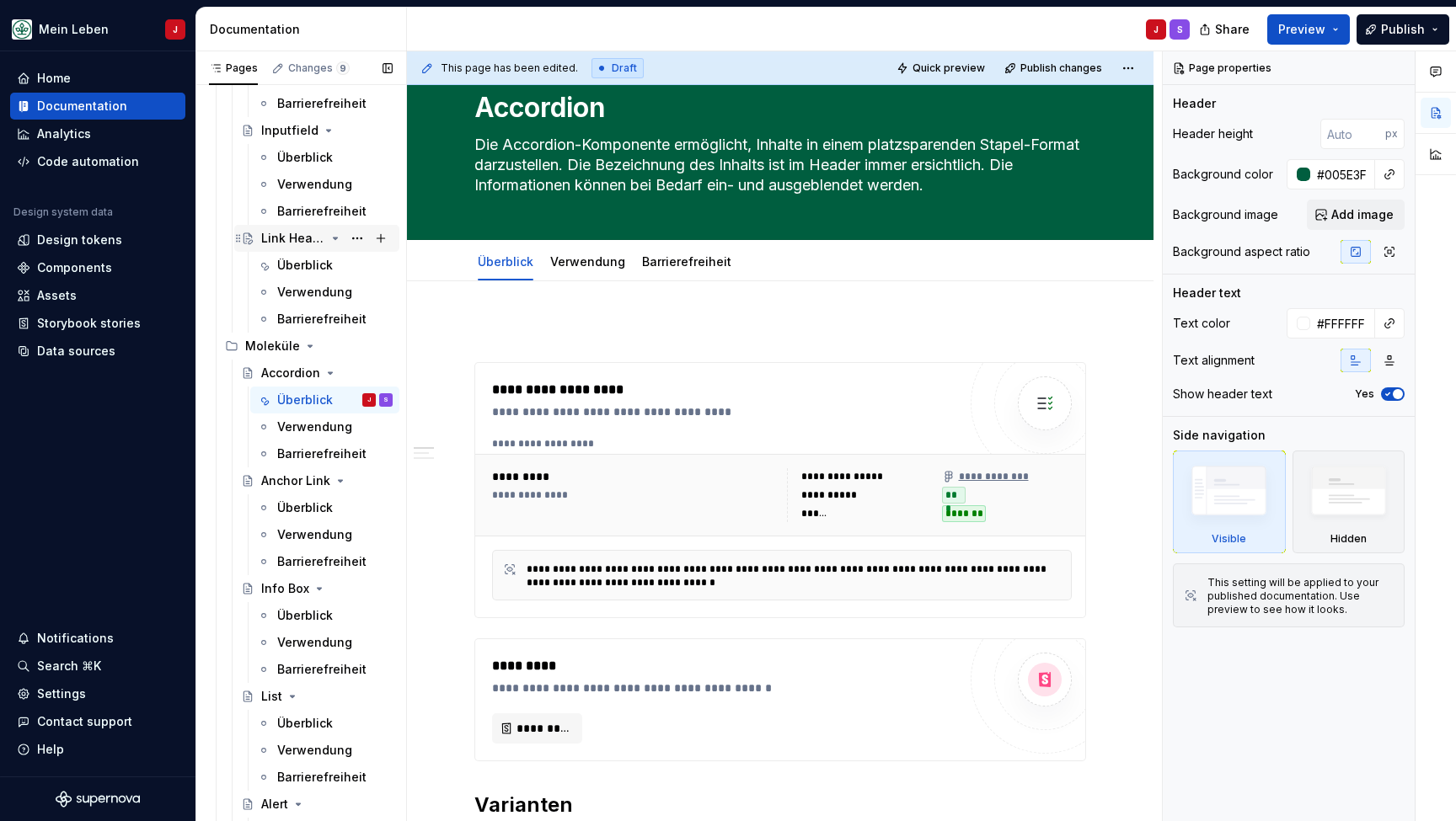
scroll to position [1059, 0]
click at [312, 289] on div "Verwendung" at bounding box center [309, 290] width 65 height 17
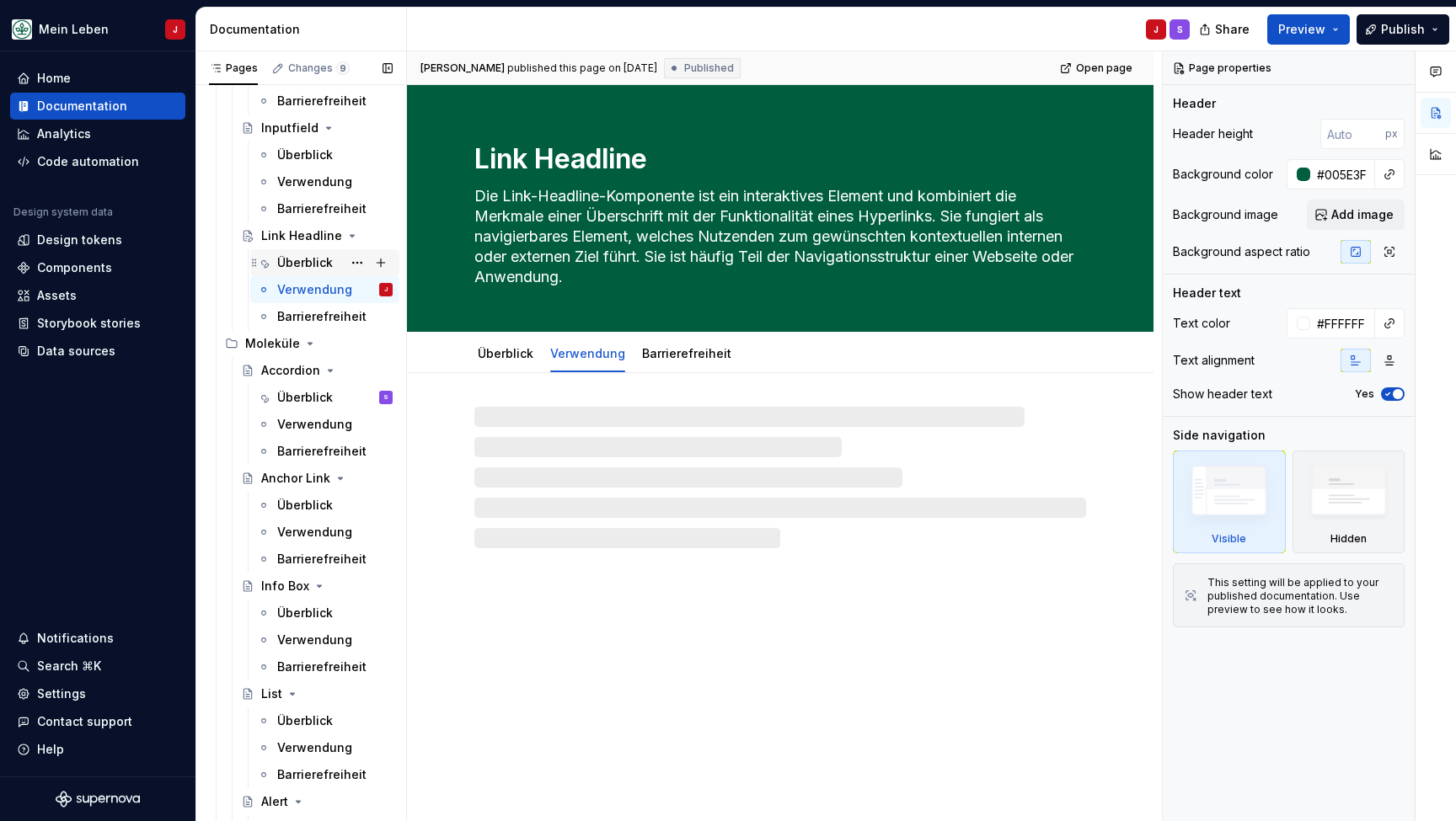
click at [312, 258] on div "Überblick" at bounding box center [304, 263] width 55 height 17
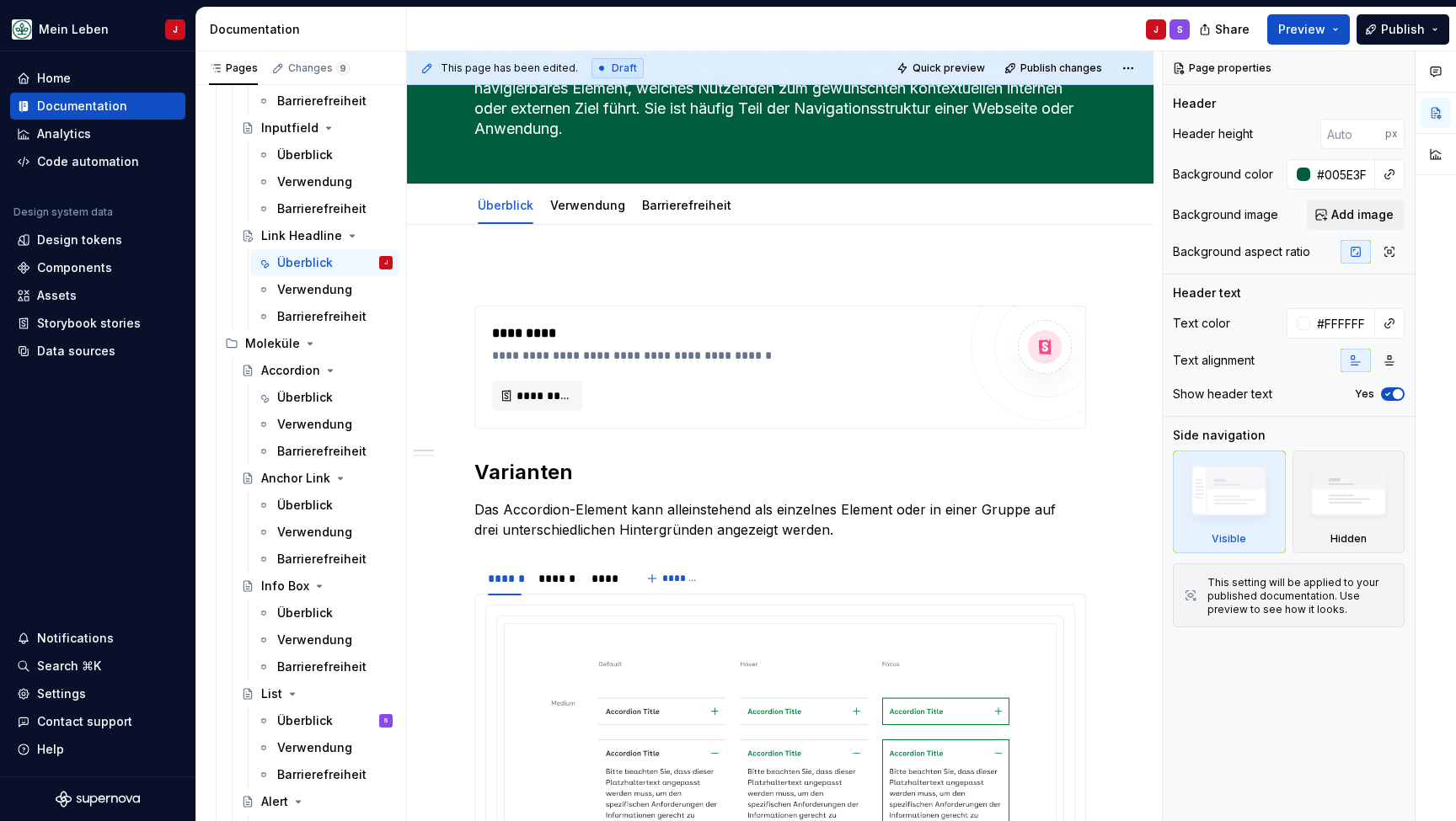
scroll to position [143, 0]
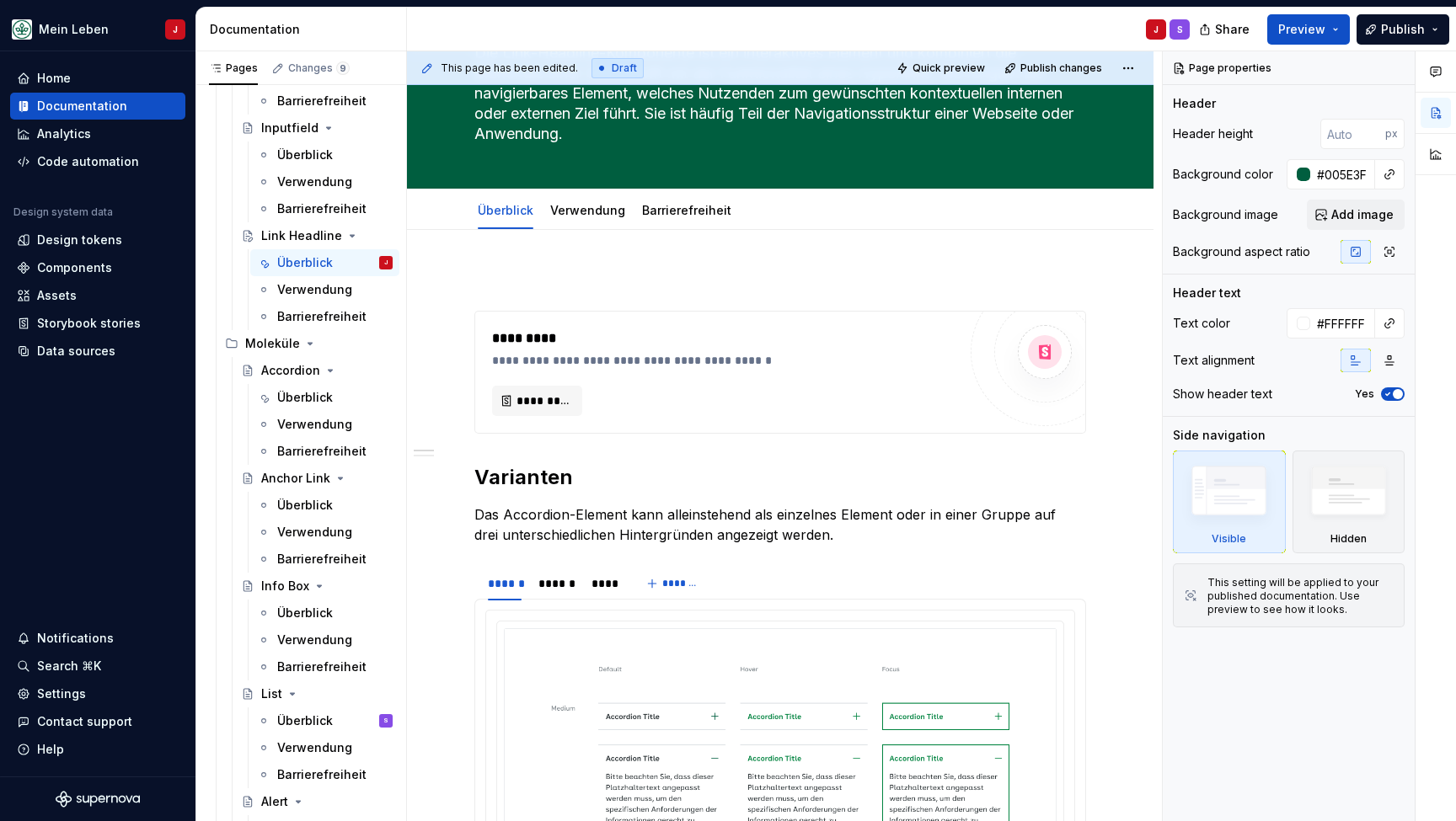
type textarea "*"
click at [442, 286] on button "button" at bounding box center [439, 280] width 24 height 24
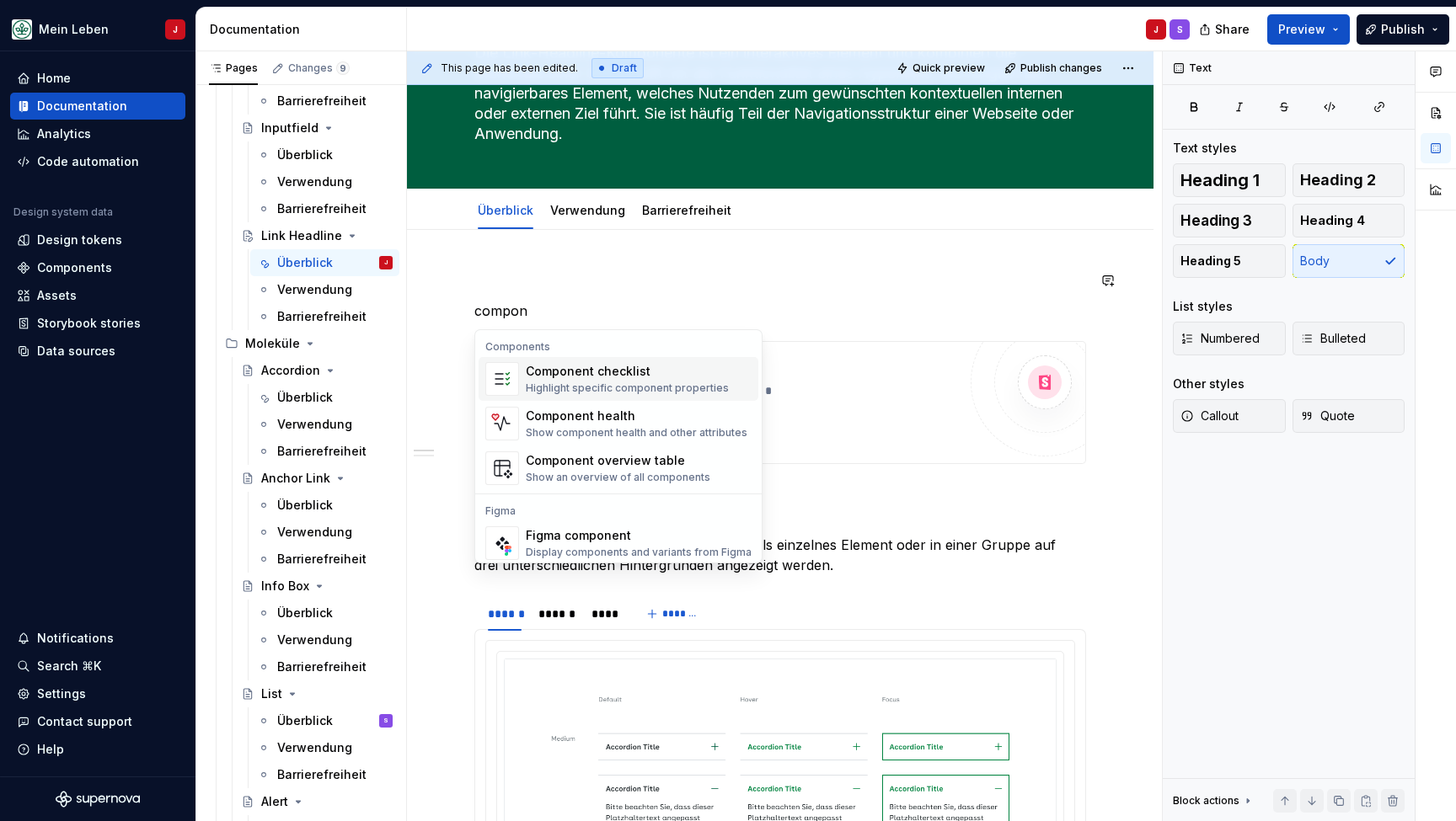
type textarea "*"
drag, startPoint x: 442, startPoint y: 286, endPoint x: 552, endPoint y: 374, distance: 140.9
click at [552, 374] on div "*********" at bounding box center [728, 369] width 473 height 20
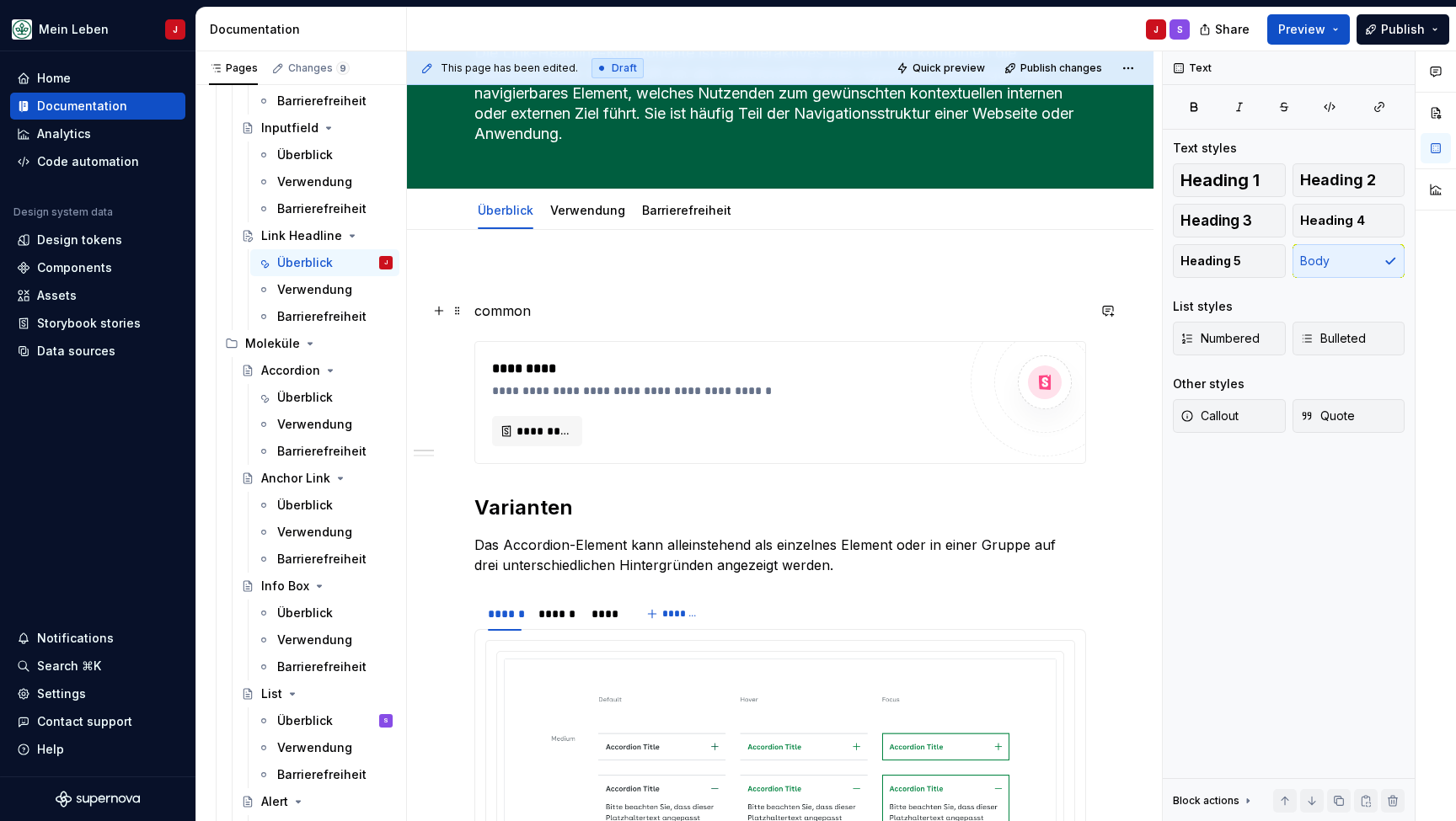
click at [576, 309] on p "common" at bounding box center [780, 311] width 612 height 20
click at [439, 309] on button "button" at bounding box center [439, 311] width 24 height 24
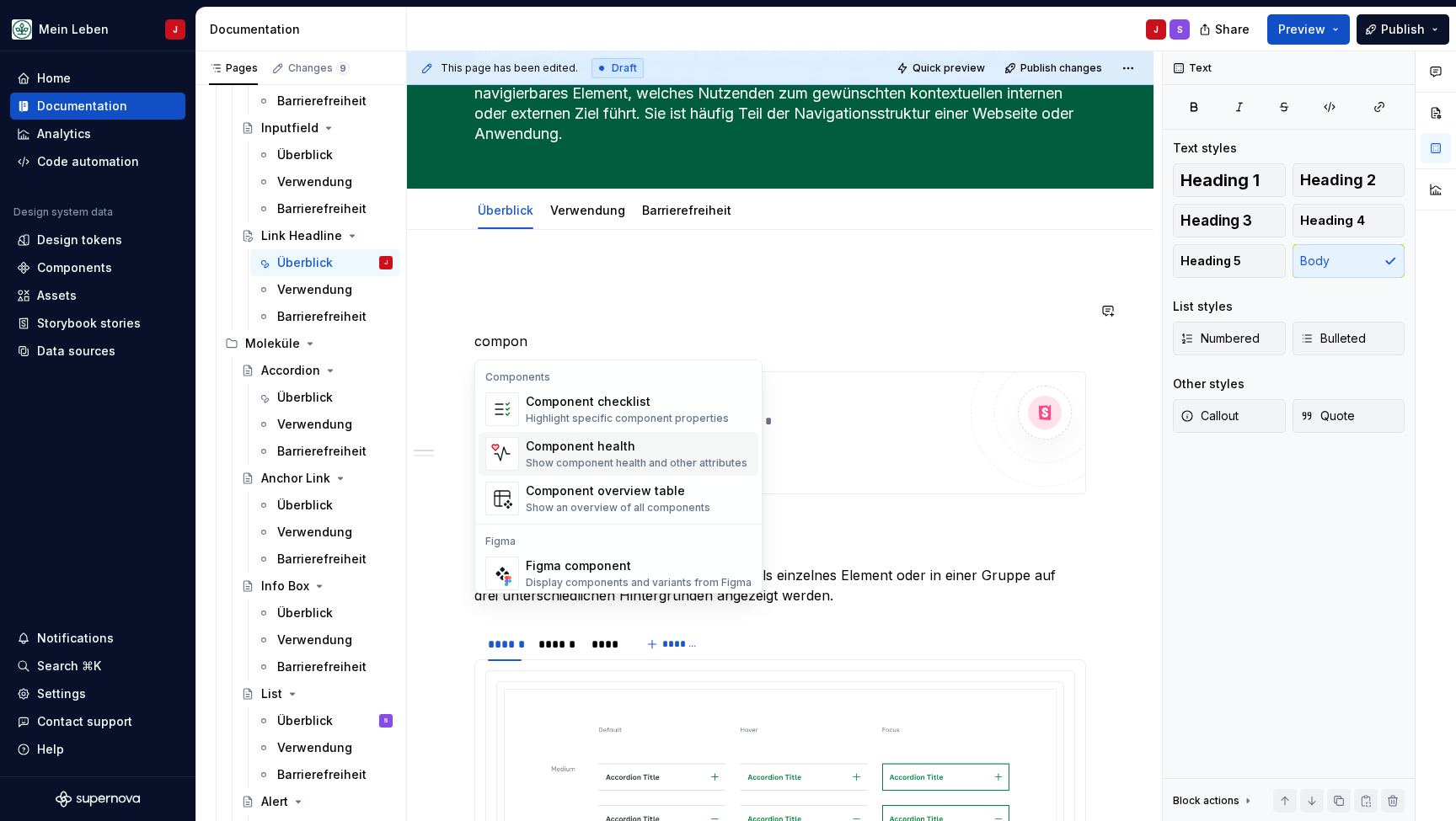
click at [521, 455] on span "Component health Show component health and other attributes" at bounding box center [618, 454] width 280 height 44
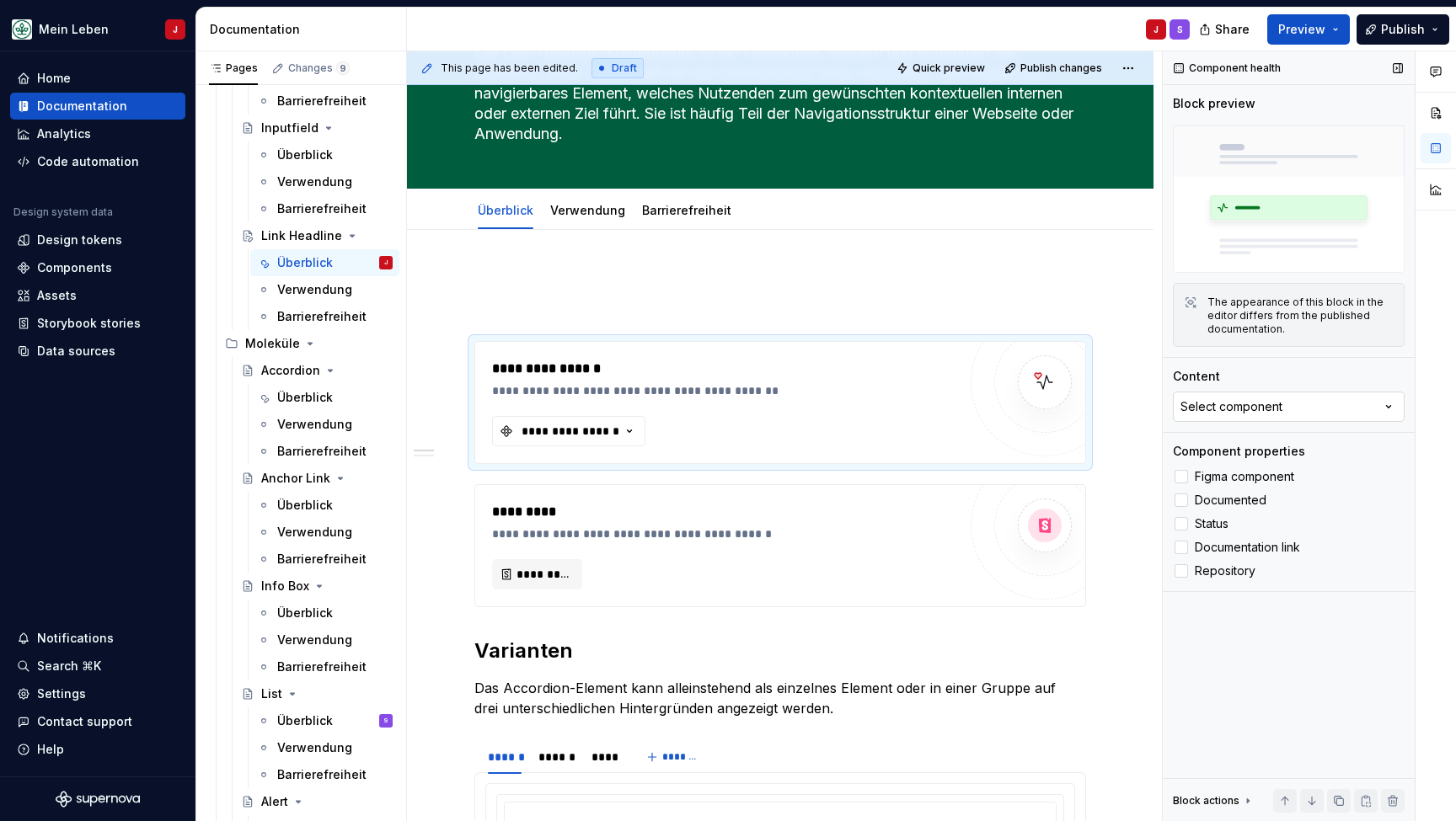
click at [1292, 405] on button "Select component" at bounding box center [1289, 407] width 232 height 31
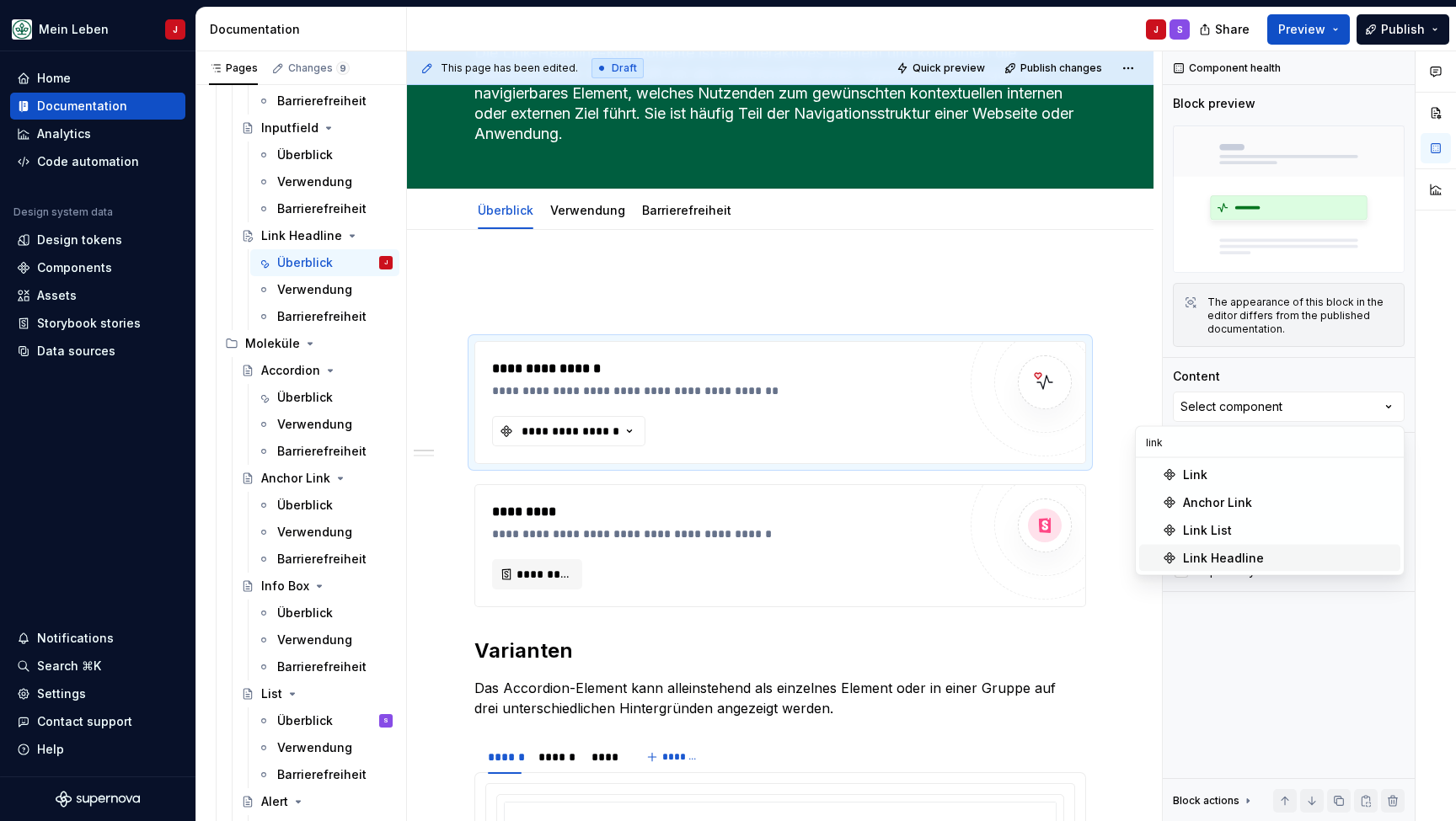
type input "link"
click at [1240, 571] on span "Link Headline" at bounding box center [1269, 558] width 261 height 27
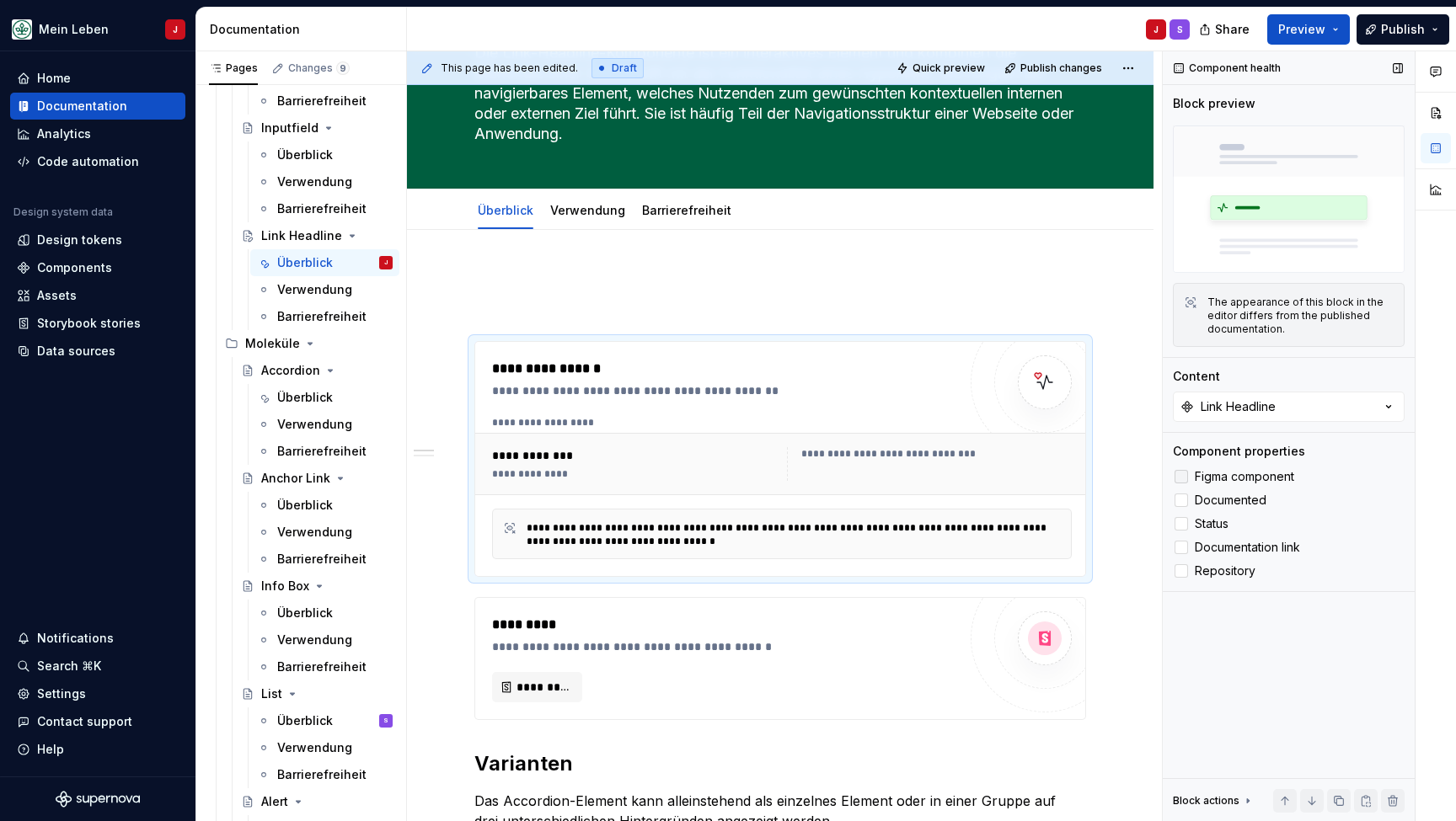
click at [1186, 484] on label "Figma component" at bounding box center [1289, 477] width 232 height 20
click at [1185, 512] on div "Figma component Documented Status Documentation link Repository" at bounding box center [1289, 524] width 232 height 115
click at [1187, 505] on div at bounding box center [1181, 501] width 14 height 14
click at [1187, 523] on div at bounding box center [1181, 524] width 14 height 14
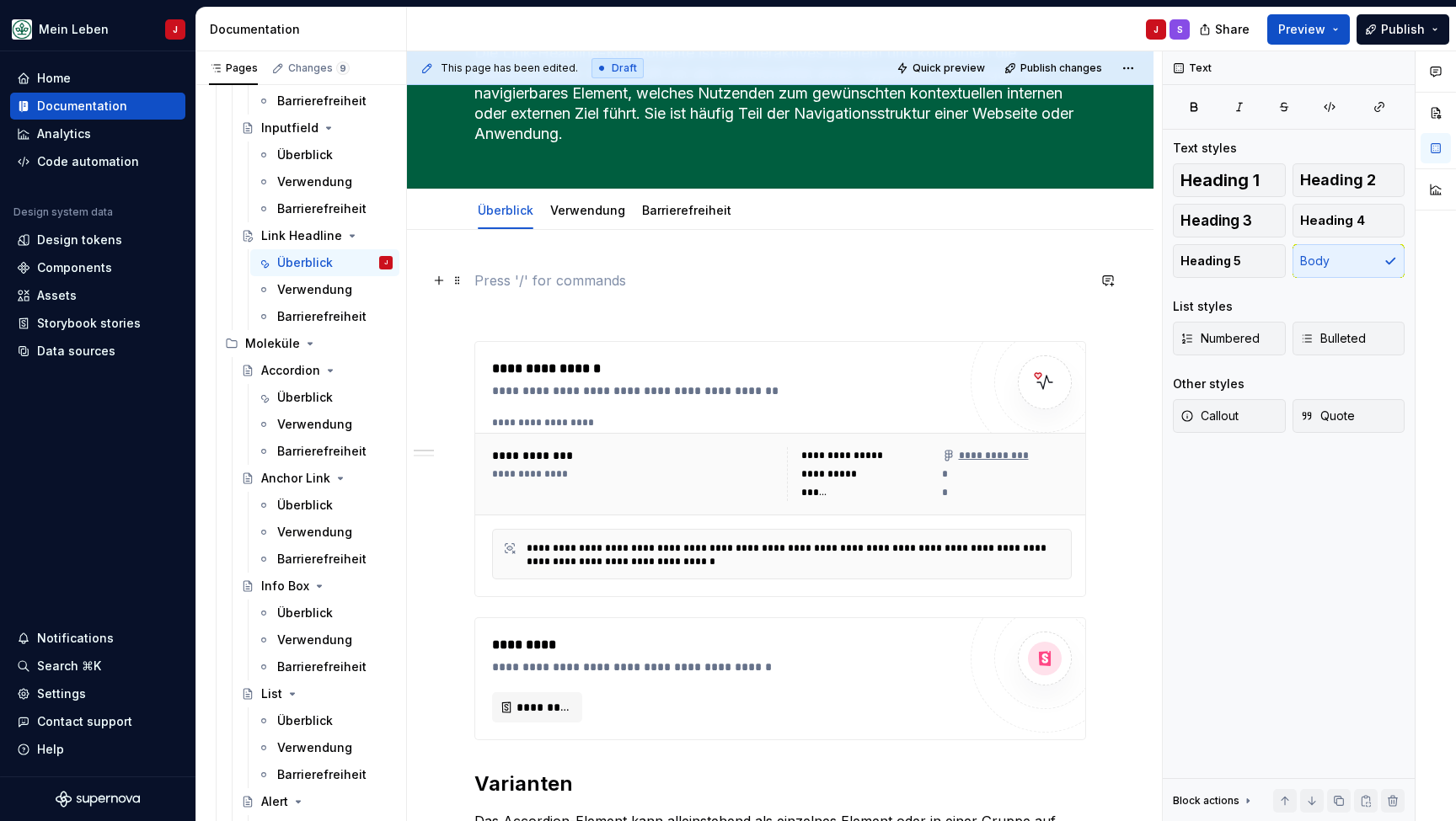
click at [566, 284] on p at bounding box center [780, 280] width 612 height 20
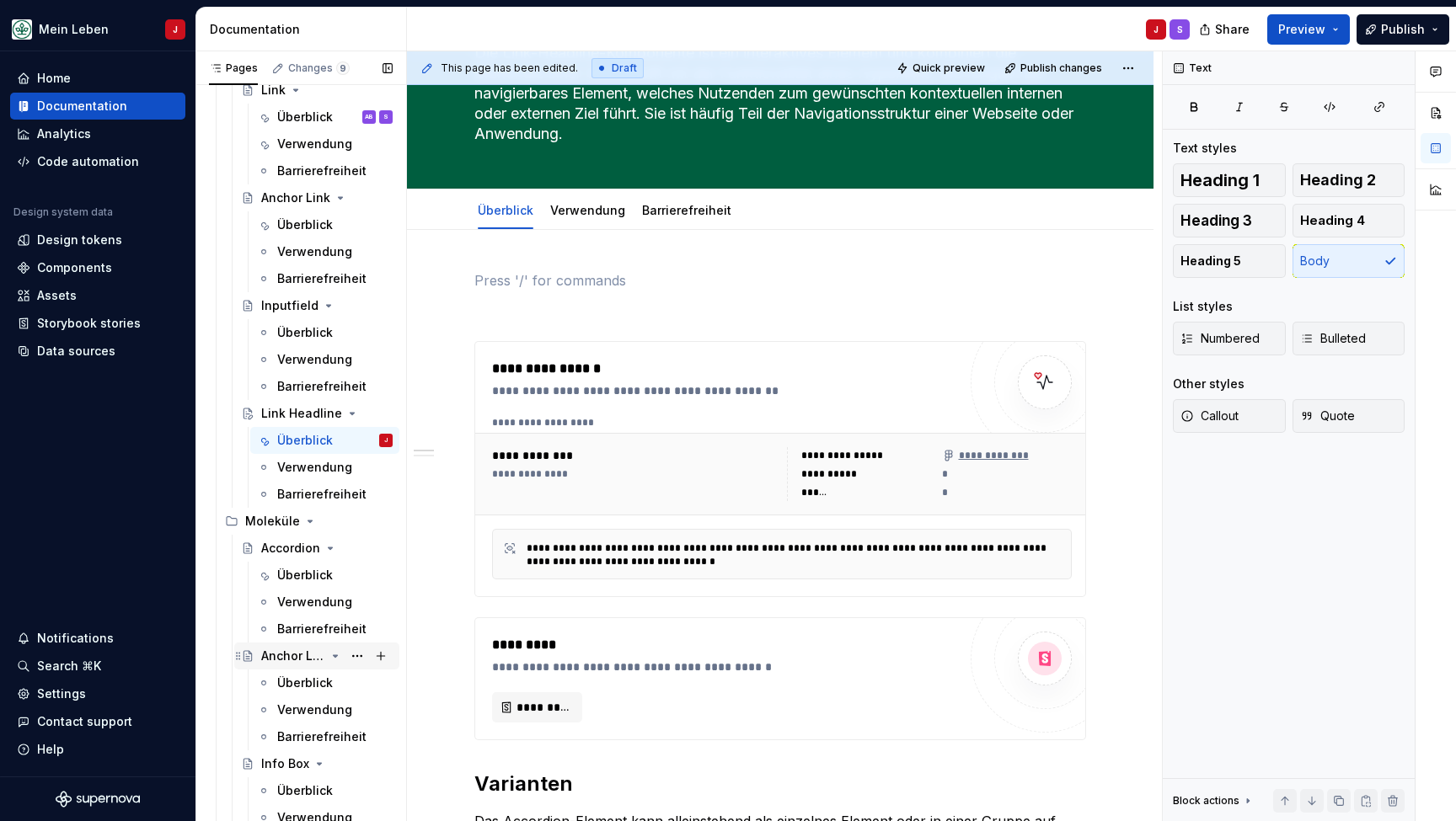
scroll to position [879, 0]
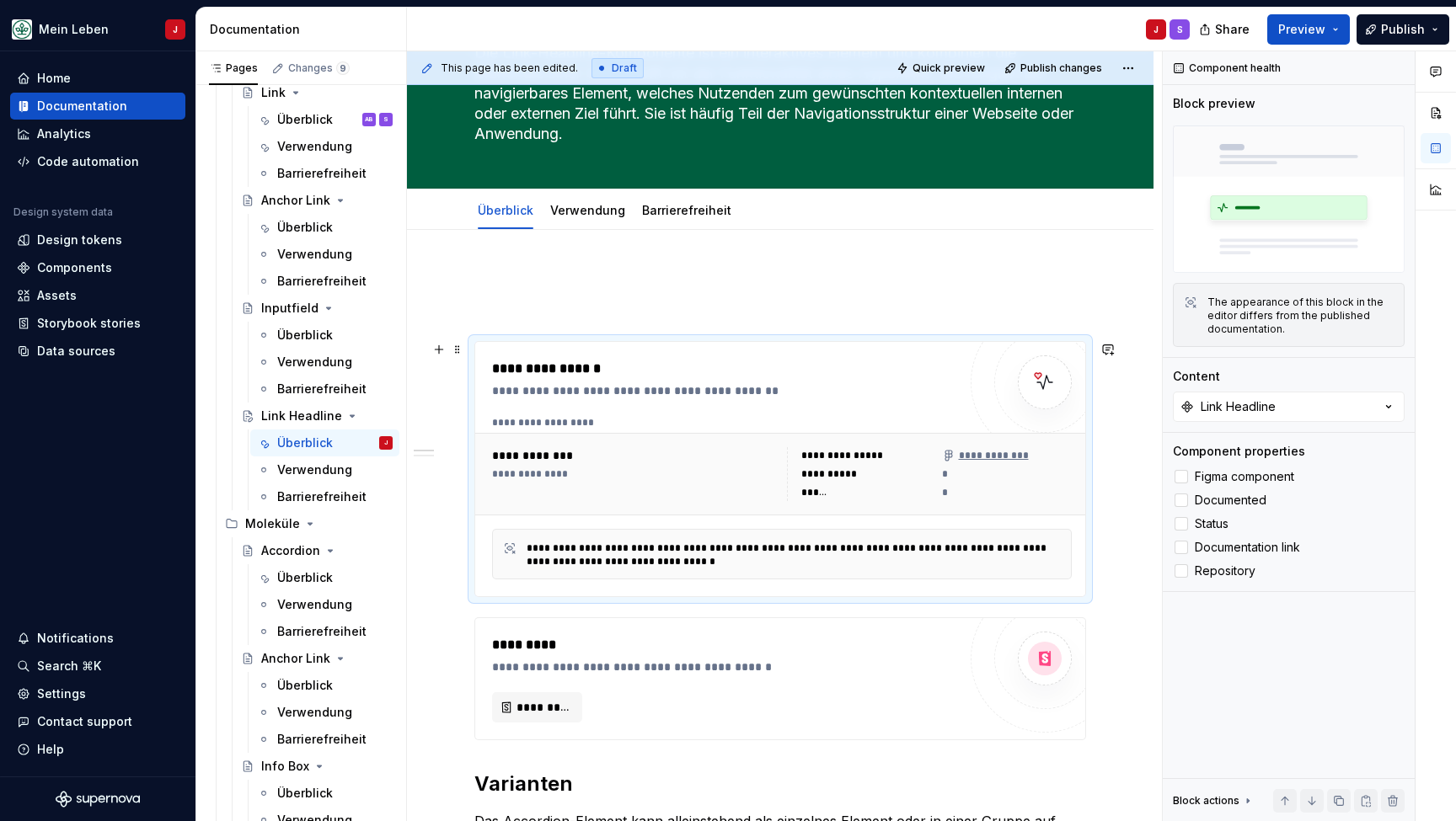
click at [643, 399] on div "**********" at bounding box center [728, 391] width 473 height 17
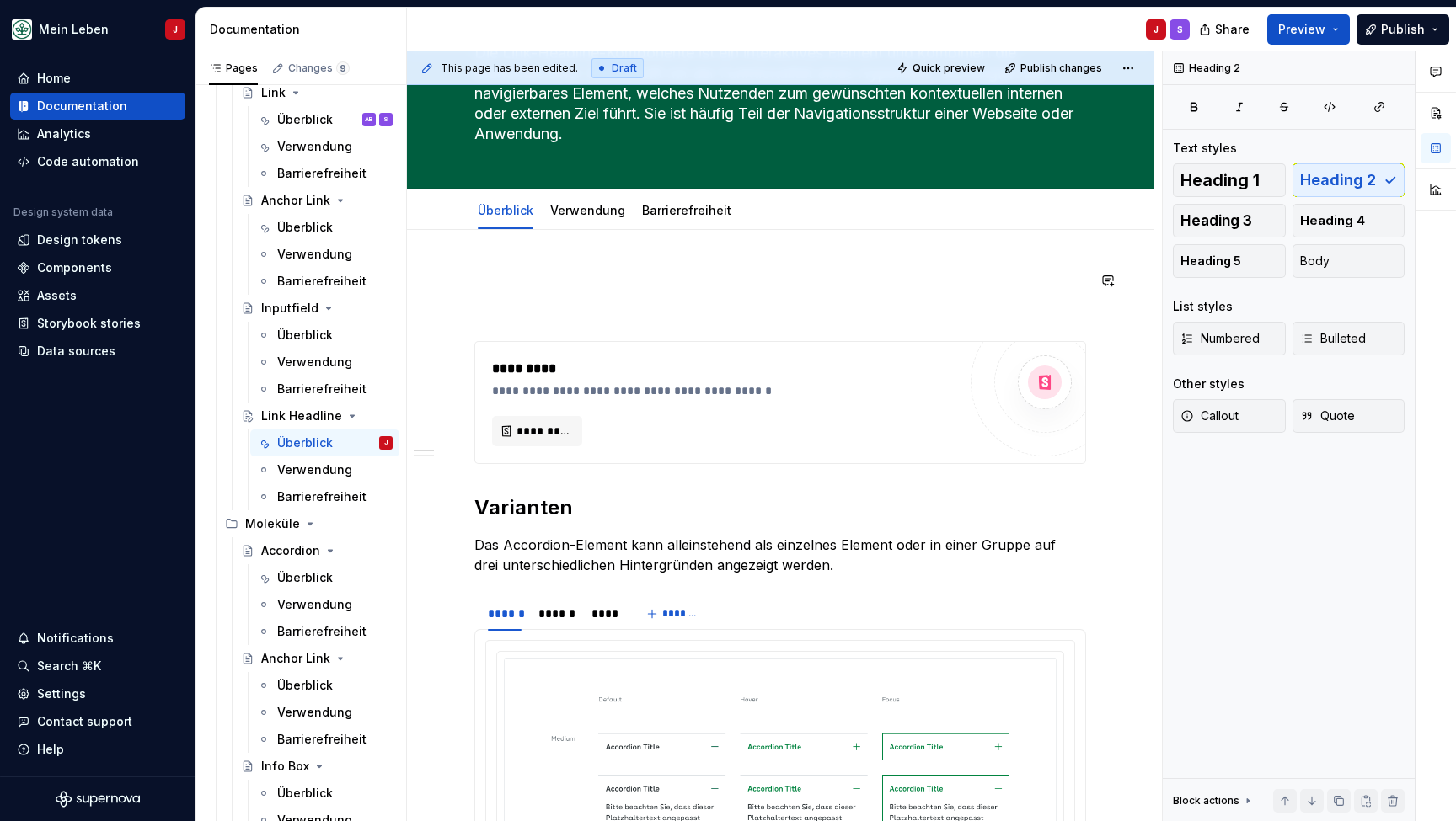
click at [438, 279] on button "button" at bounding box center [439, 280] width 24 height 24
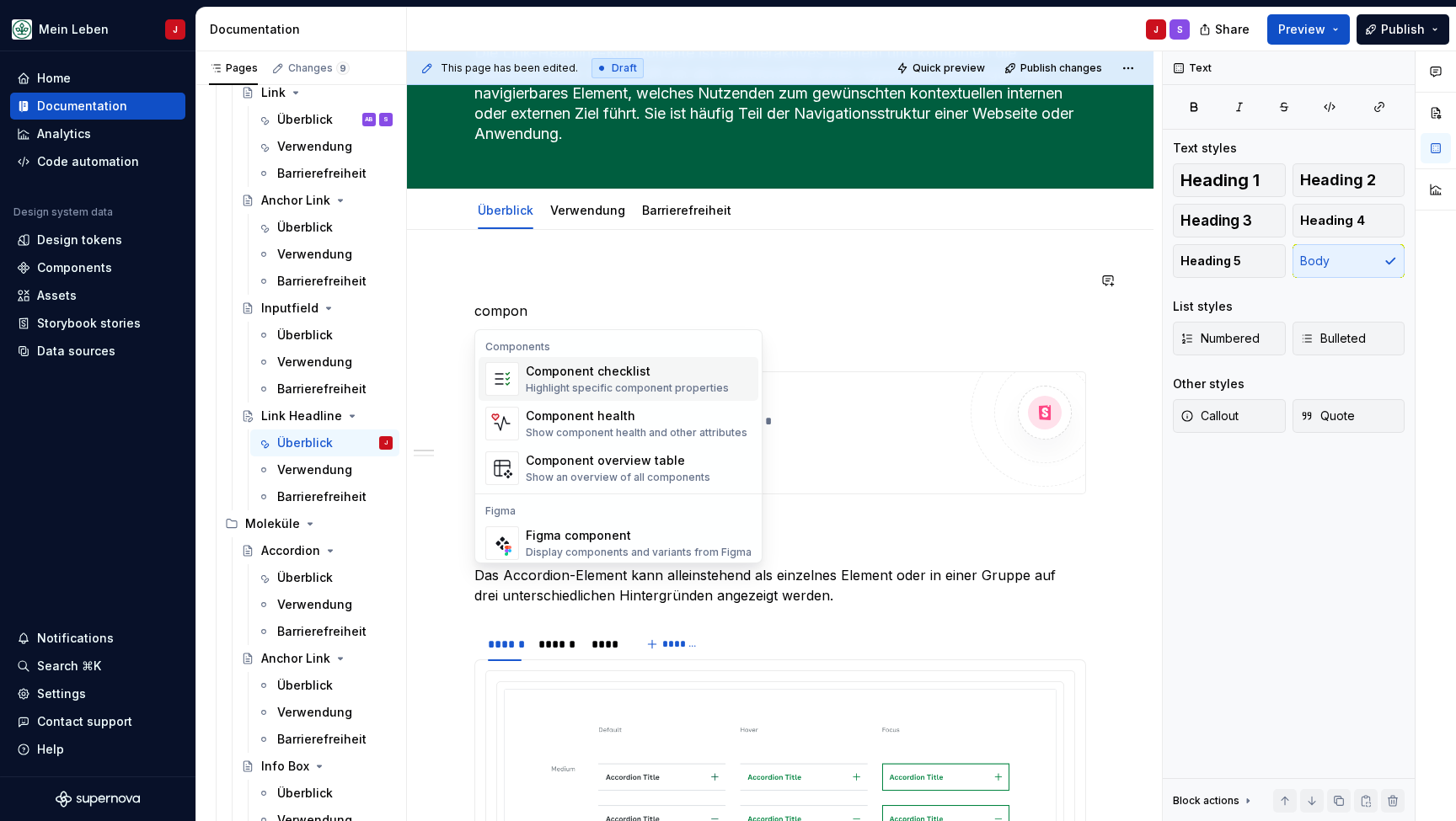
click at [533, 376] on div "Component checklist" at bounding box center [626, 371] width 203 height 17
type textarea "*"
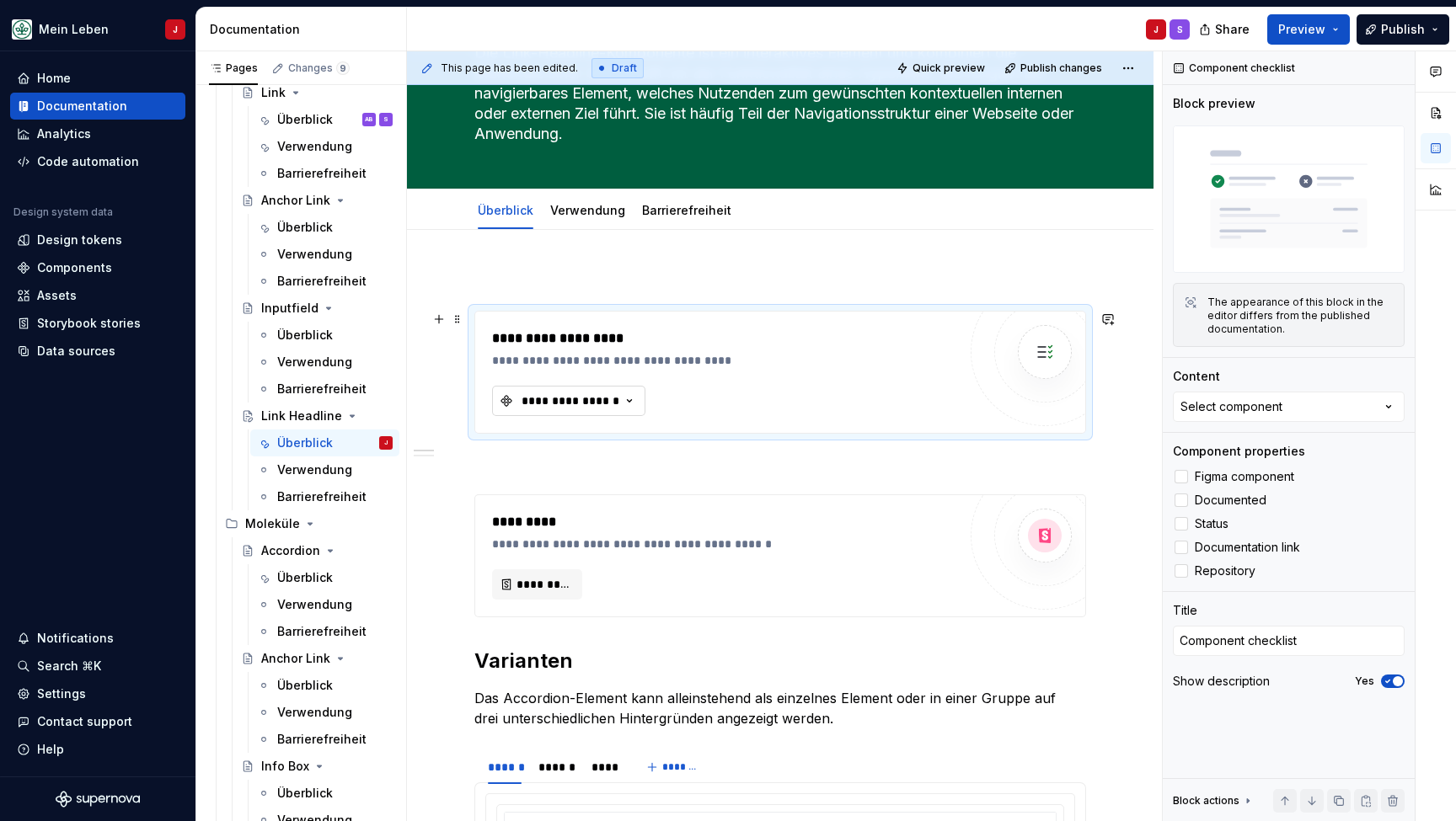
click at [573, 402] on div "**********" at bounding box center [570, 401] width 101 height 17
type input "link"
click at [631, 541] on span "Link Headline" at bounding box center [626, 552] width 261 height 27
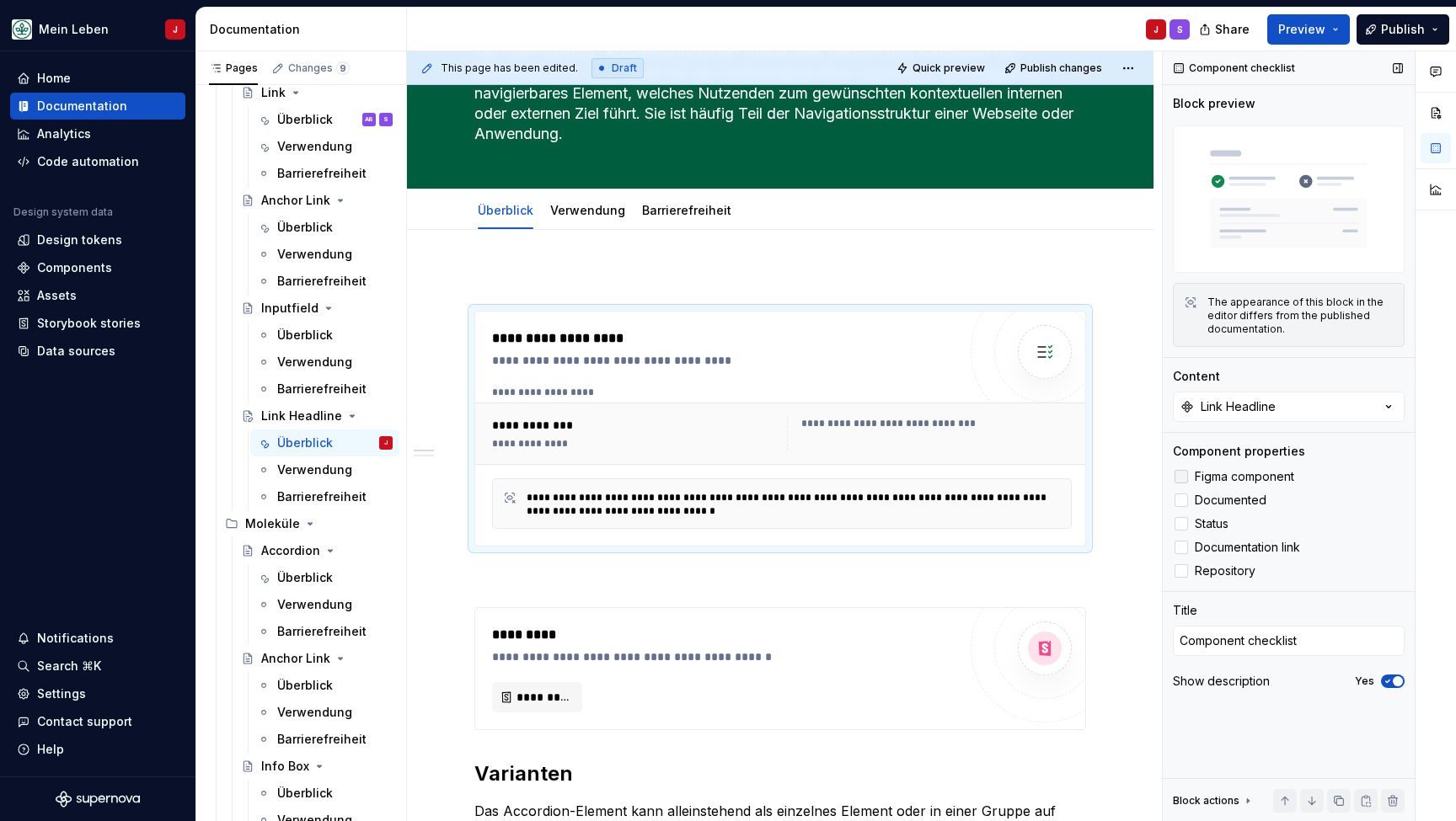
click at [1182, 479] on div at bounding box center [1181, 477] width 14 height 14
click at [1182, 512] on div "Figma component Documented Status Documentation link Repository" at bounding box center [1289, 524] width 232 height 115
click at [1183, 501] on div at bounding box center [1181, 501] width 14 height 14
click at [1182, 534] on label "Status" at bounding box center [1289, 524] width 232 height 20
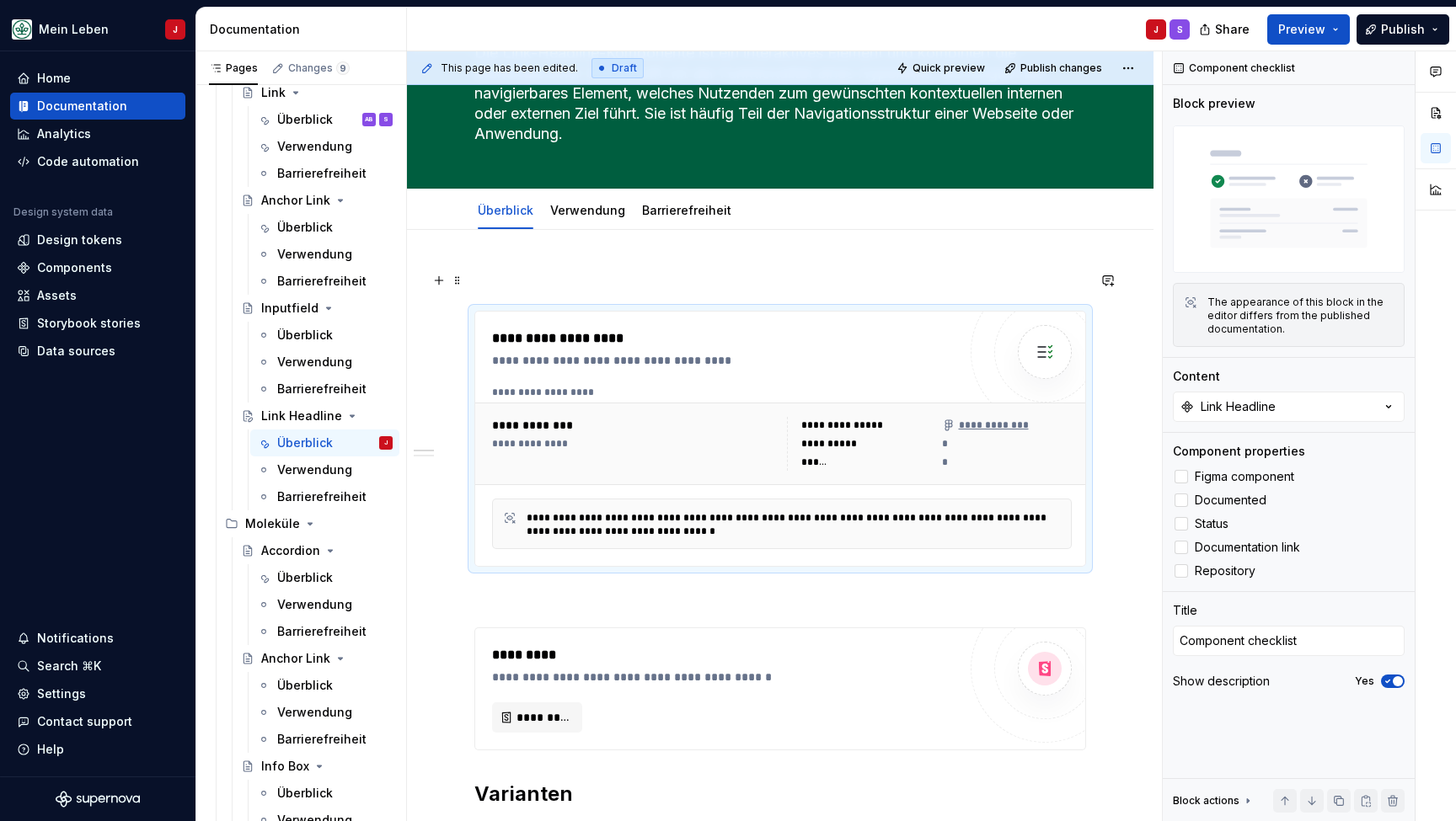
click at [569, 277] on p at bounding box center [780, 280] width 612 height 20
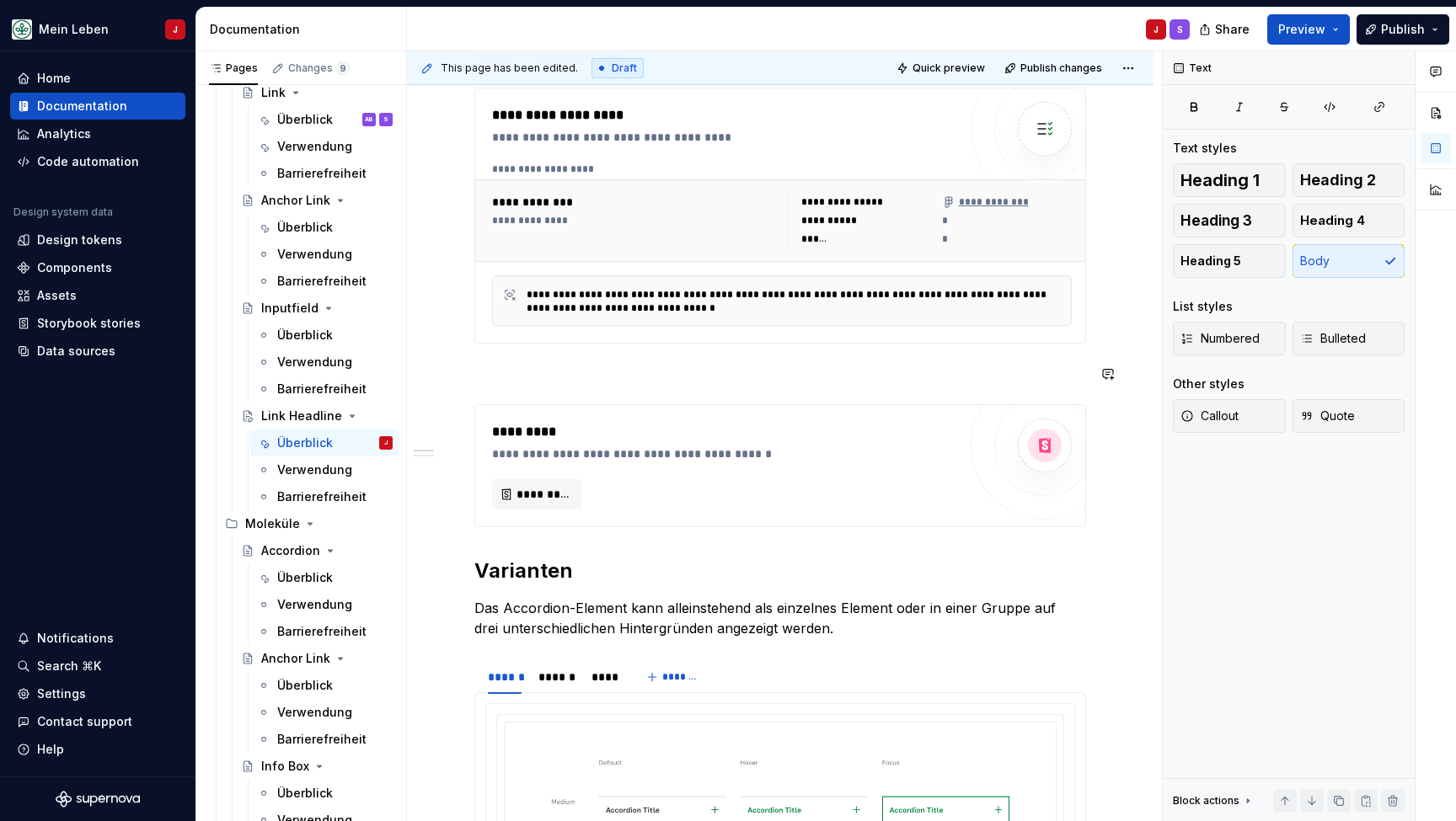
scroll to position [392, 0]
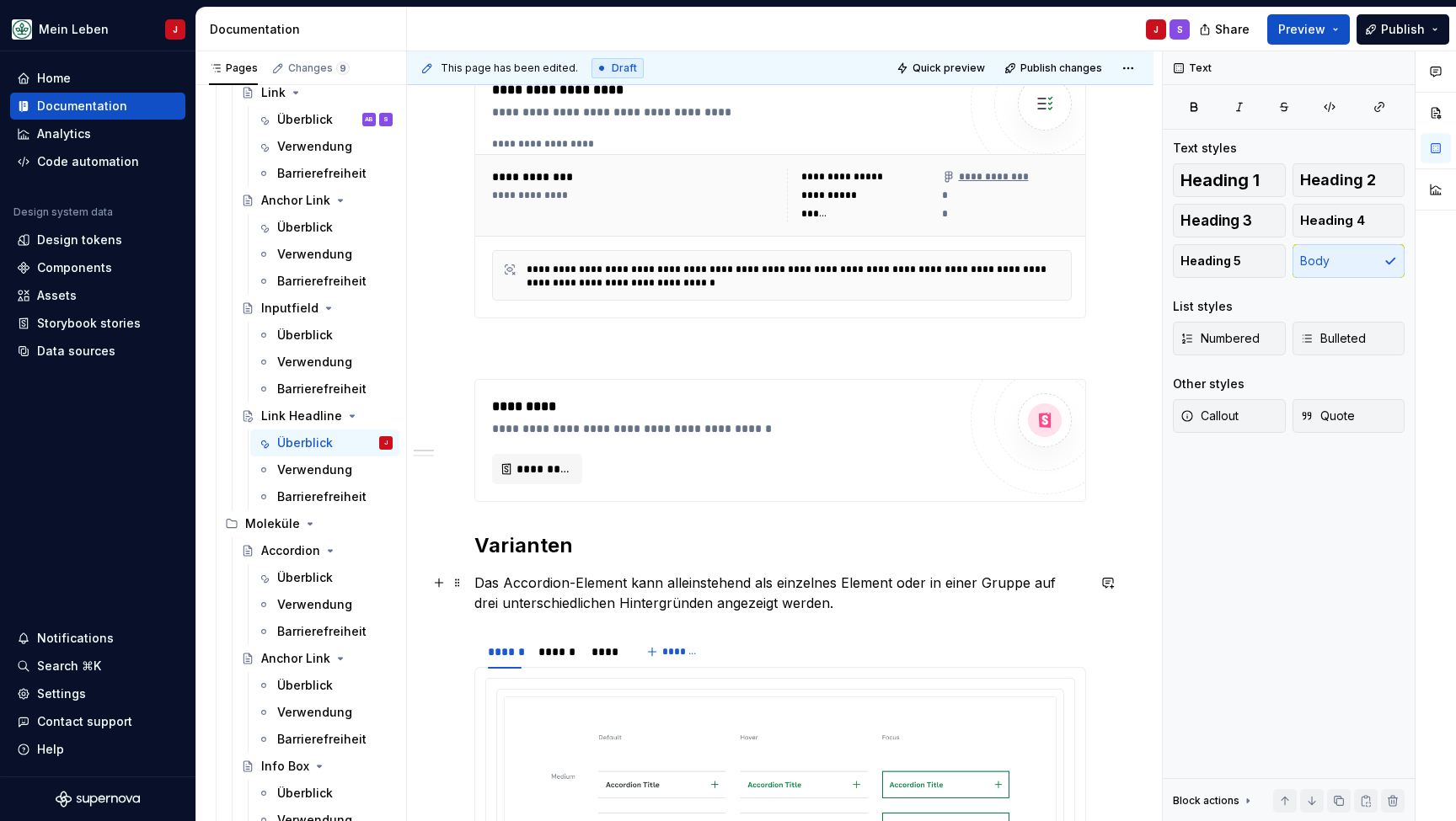
click at [524, 595] on p "Das Accordion-Element kann alleinstehend als einzelnes Element oder in einer Gr…" at bounding box center [780, 593] width 612 height 41
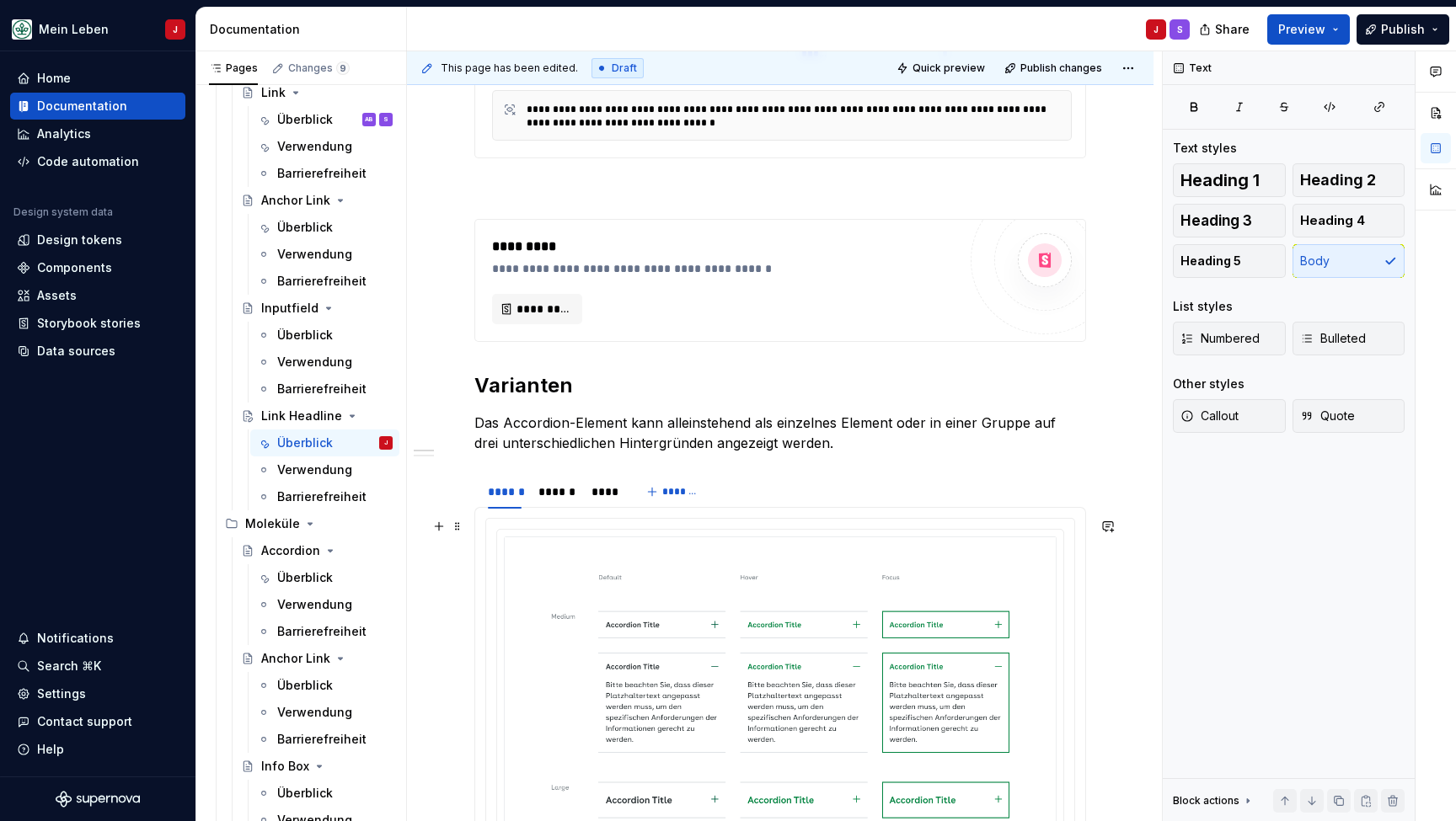
scroll to position [563, 0]
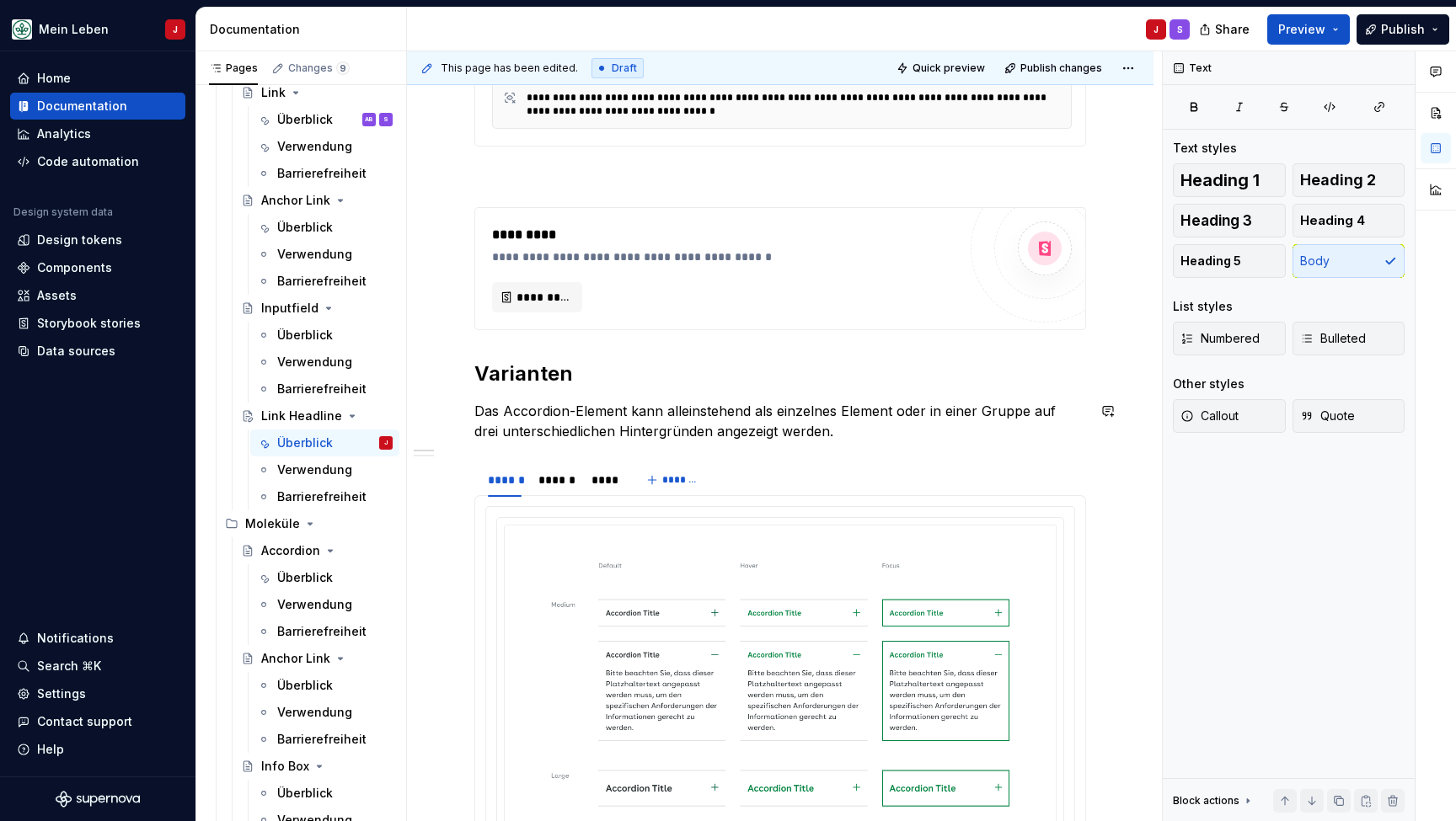
click at [598, 438] on p "Das Accordion-Element kann alleinstehend als einzelnes Element oder in einer Gr…" at bounding box center [780, 422] width 612 height 41
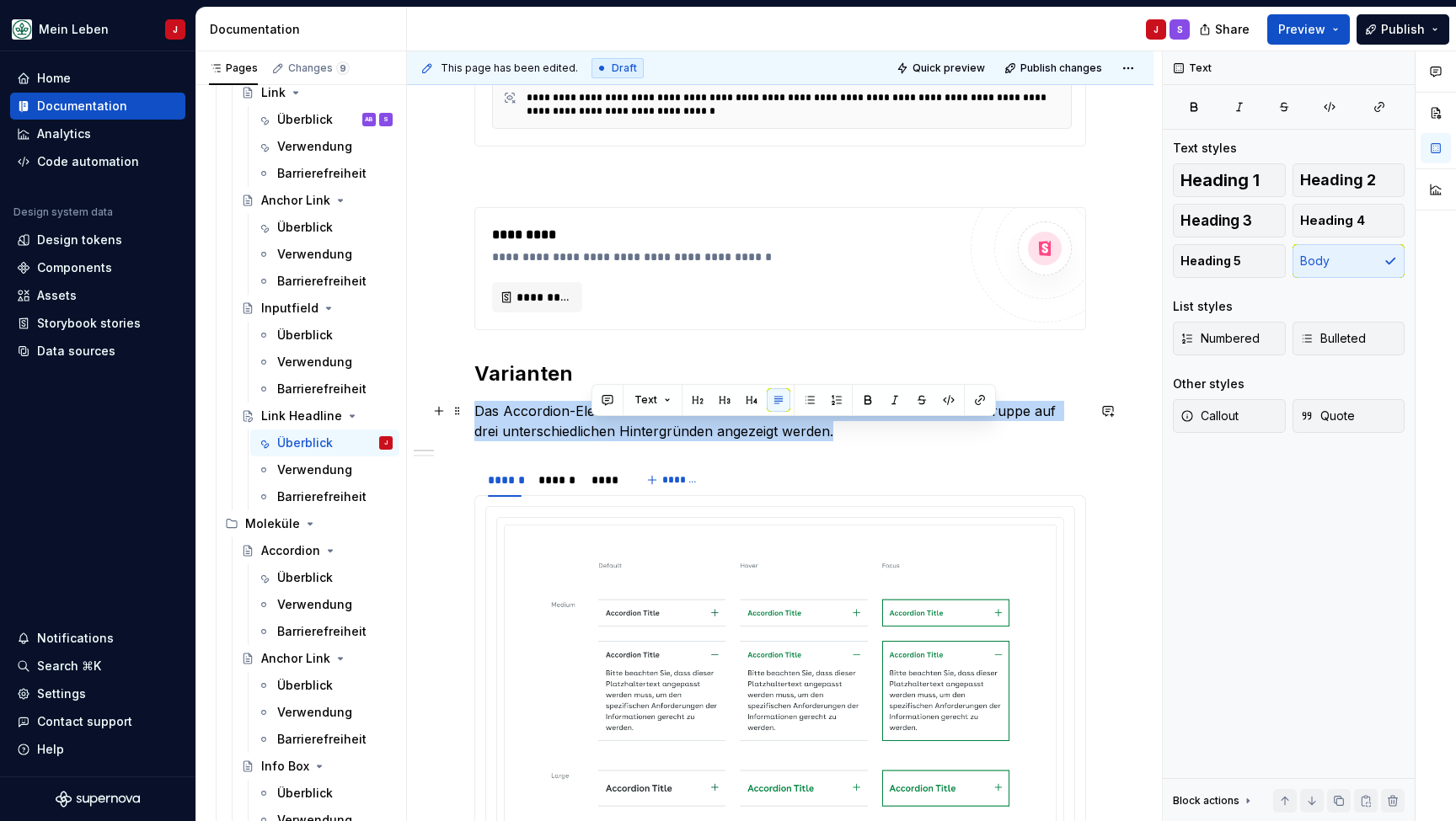
click at [598, 438] on p "Das Accordion-Element kann alleinstehend als einzelnes Element oder in einer Gr…" at bounding box center [780, 422] width 612 height 41
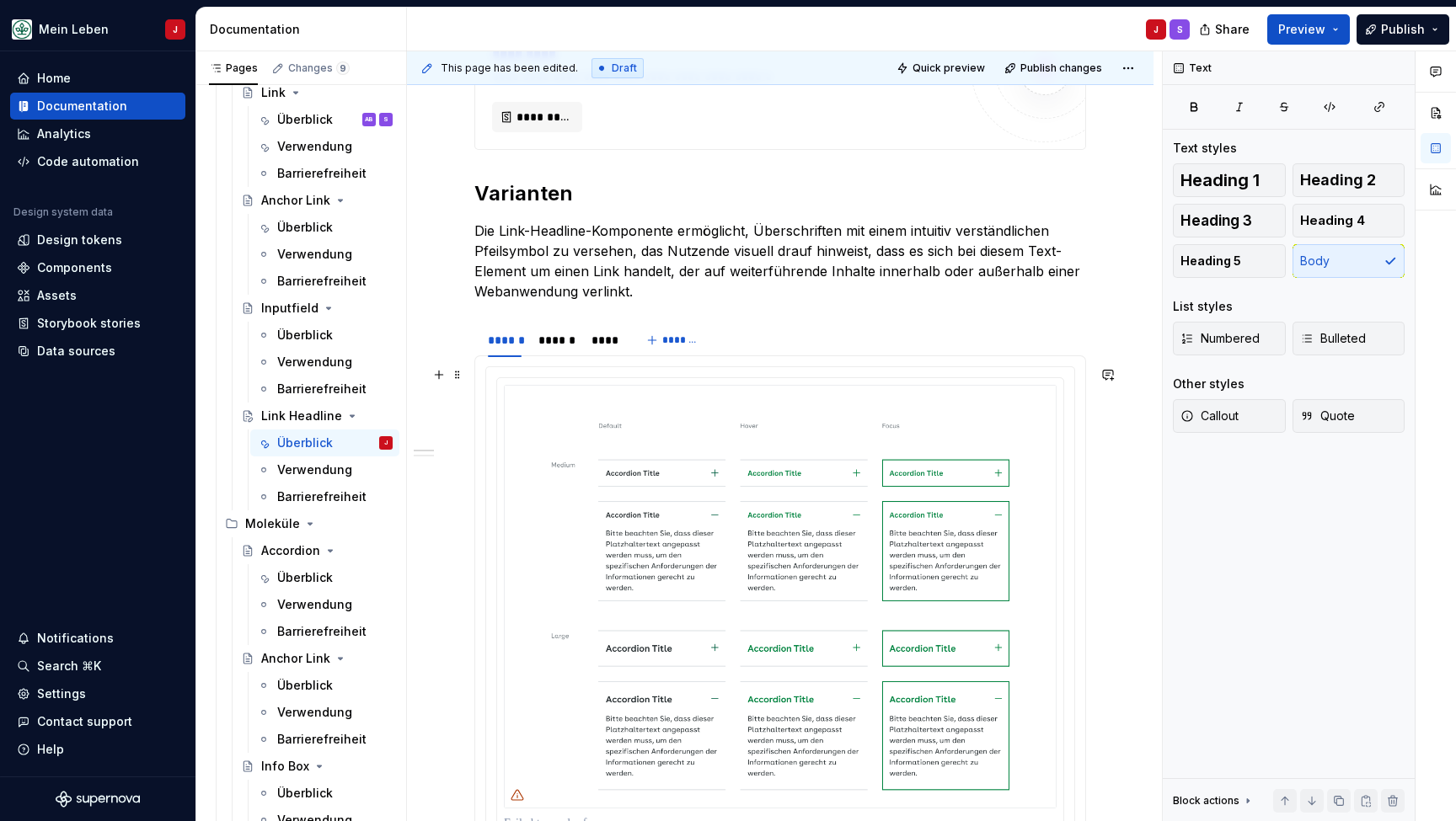
scroll to position [794, 0]
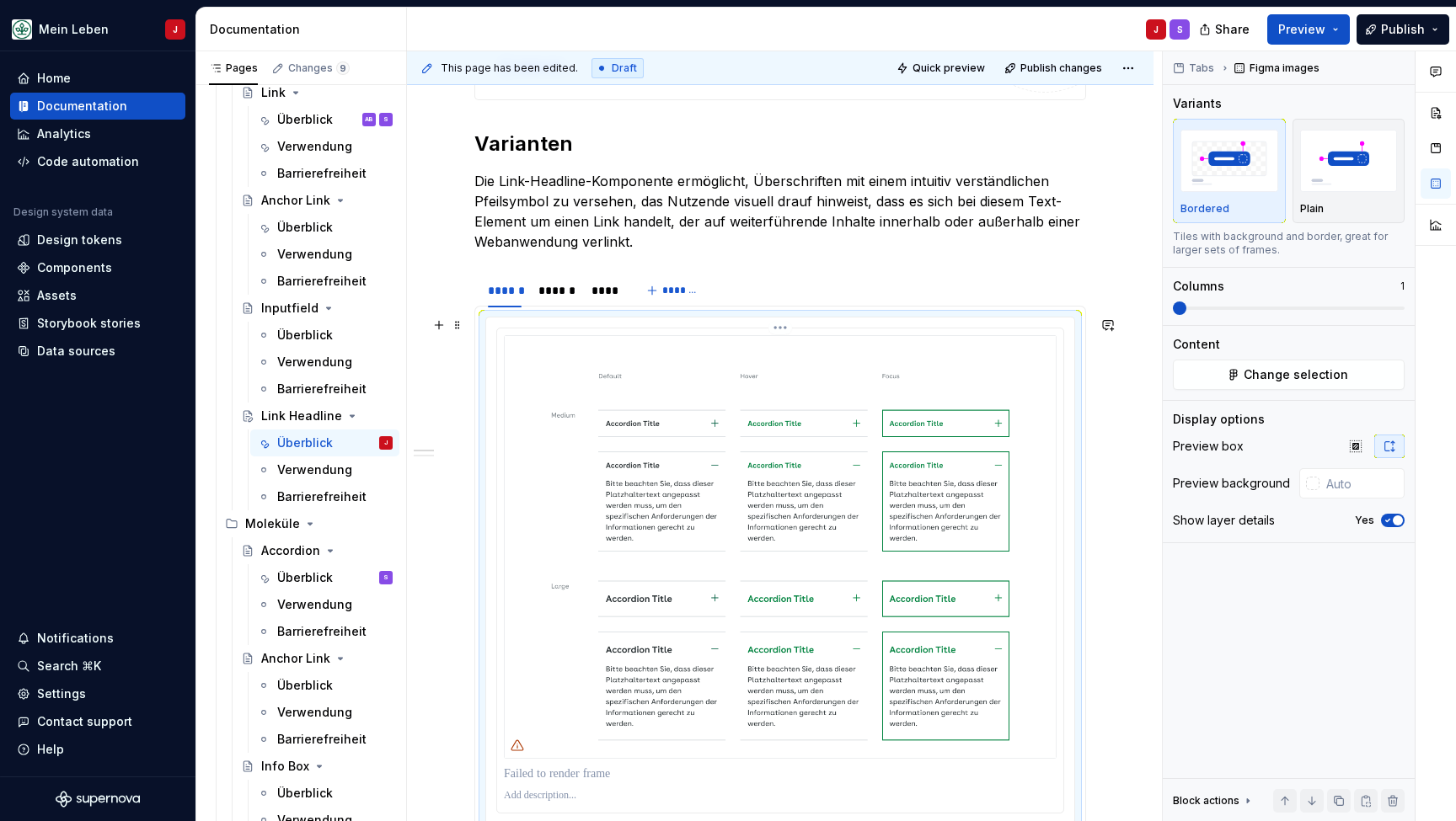
click at [572, 531] on img at bounding box center [780, 546] width 552 height 424
click at [1306, 372] on span "Change selection" at bounding box center [1295, 375] width 105 height 17
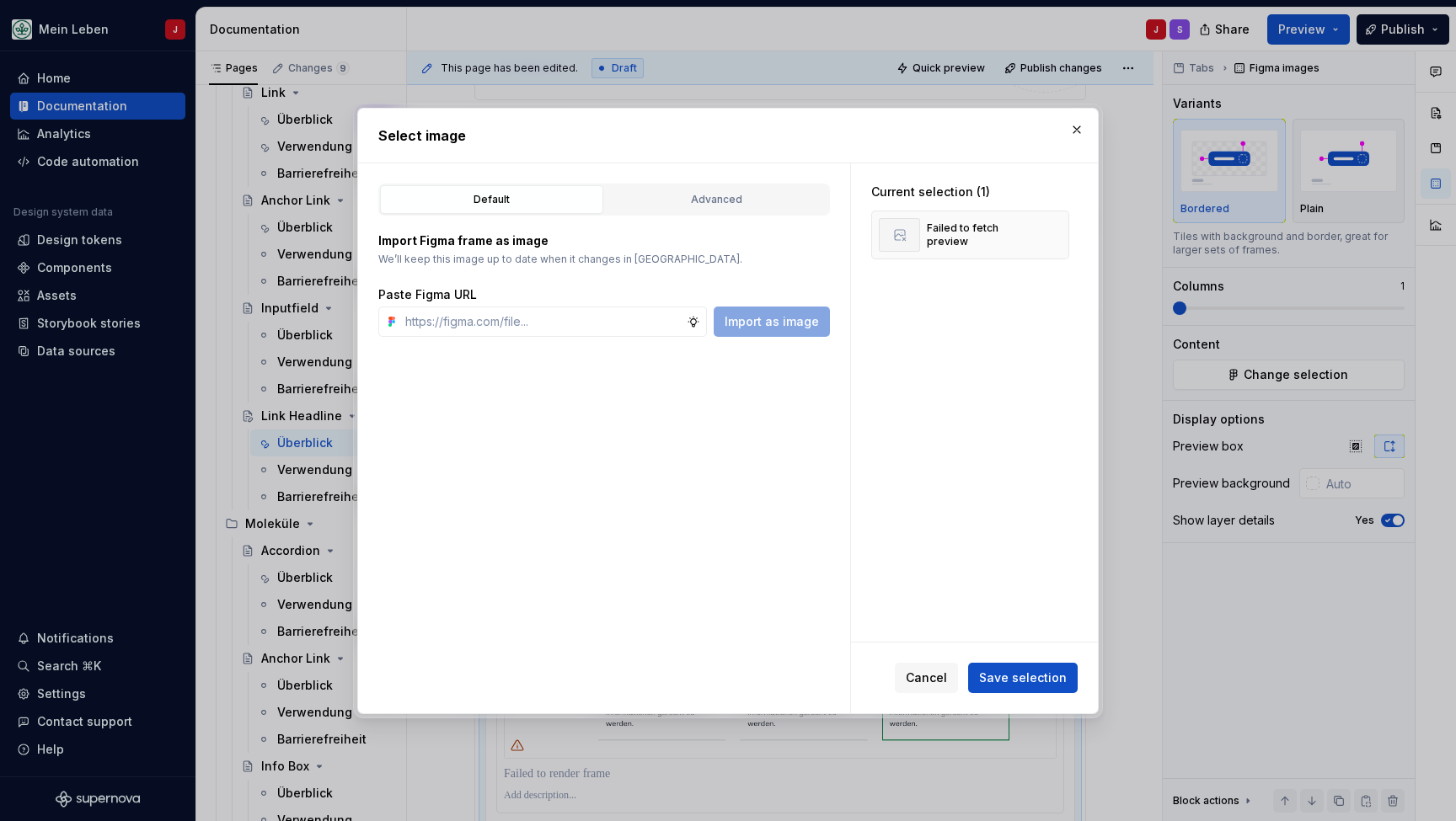
type textarea "*"
click at [529, 330] on input "text" at bounding box center [542, 322] width 288 height 31
type input "[URL][DOMAIN_NAME]"
click at [779, 320] on span "Import as image" at bounding box center [771, 322] width 94 height 17
click at [1058, 239] on button "button" at bounding box center [1050, 235] width 24 height 24
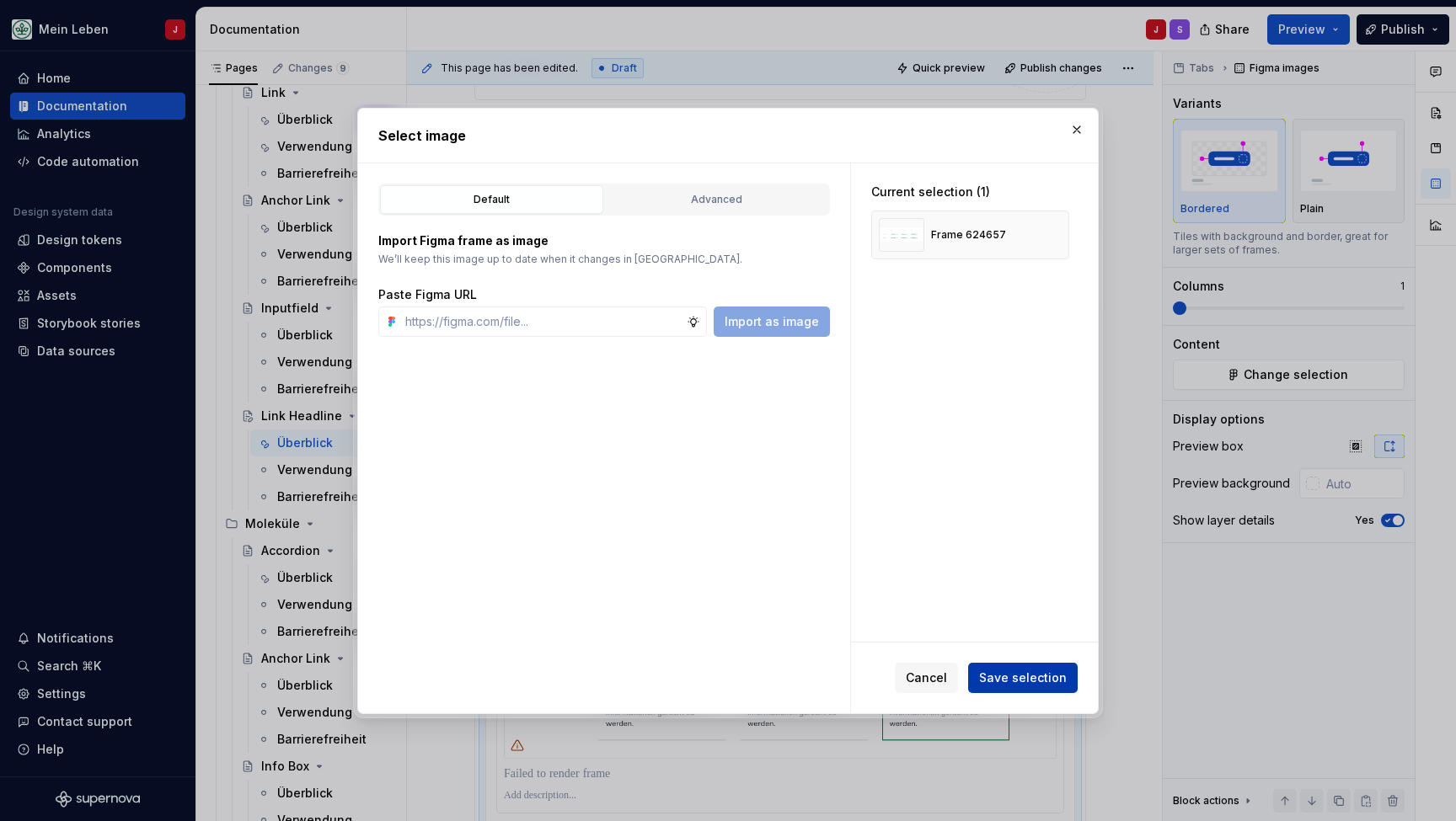
click at [1039, 682] on span "Save selection" at bounding box center [1023, 678] width 88 height 17
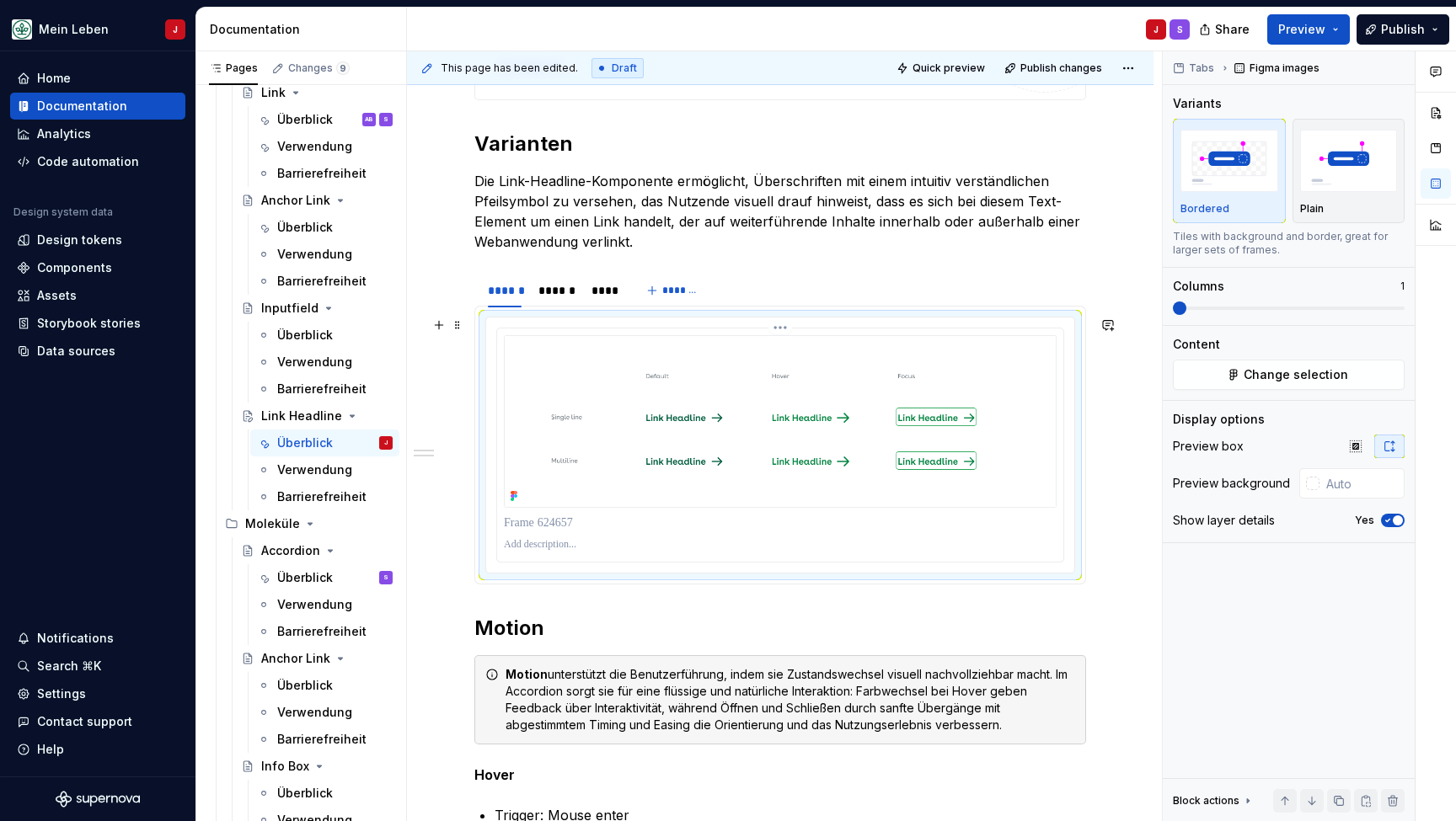
scroll to position [896, 0]
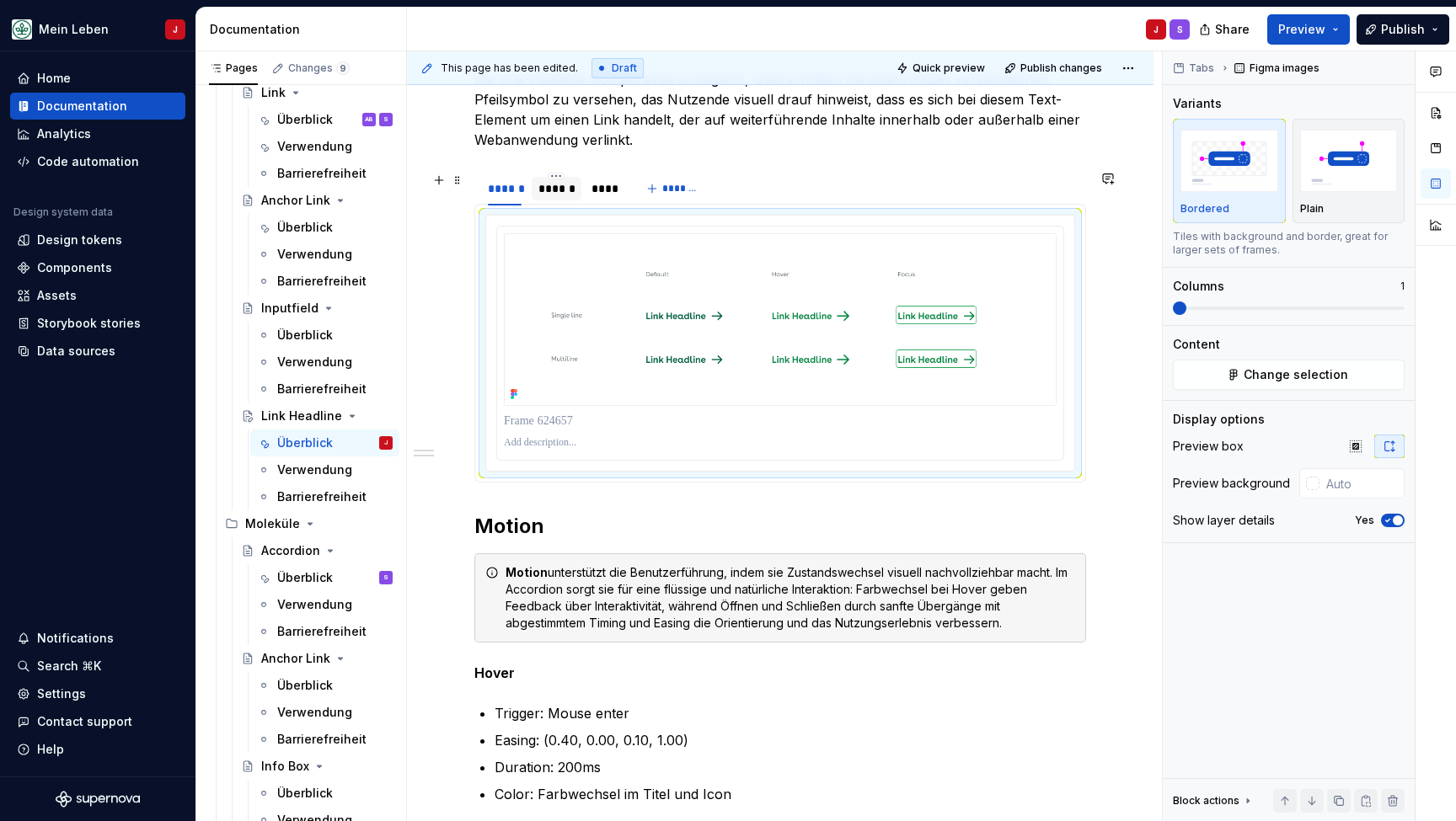
click at [546, 191] on div "******" at bounding box center [556, 189] width 37 height 17
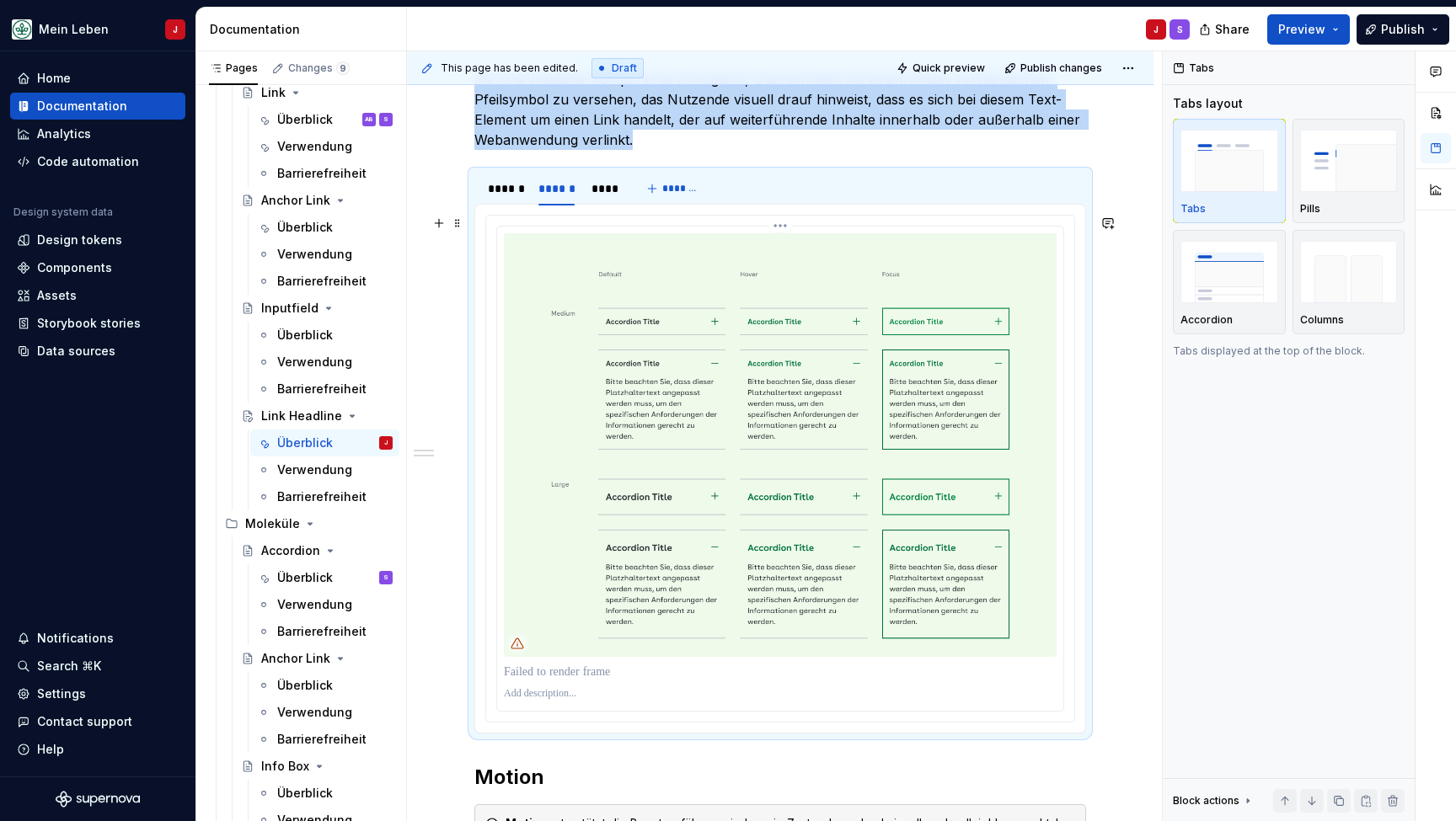
click at [669, 348] on img at bounding box center [780, 445] width 552 height 424
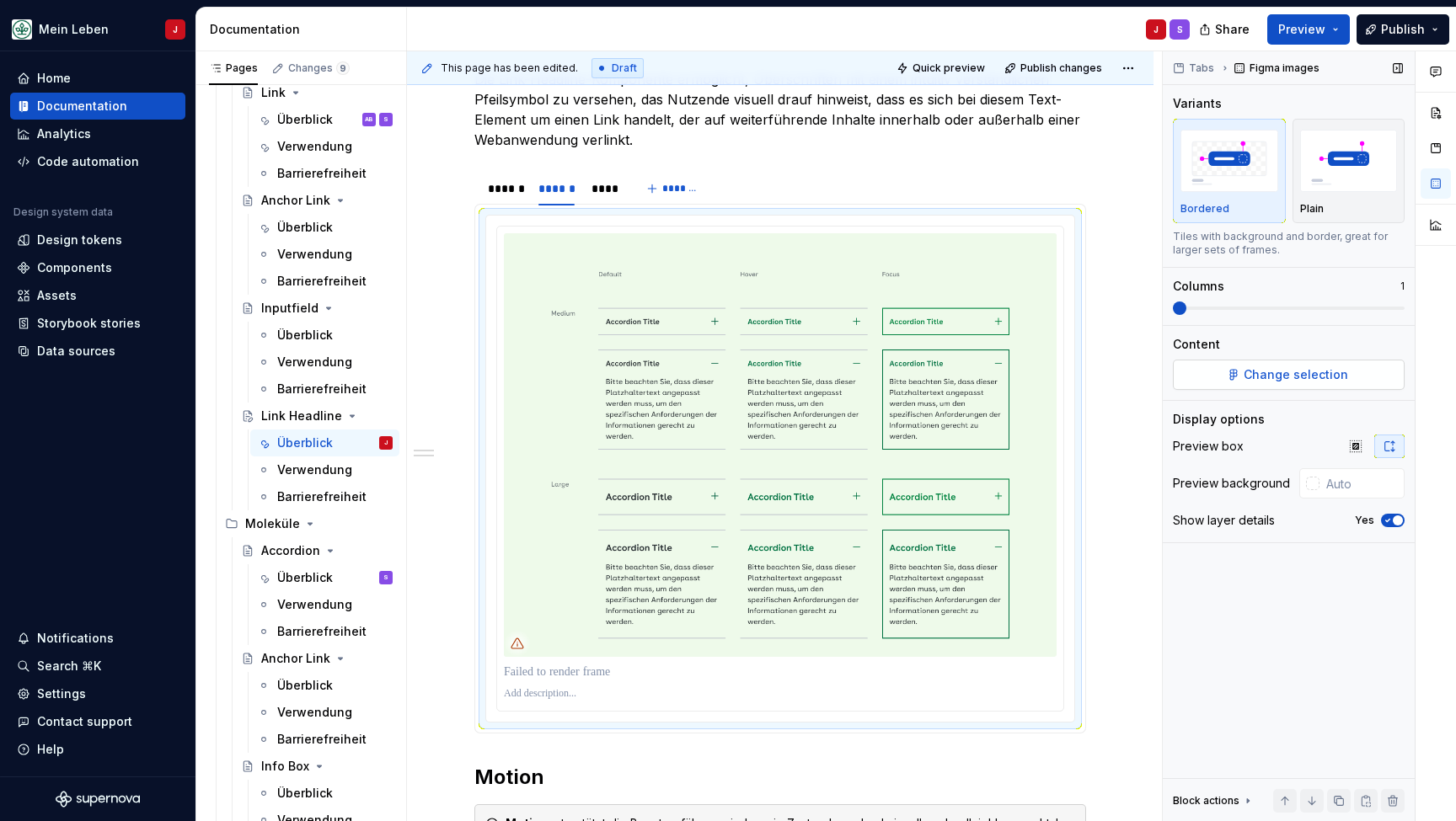
click at [1230, 376] on button "Change selection" at bounding box center [1289, 375] width 232 height 31
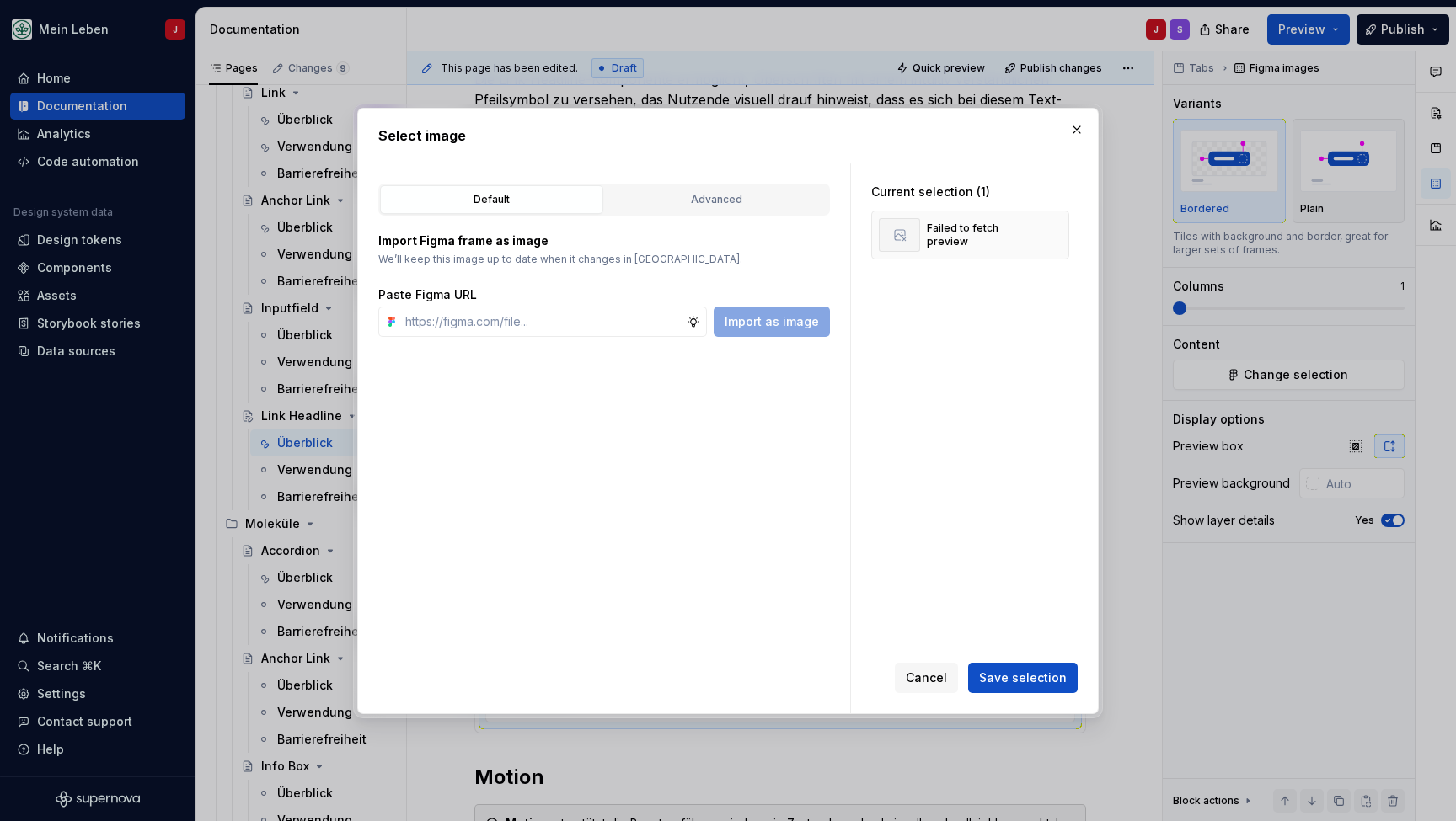
type textarea "*"
click at [475, 321] on input "text" at bounding box center [542, 322] width 288 height 31
type input "[URL][DOMAIN_NAME]"
click at [784, 320] on span "Import as image" at bounding box center [771, 322] width 94 height 17
click at [1062, 236] on button "button" at bounding box center [1050, 235] width 24 height 24
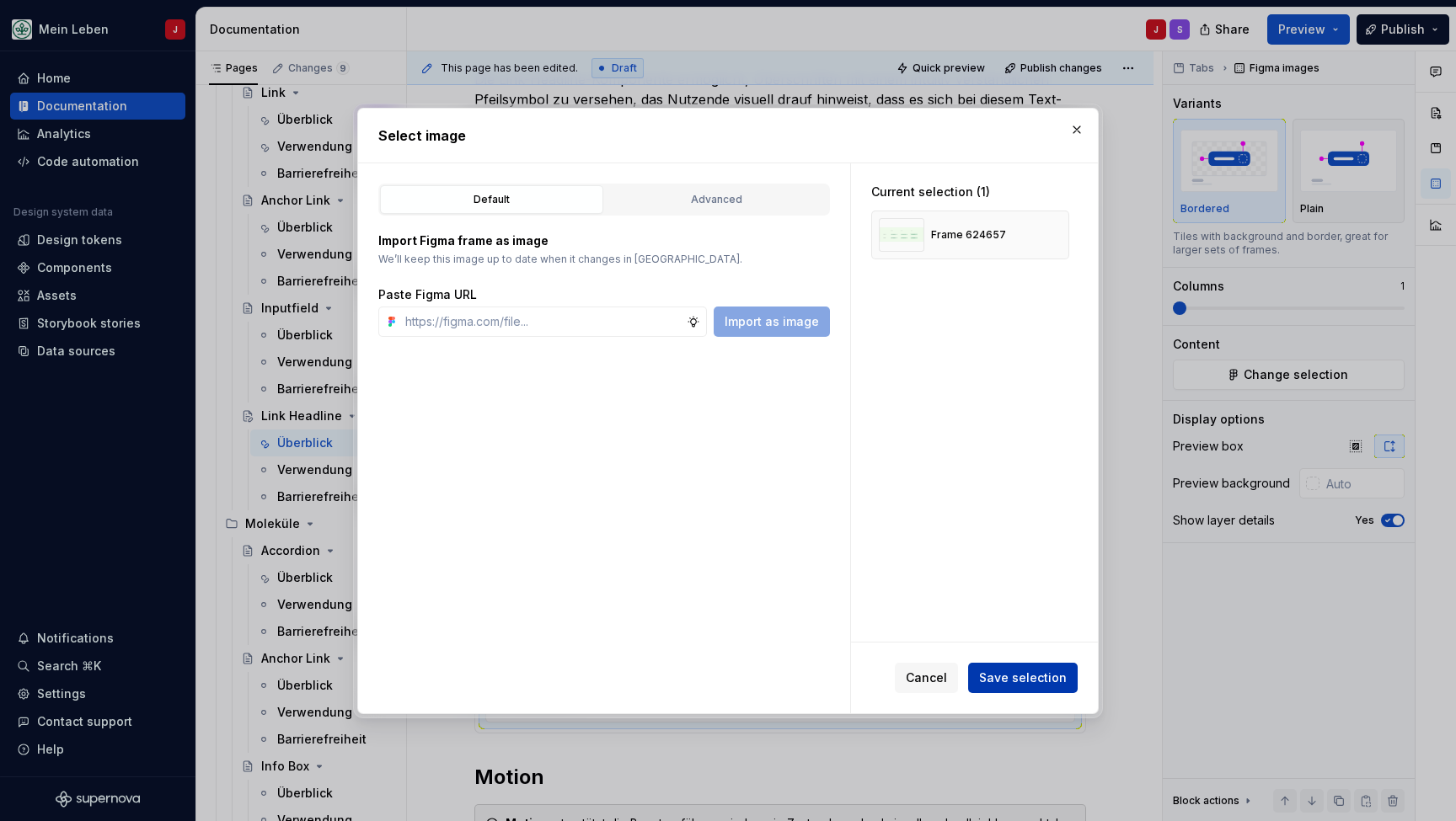
click at [1034, 681] on span "Save selection" at bounding box center [1023, 678] width 88 height 17
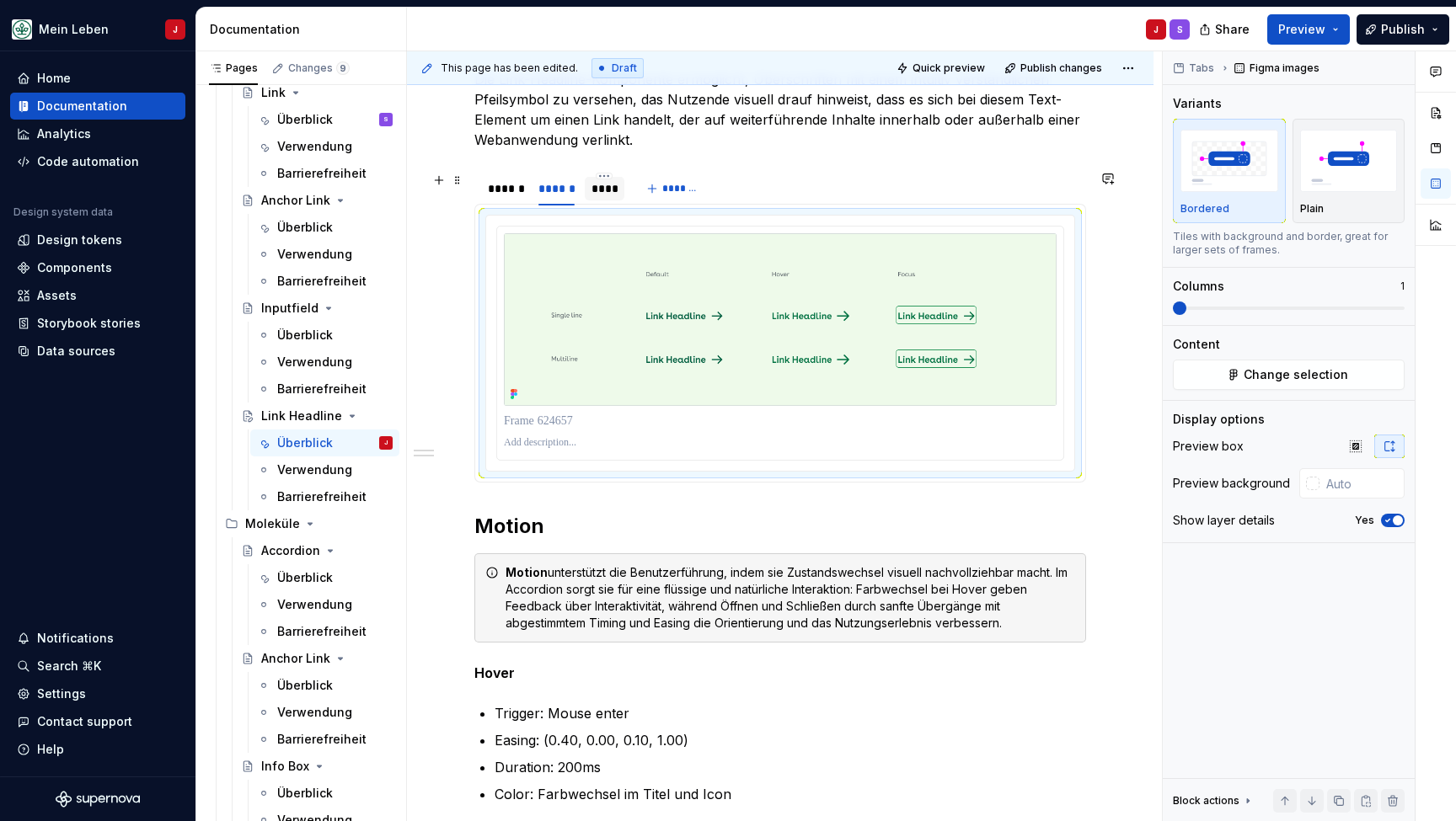
click at [600, 187] on div "****" at bounding box center [605, 189] width 27 height 17
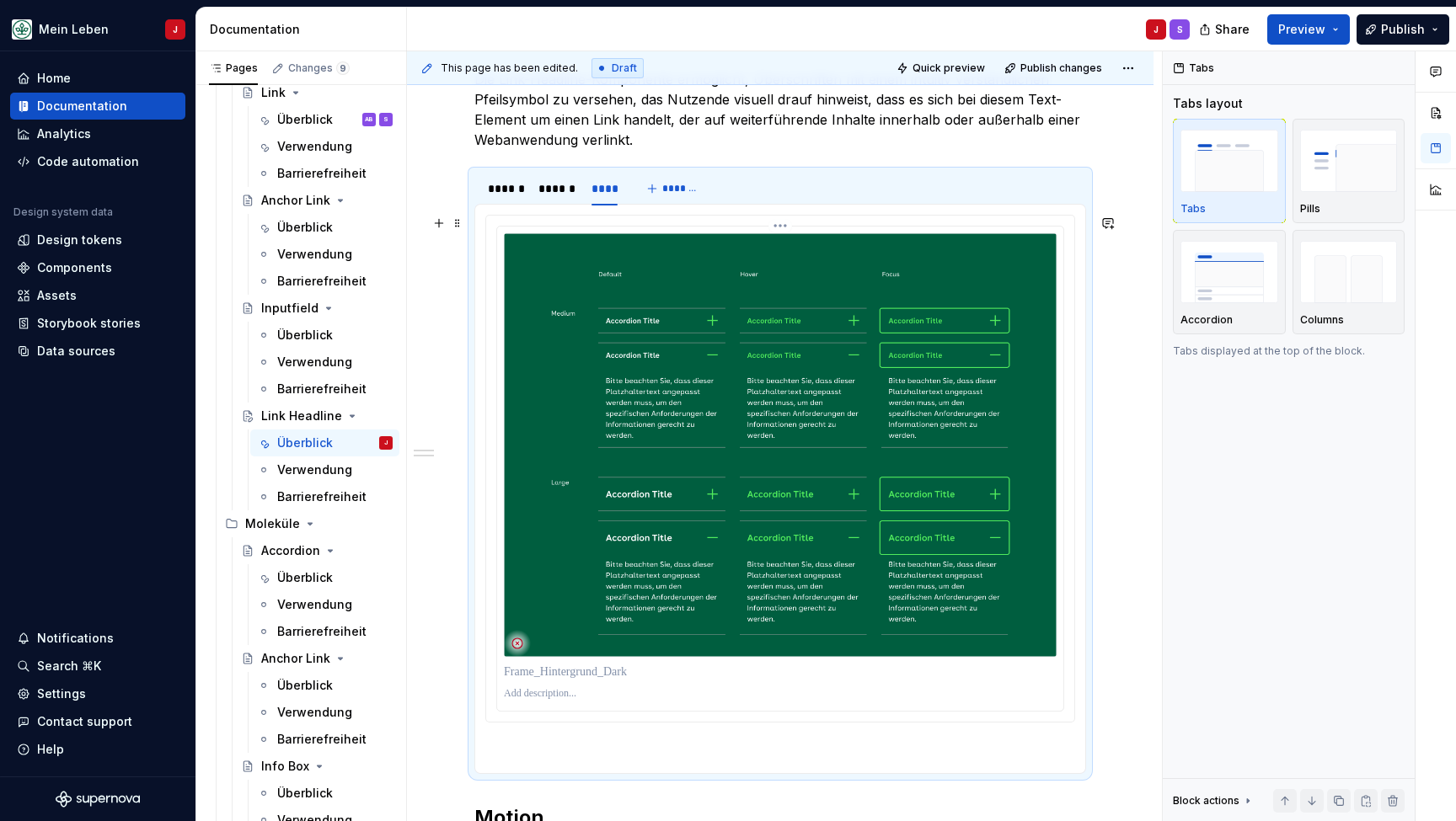
click at [689, 386] on img at bounding box center [780, 445] width 552 height 424
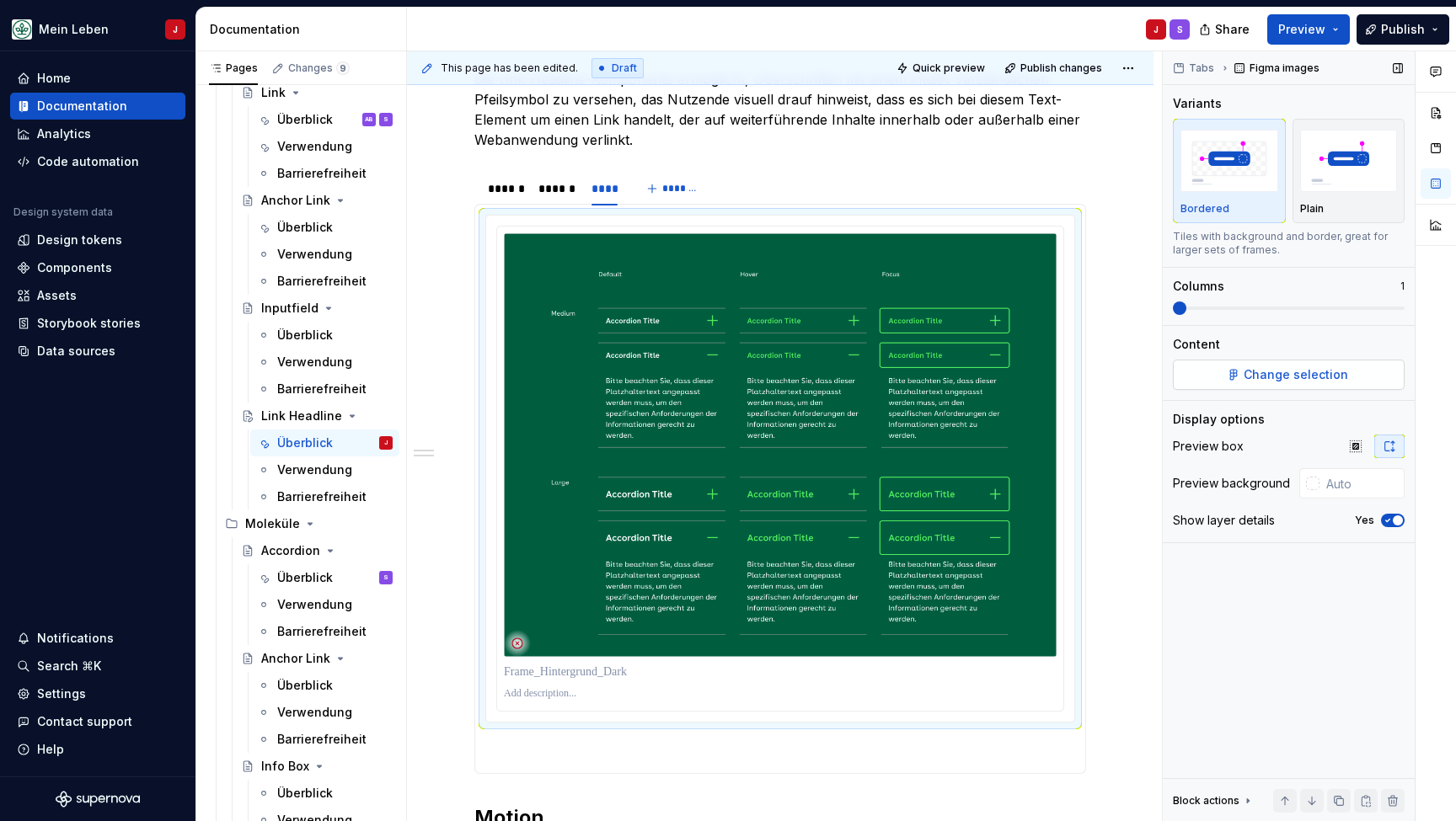
click at [1316, 373] on span "Change selection" at bounding box center [1295, 375] width 105 height 17
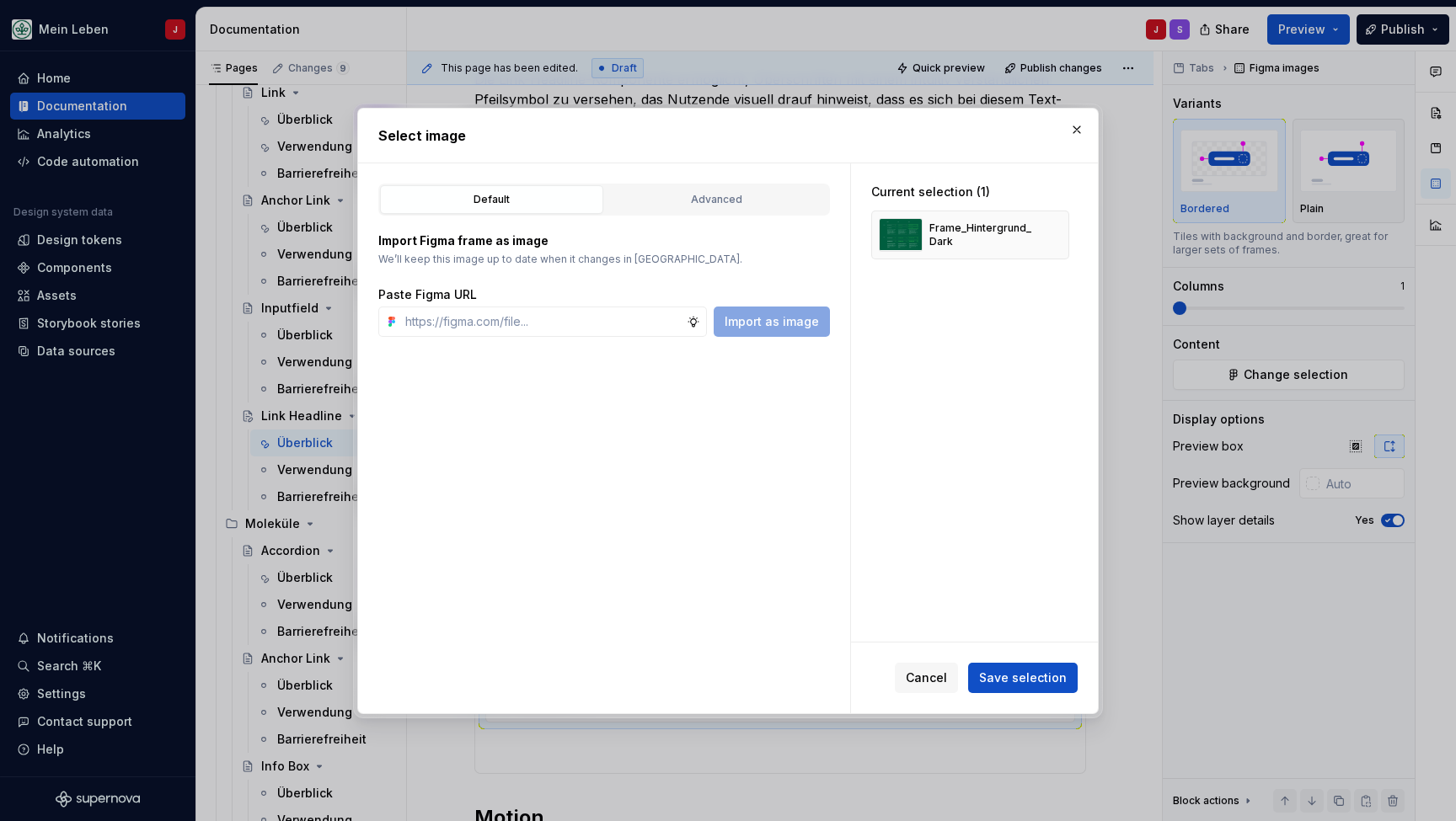
type textarea "*"
click at [564, 309] on input "text" at bounding box center [542, 322] width 288 height 31
type input "[URL][DOMAIN_NAME]"
click at [791, 328] on span "Import as image" at bounding box center [771, 322] width 94 height 17
click at [1057, 238] on button "button" at bounding box center [1050, 235] width 24 height 24
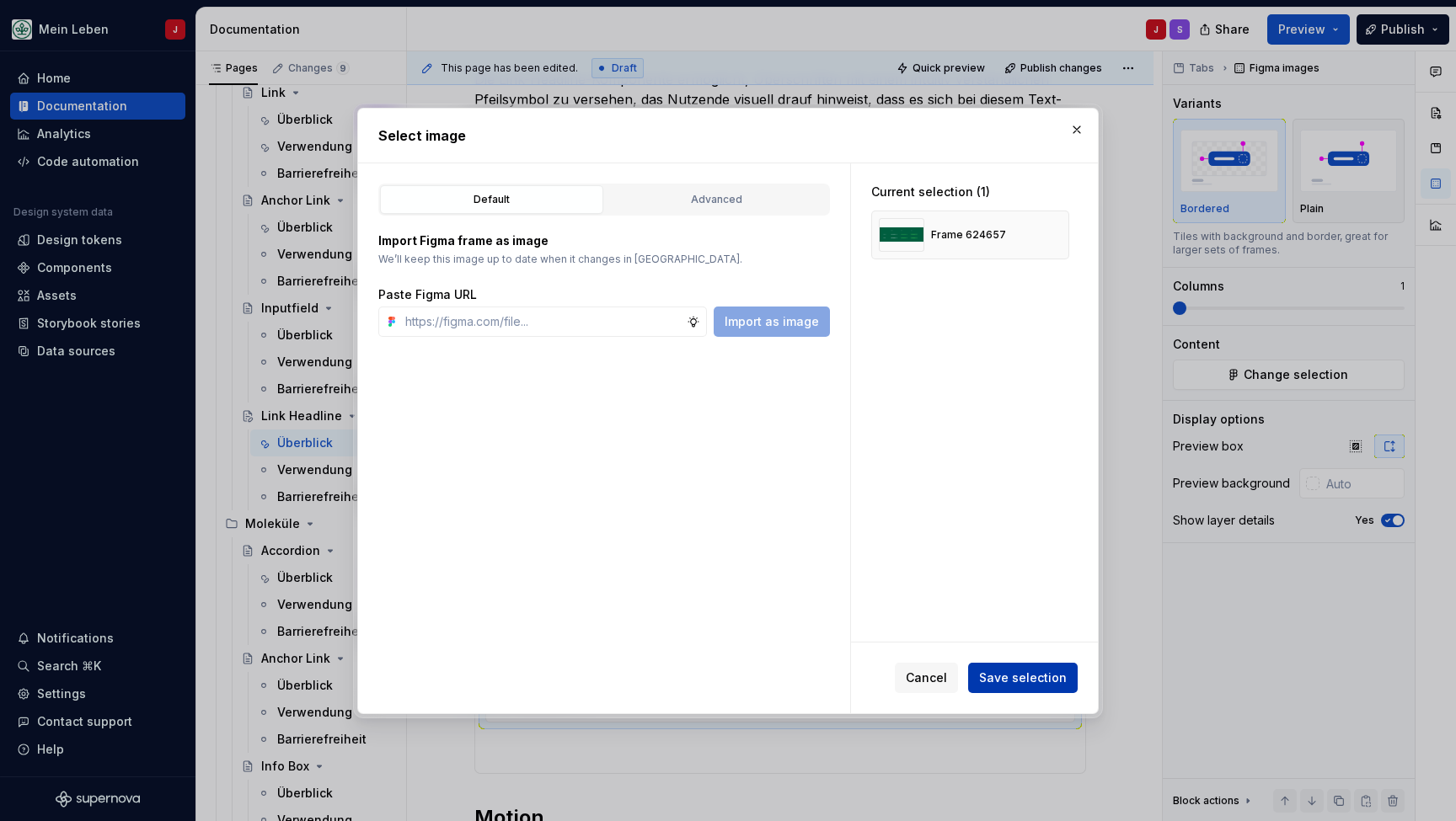
click at [1003, 682] on span "Save selection" at bounding box center [1023, 678] width 88 height 17
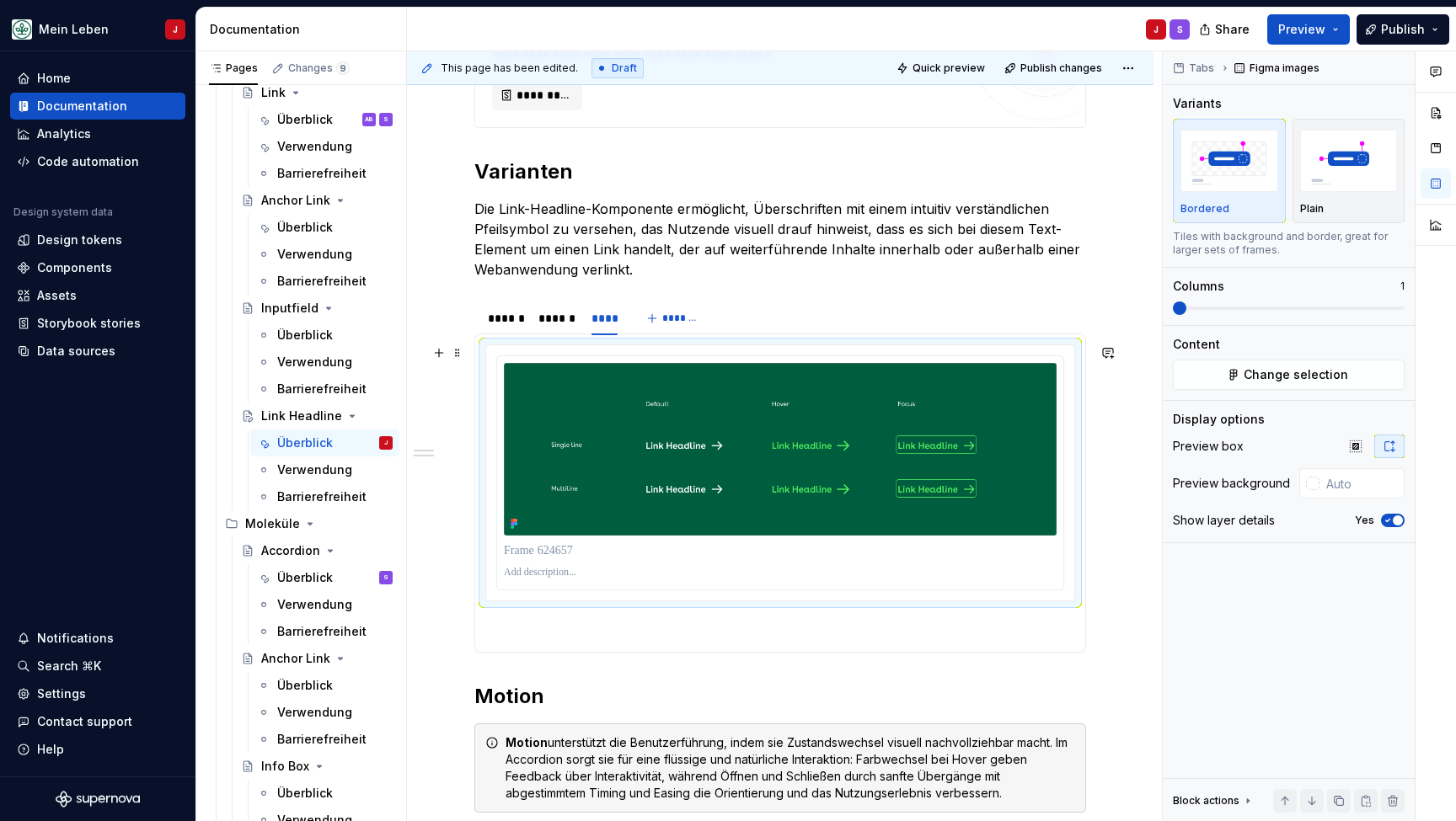
scroll to position [869, 0]
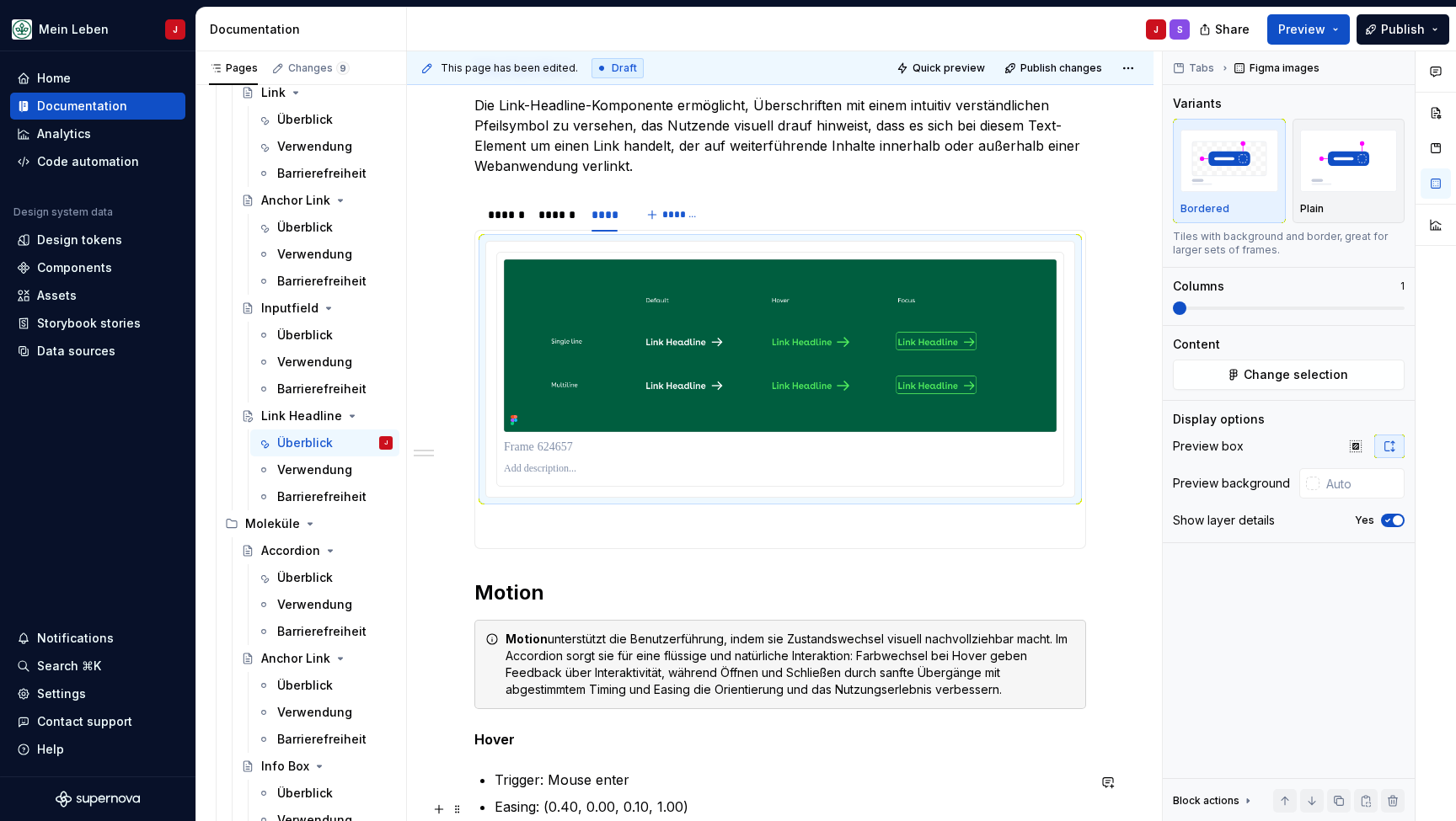
type textarea "*"
